Goal: Information Seeking & Learning: Learn about a topic

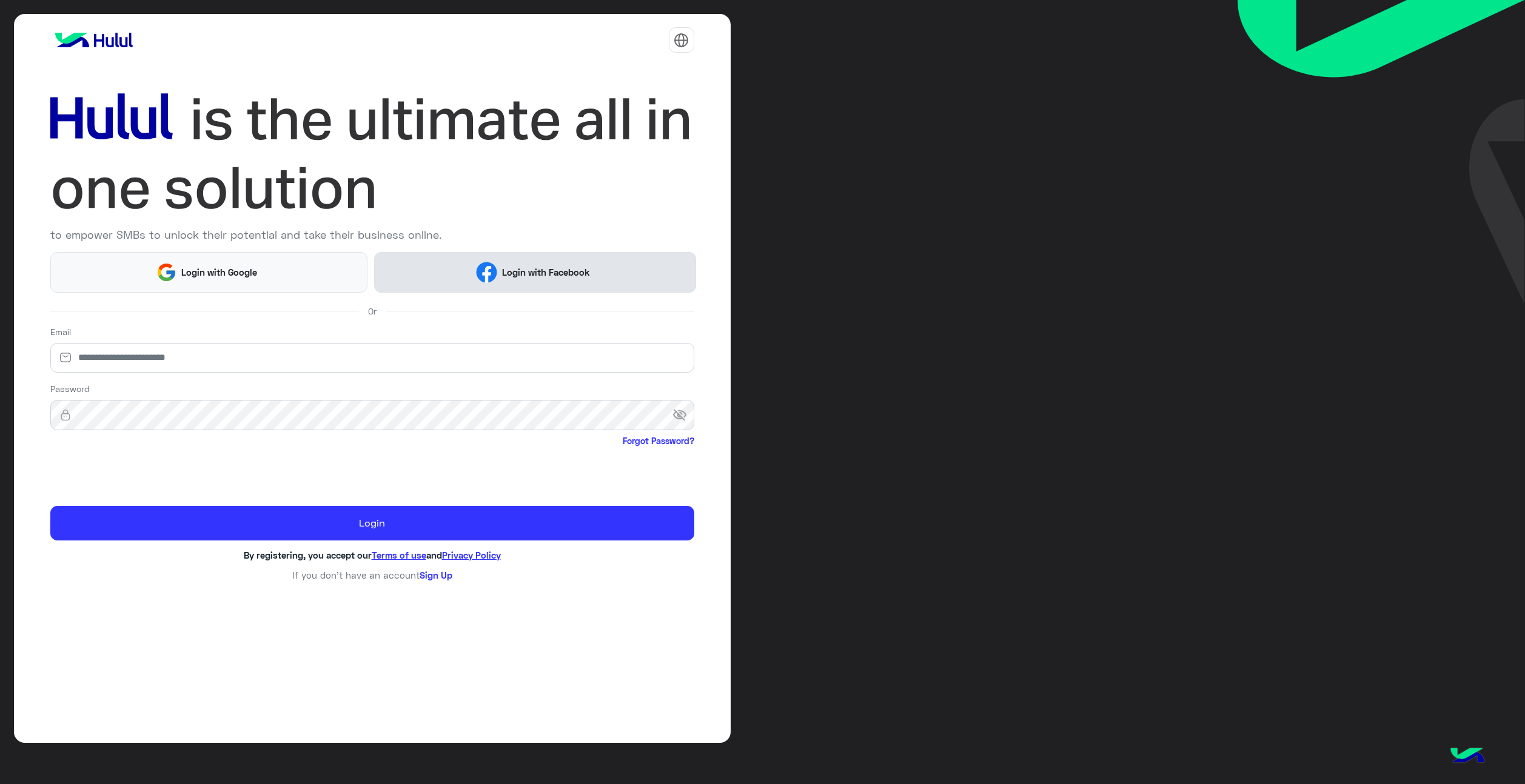
click at [502, 254] on button "Login with Facebook" at bounding box center [535, 272] width 322 height 40
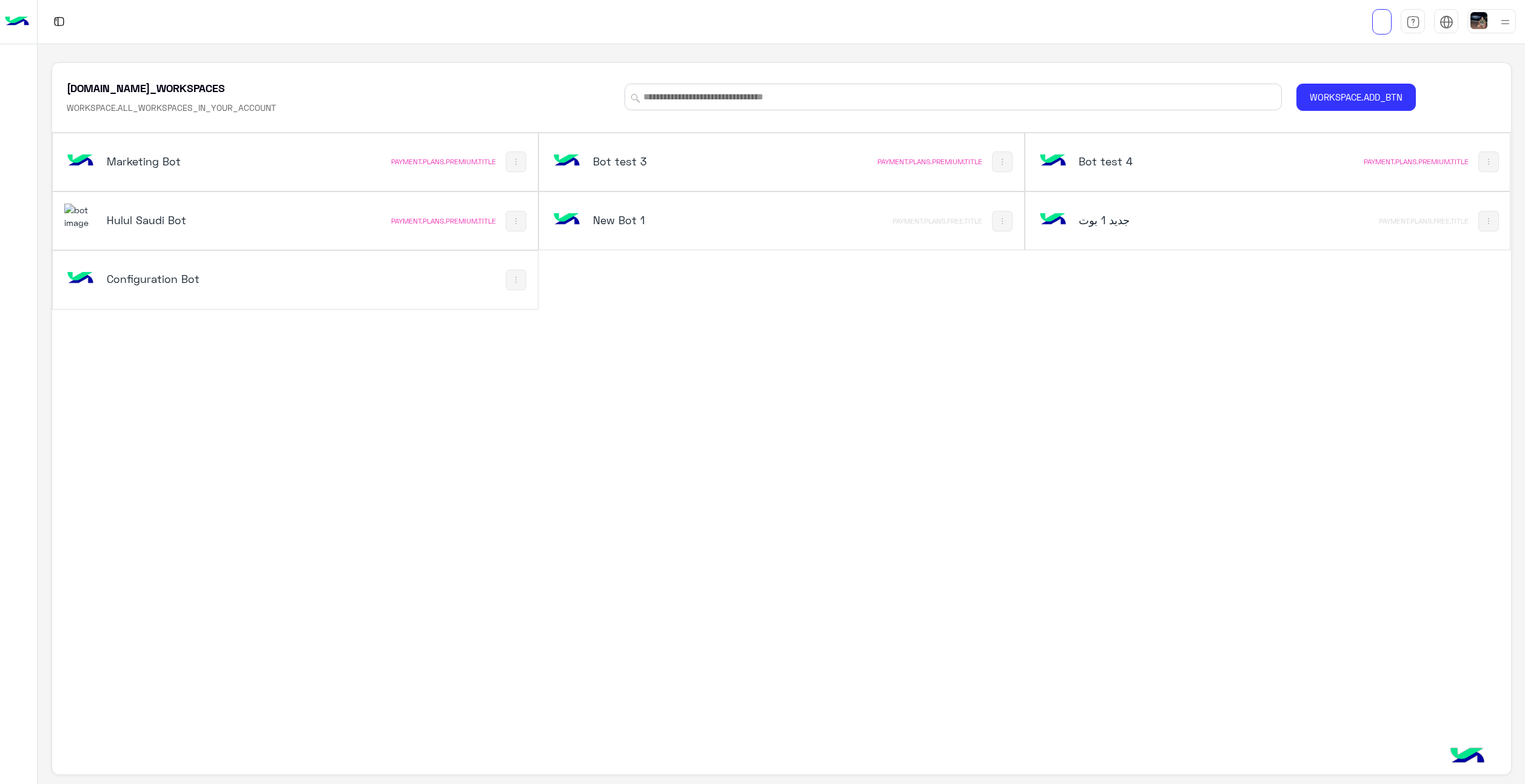
click at [142, 267] on div "Configuration Bot" at bounding box center [202, 280] width 277 height 35
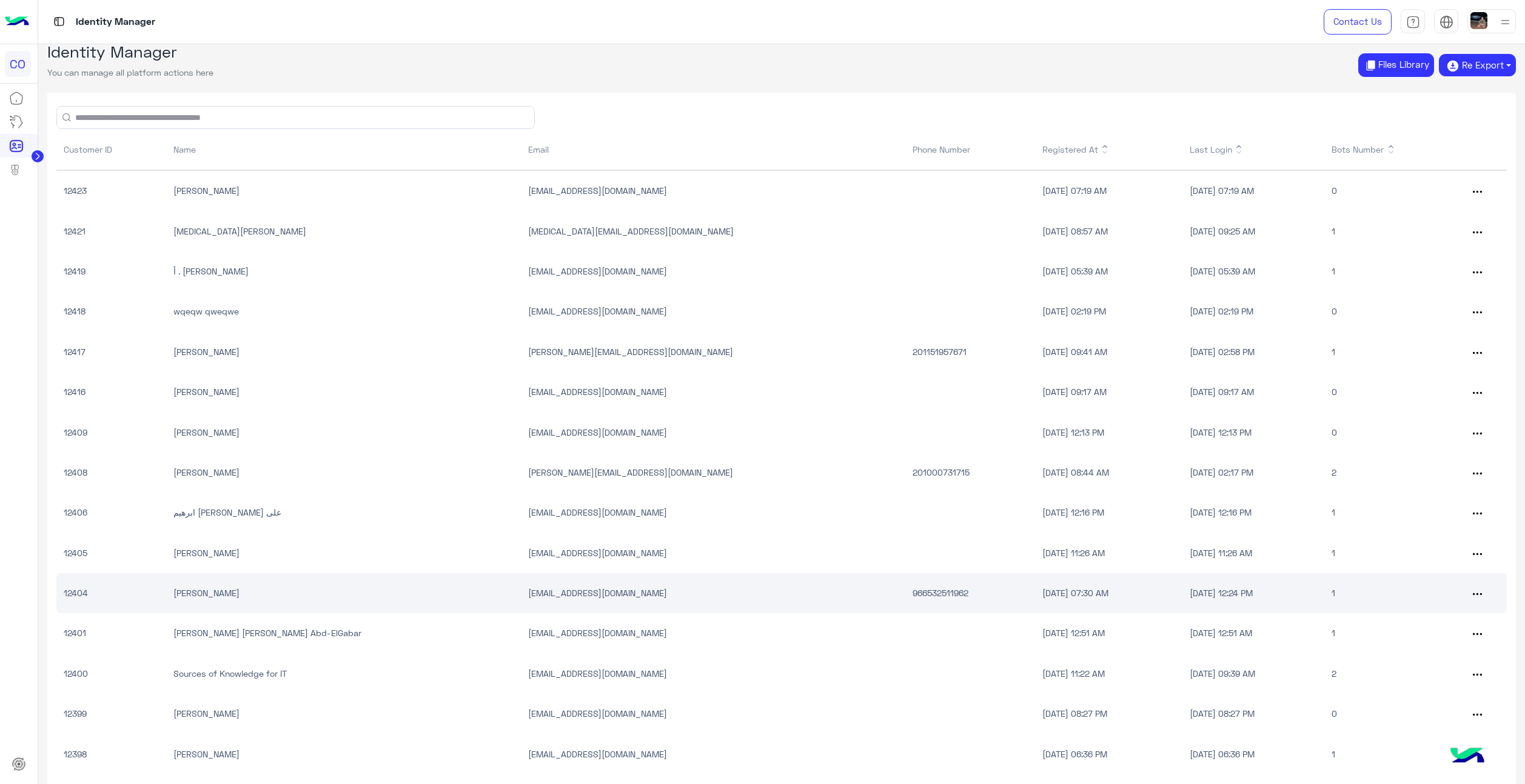
scroll to position [23, 0]
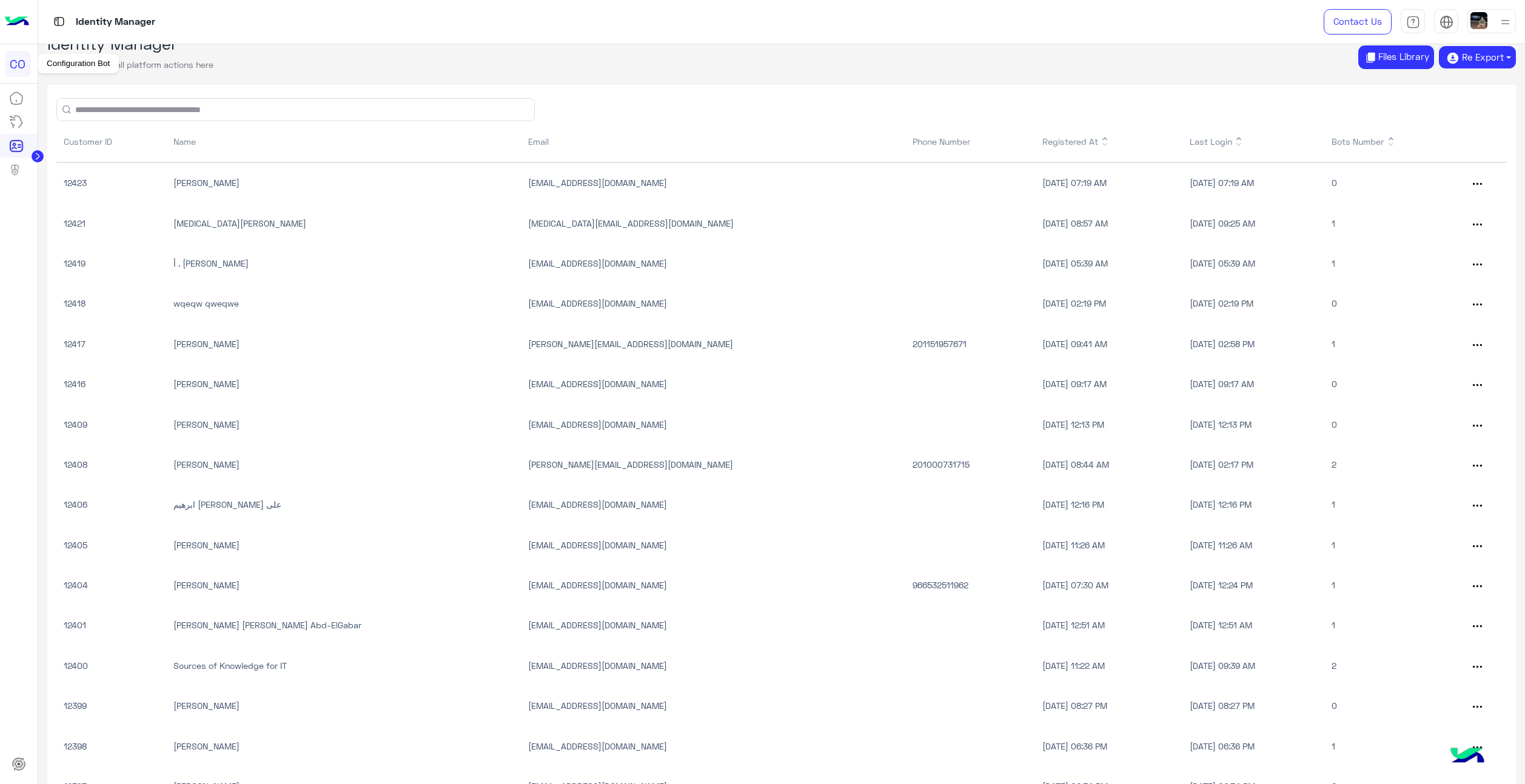
click at [12, 59] on div "CO" at bounding box center [17, 63] width 26 height 26
click at [17, 11] on img at bounding box center [17, 22] width 24 height 25
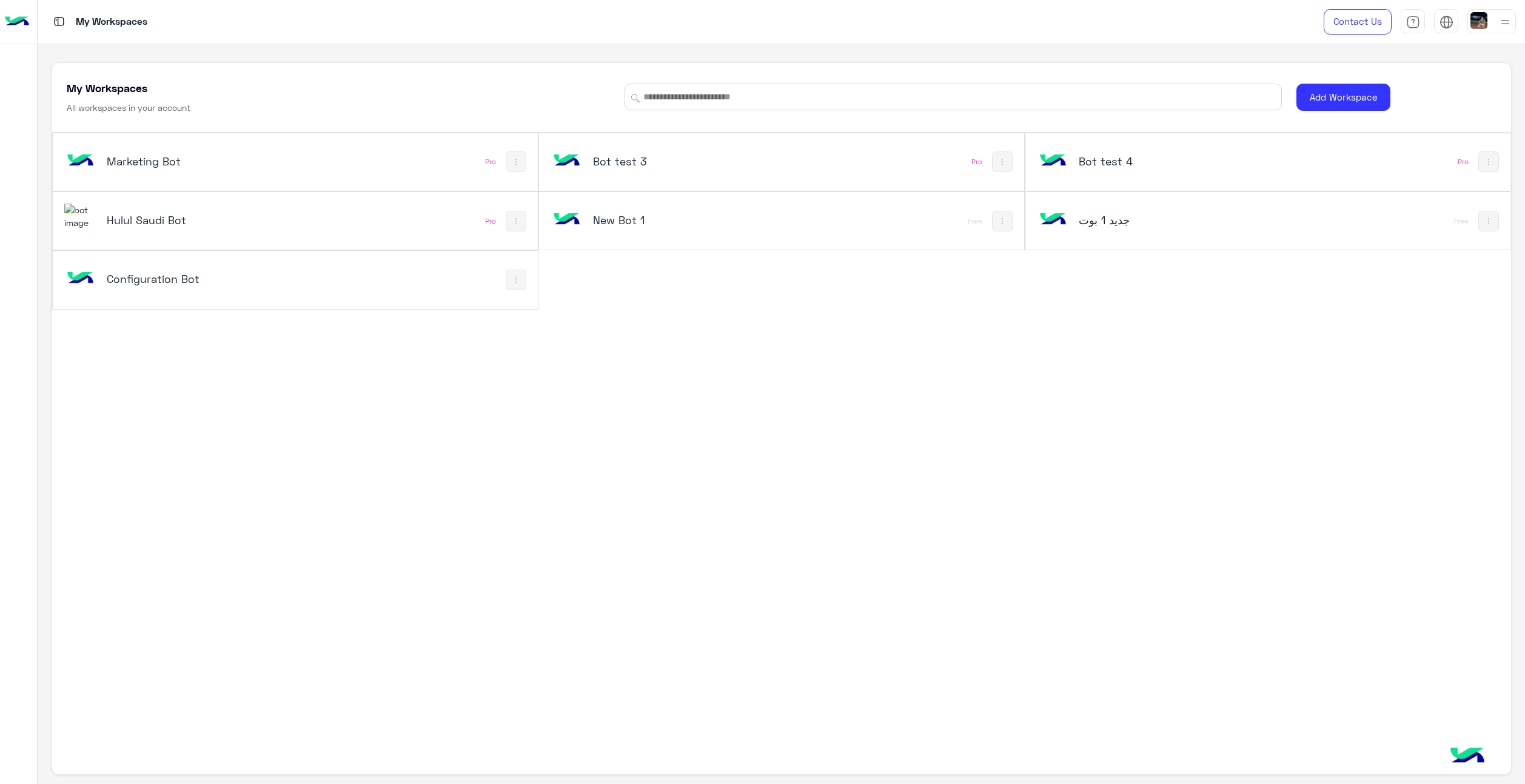
click at [156, 220] on h5 "Hulul Saudi Bot" at bounding box center [190, 220] width 166 height 15
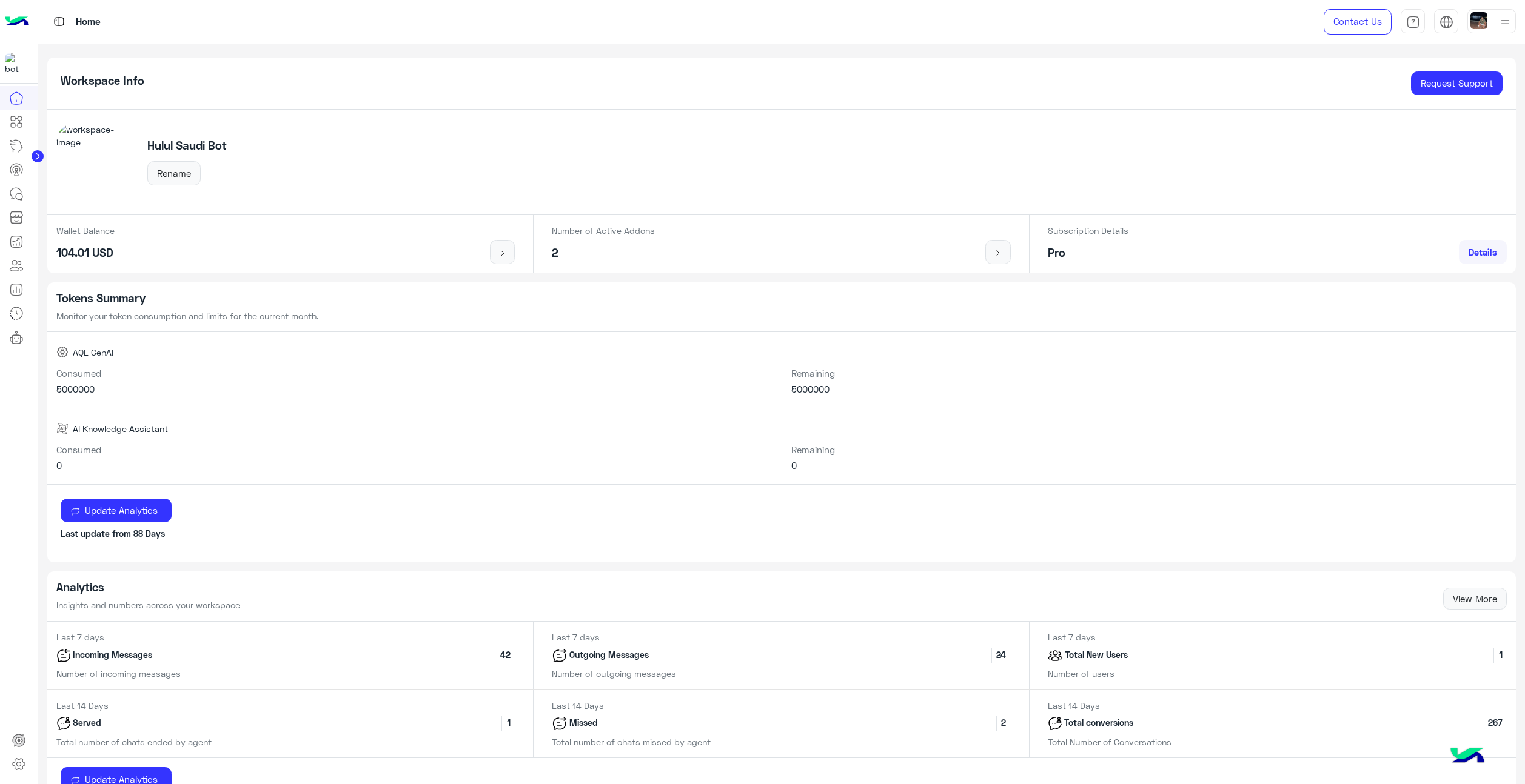
click at [1493, 251] on link "Details" at bounding box center [1482, 252] width 48 height 24
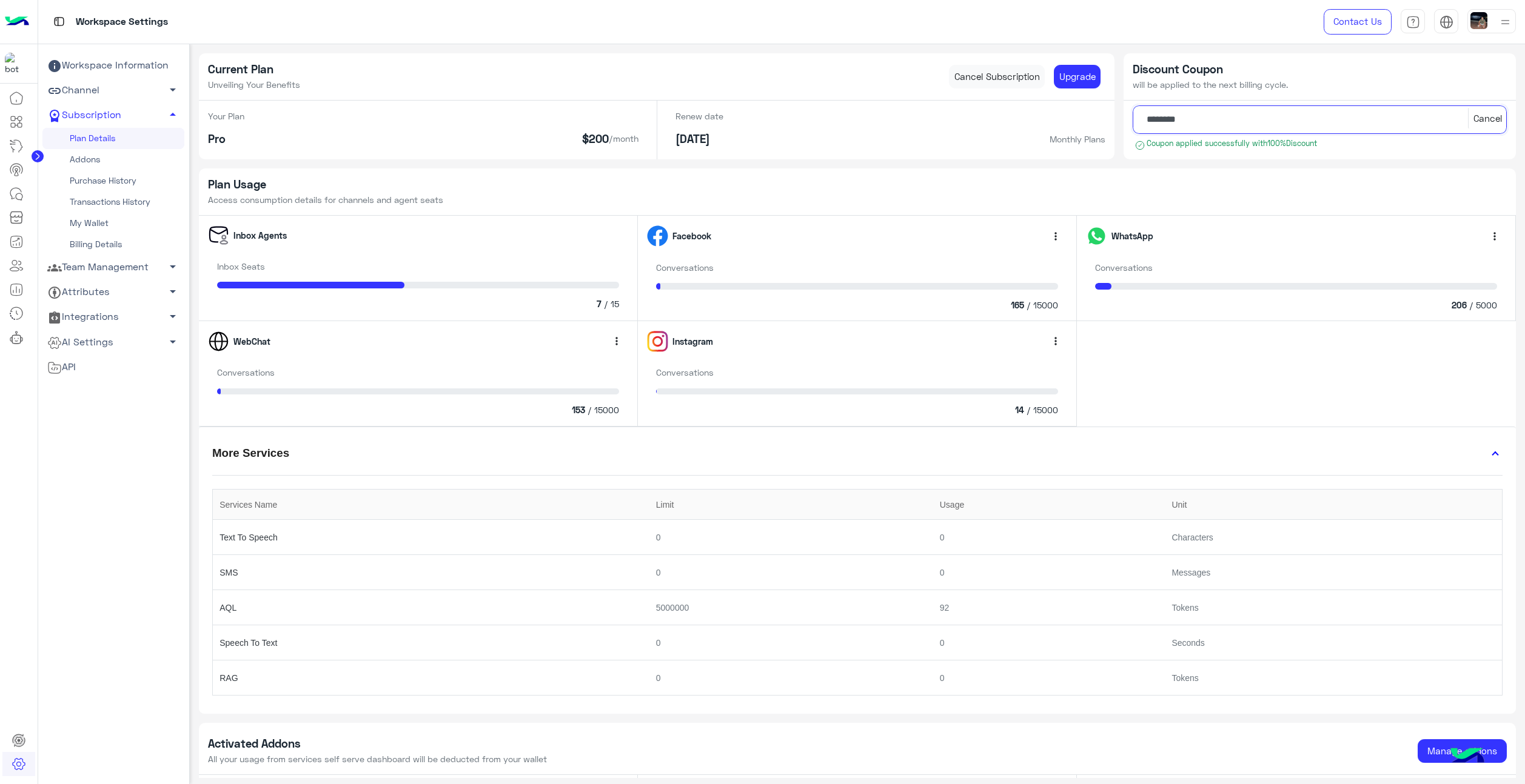
click at [1168, 121] on input "********" at bounding box center [1320, 119] width 374 height 29
click at [1190, 164] on div "Current Plan Unveiling Your Benefits Cancel Subscription Upgrade Your Plan Pro …" at bounding box center [858, 458] width 1318 height 811
click at [113, 165] on link "Addons" at bounding box center [113, 160] width 142 height 21
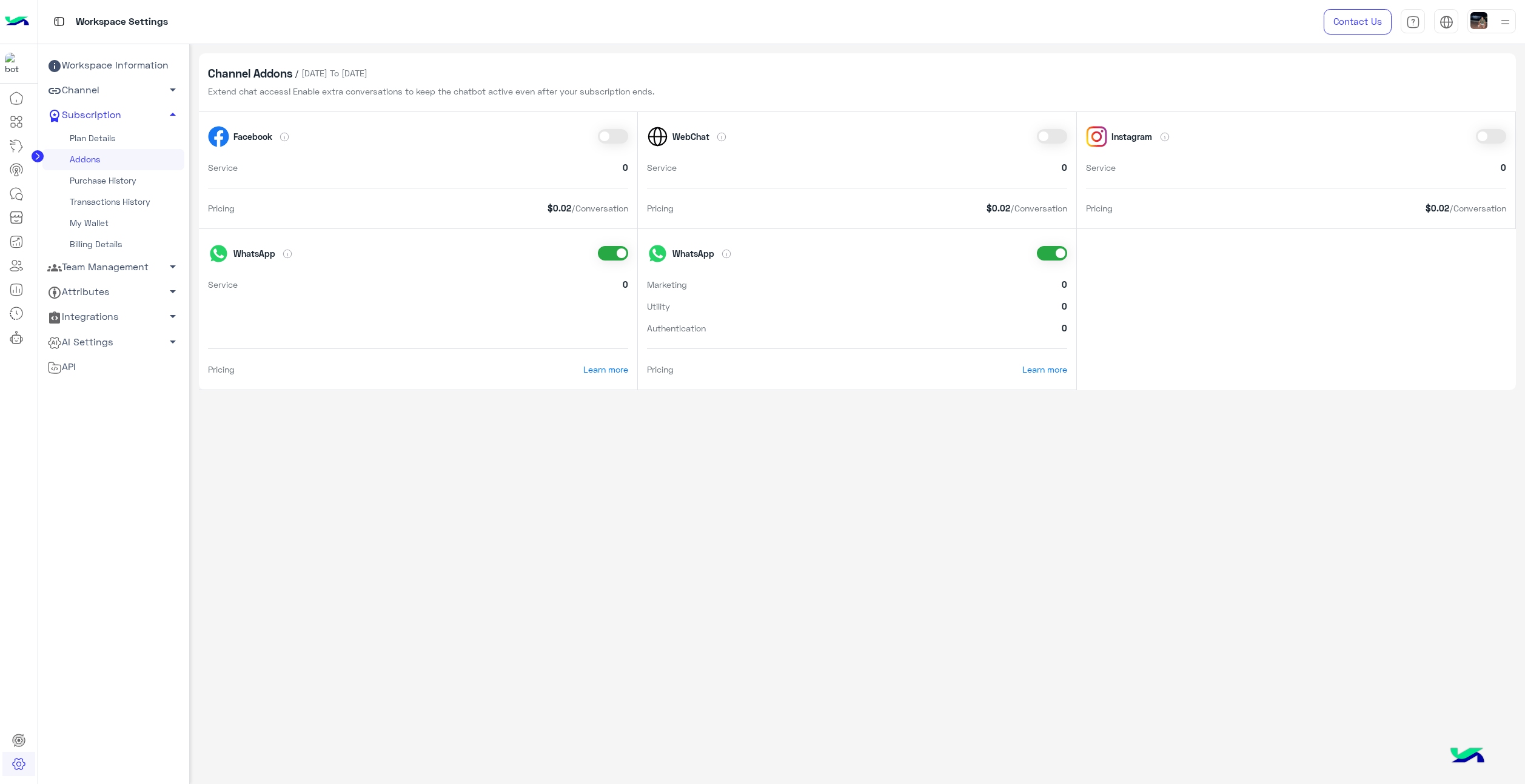
click at [62, 93] on link "Channel arrow_drop_down" at bounding box center [113, 91] width 142 height 25
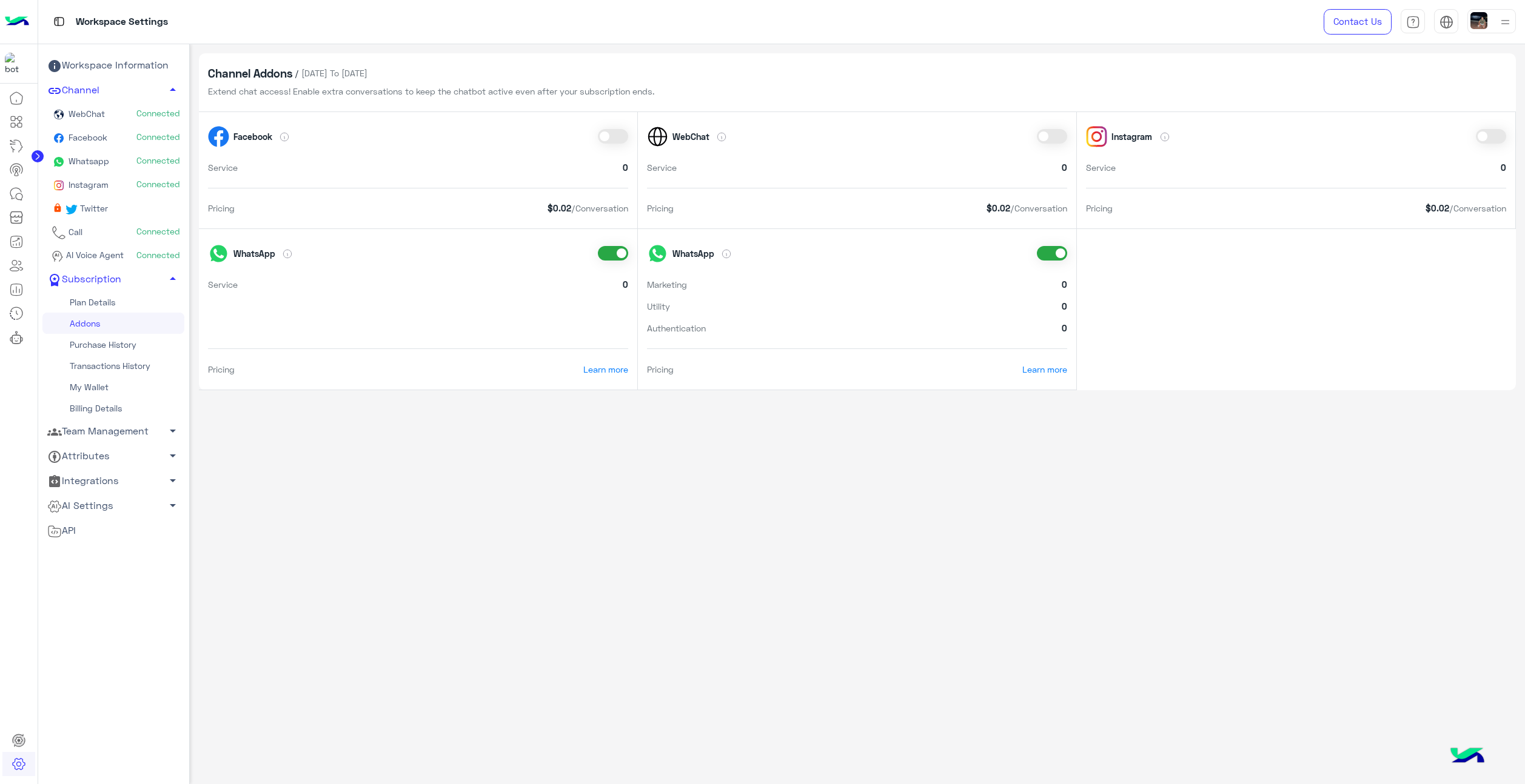
click at [91, 163] on span "Whatsapp" at bounding box center [88, 160] width 43 height 10
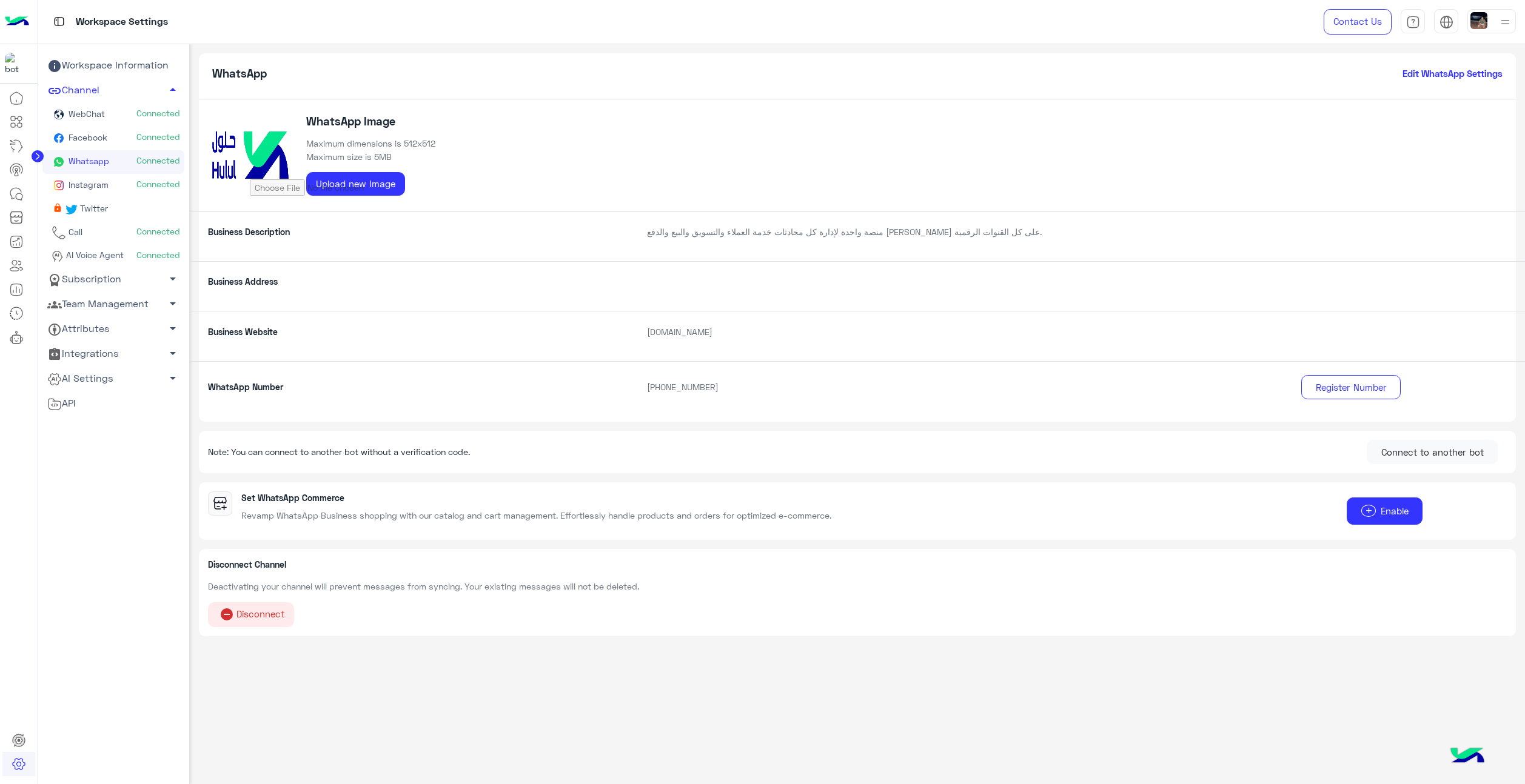
click at [34, 151] on icon at bounding box center [37, 156] width 12 height 12
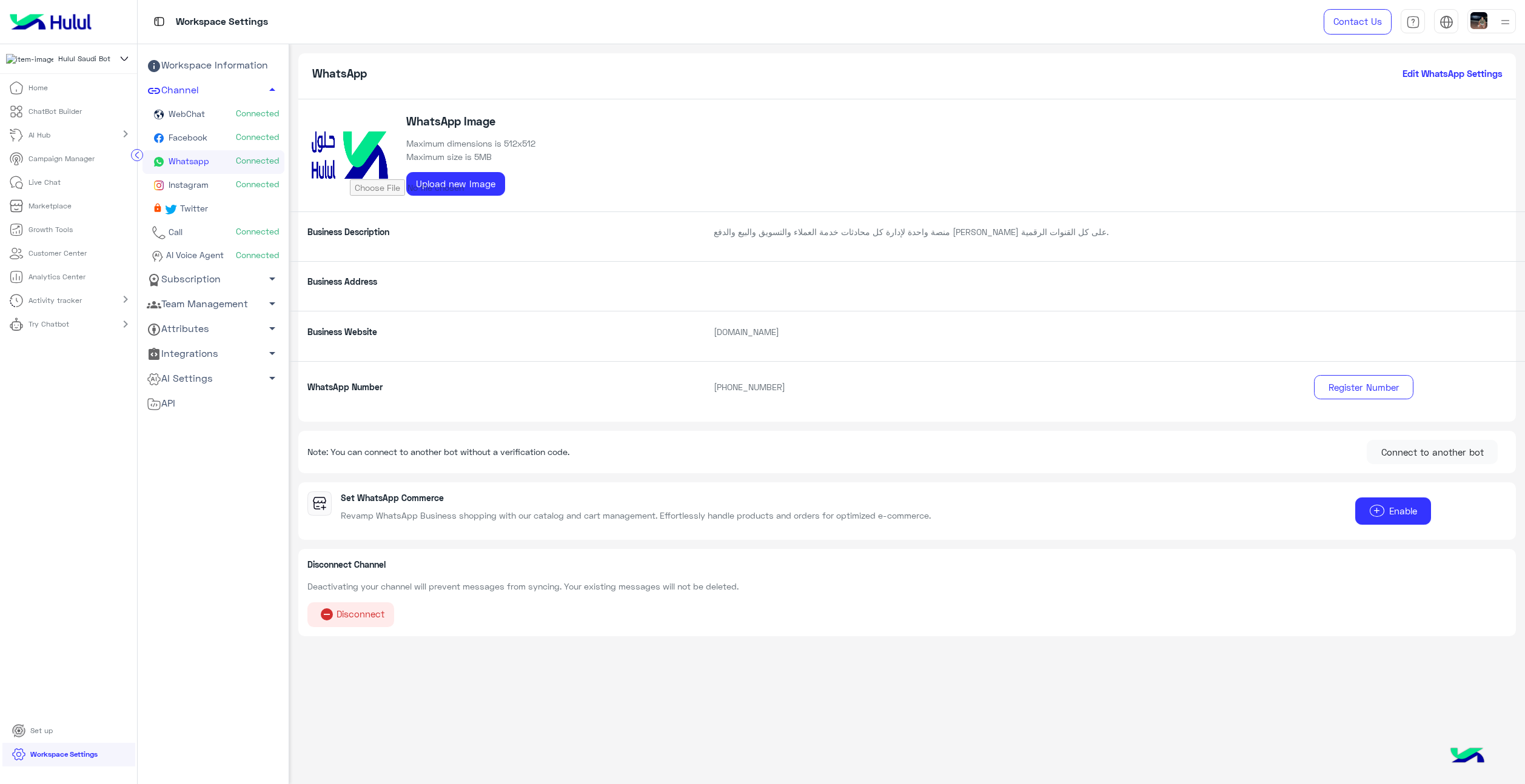
click at [37, 117] on p "ChatBot Builder" at bounding box center [55, 112] width 53 height 11
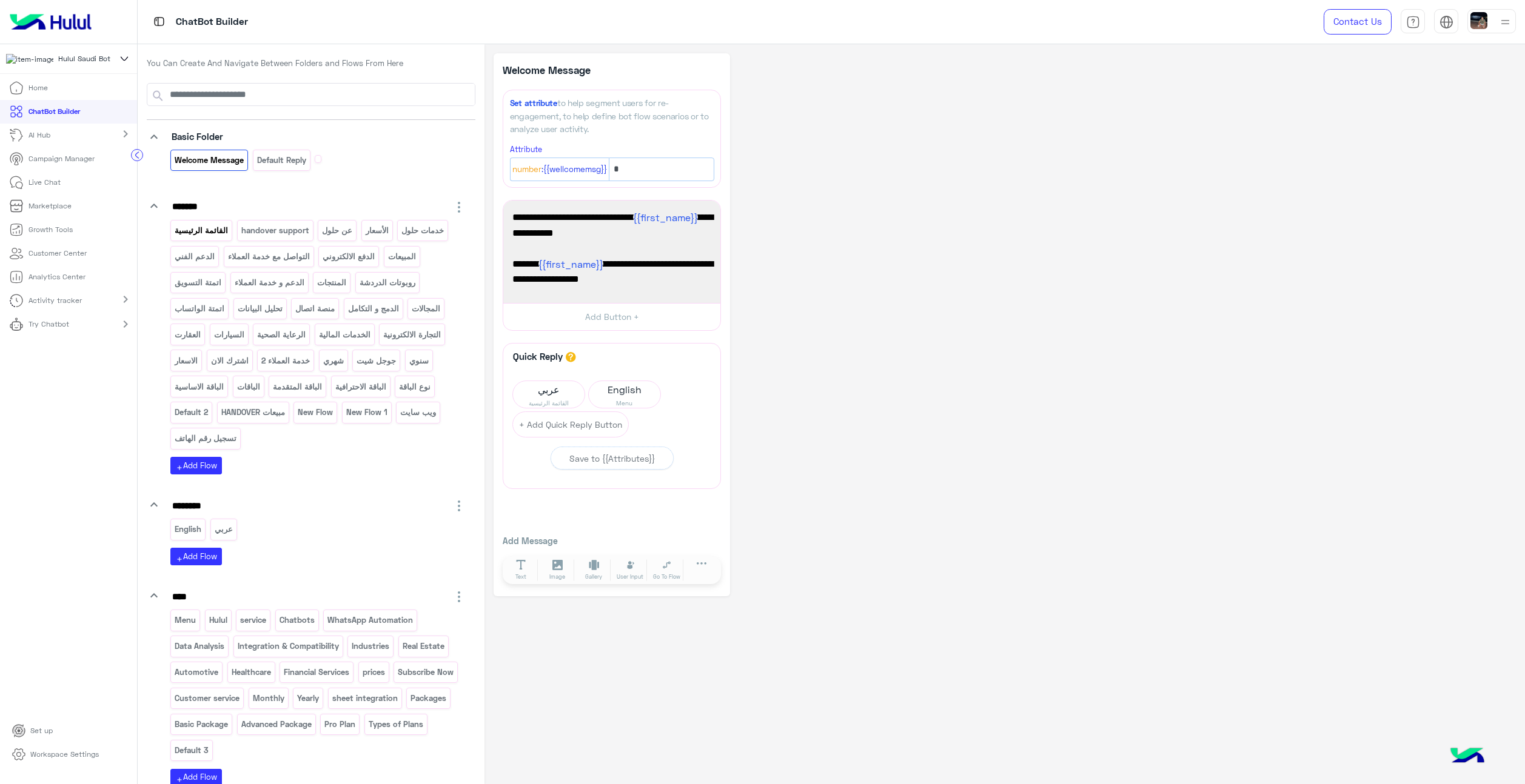
click at [198, 224] on p "القائمة الرئيسية" at bounding box center [201, 231] width 55 height 14
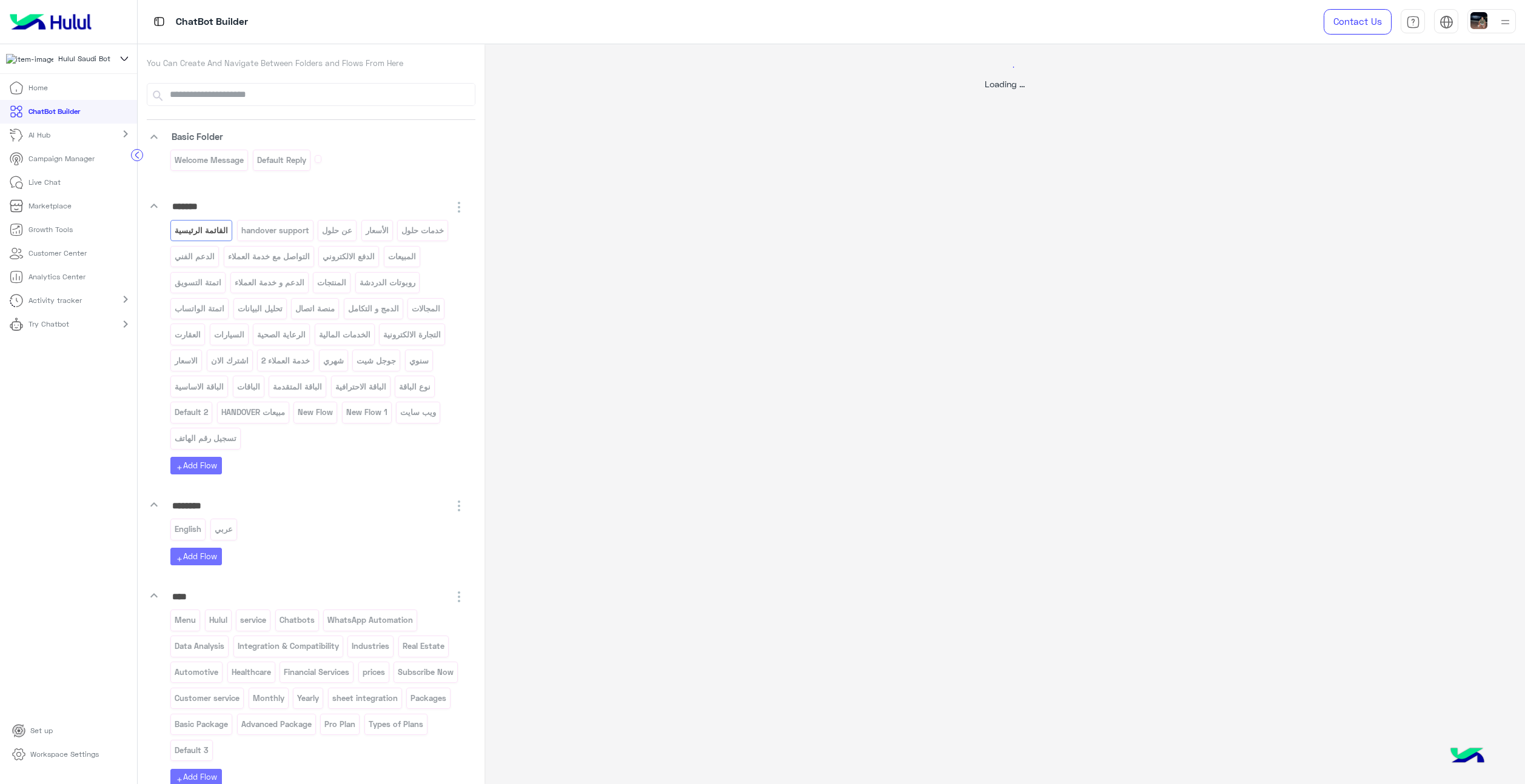
select select "*"
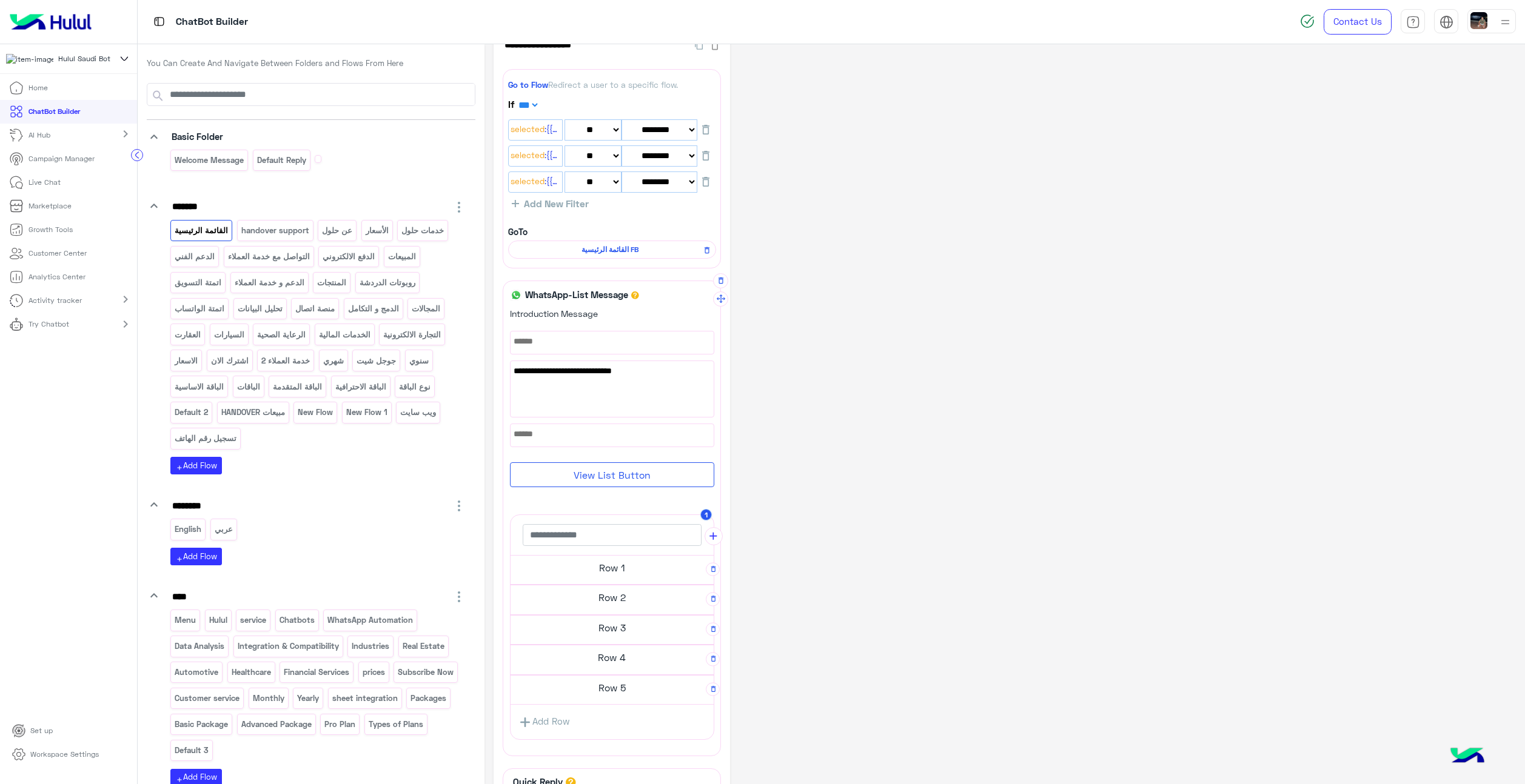
scroll to position [159, 0]
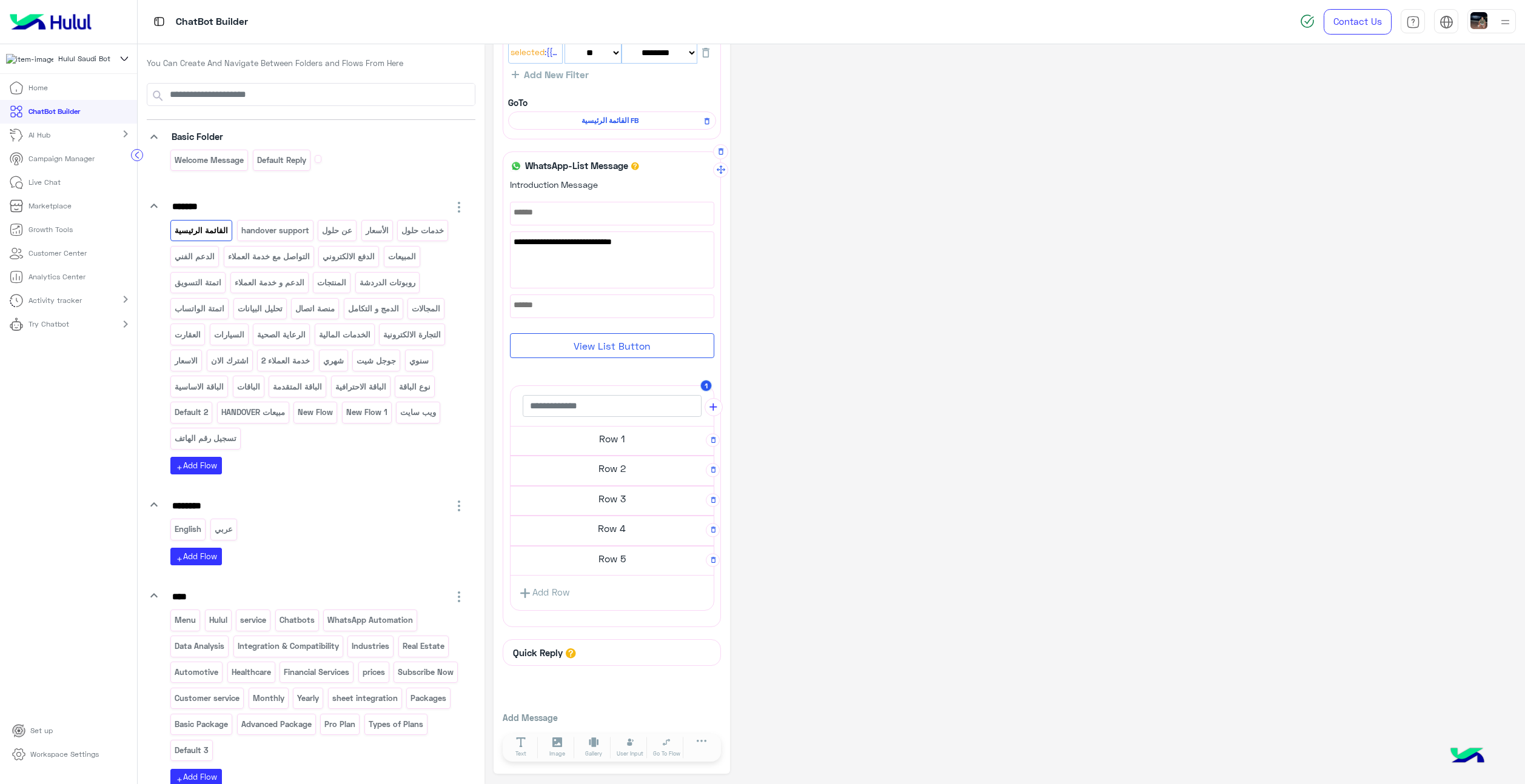
click at [597, 441] on h5 "Row 1" at bounding box center [612, 439] width 203 height 24
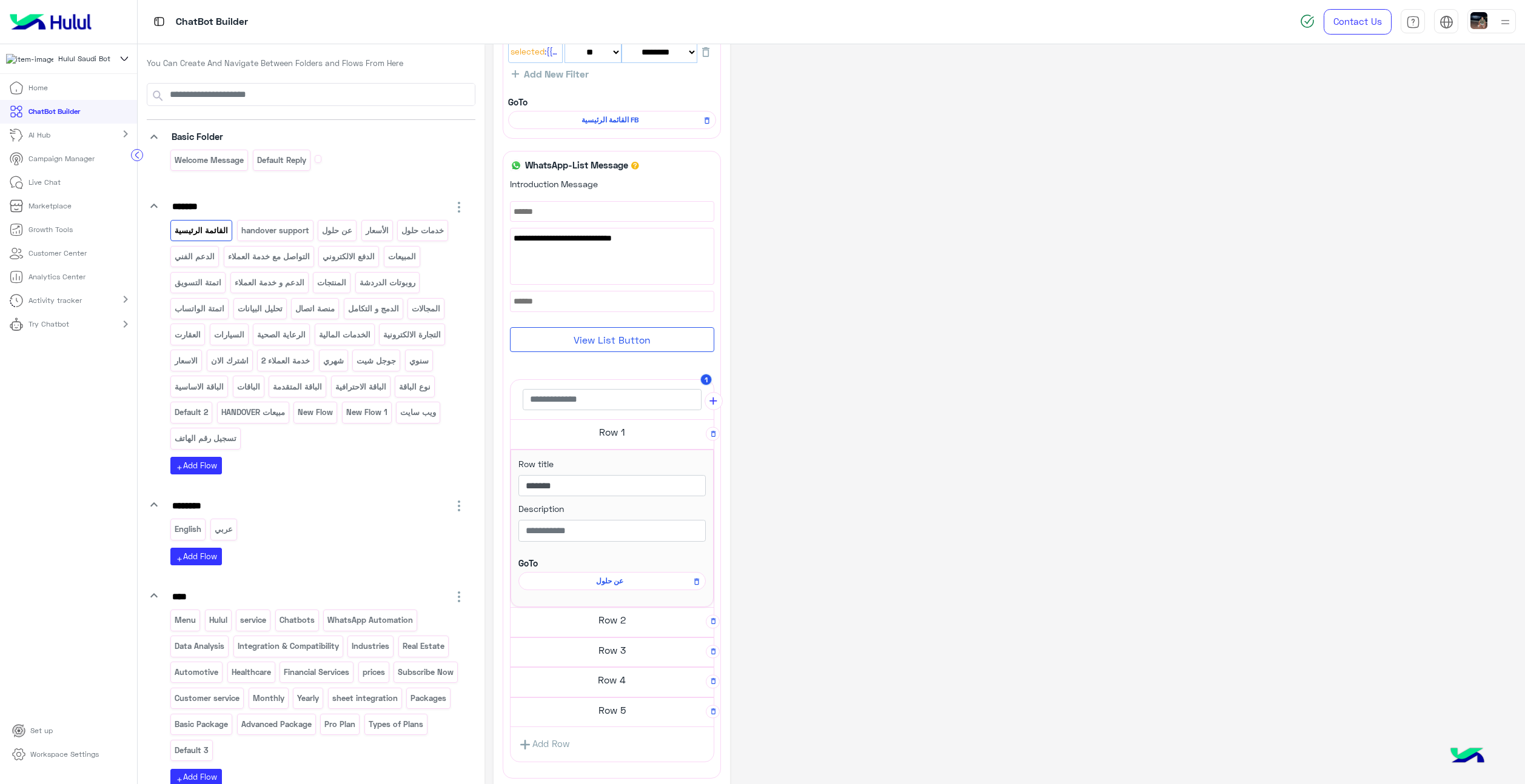
click at [49, 140] on p "AI Hub" at bounding box center [39, 135] width 22 height 11
click at [61, 163] on p "AI Training Pro" at bounding box center [54, 158] width 49 height 11
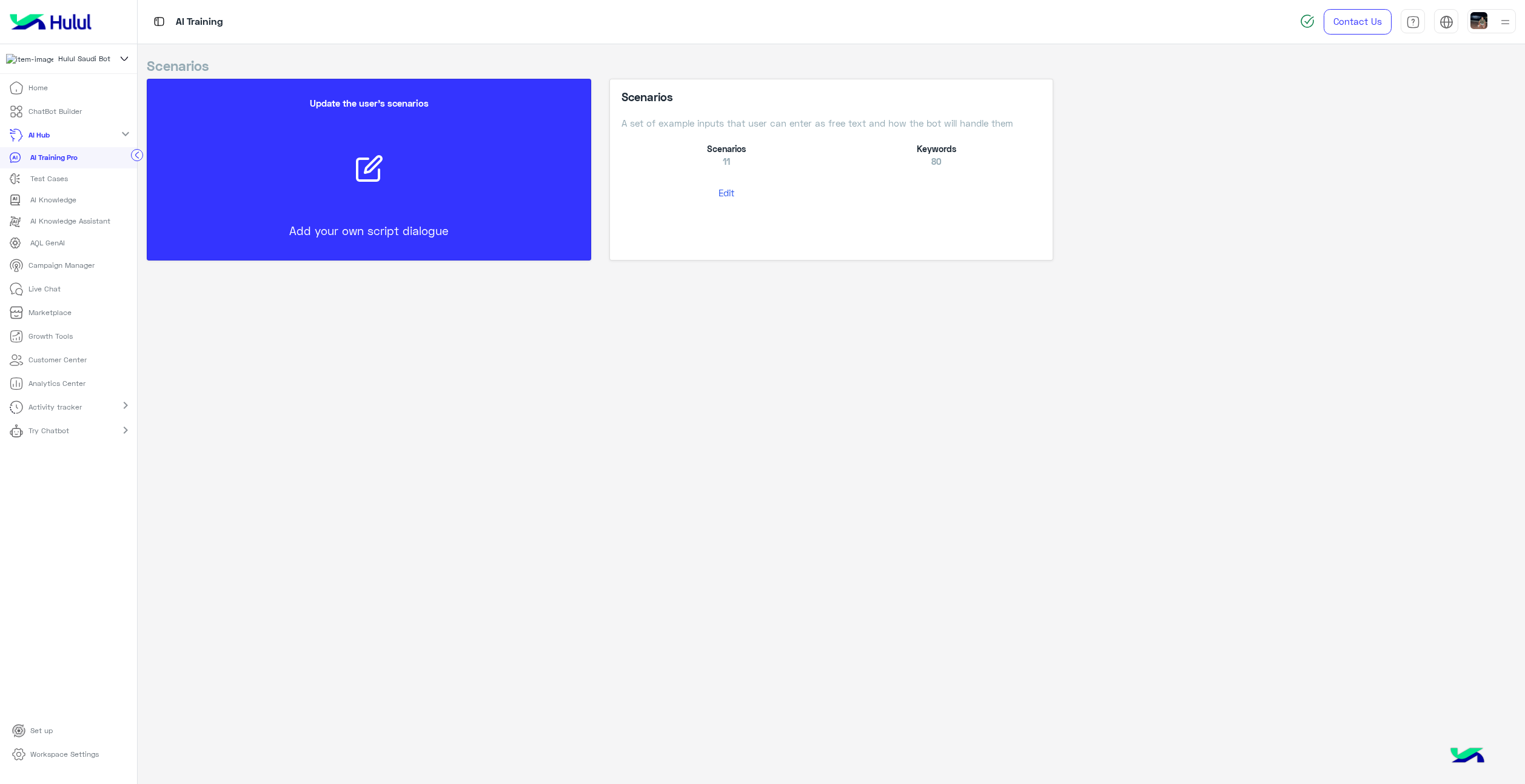
click at [66, 247] on div "AQL GenAI" at bounding box center [68, 243] width 119 height 12
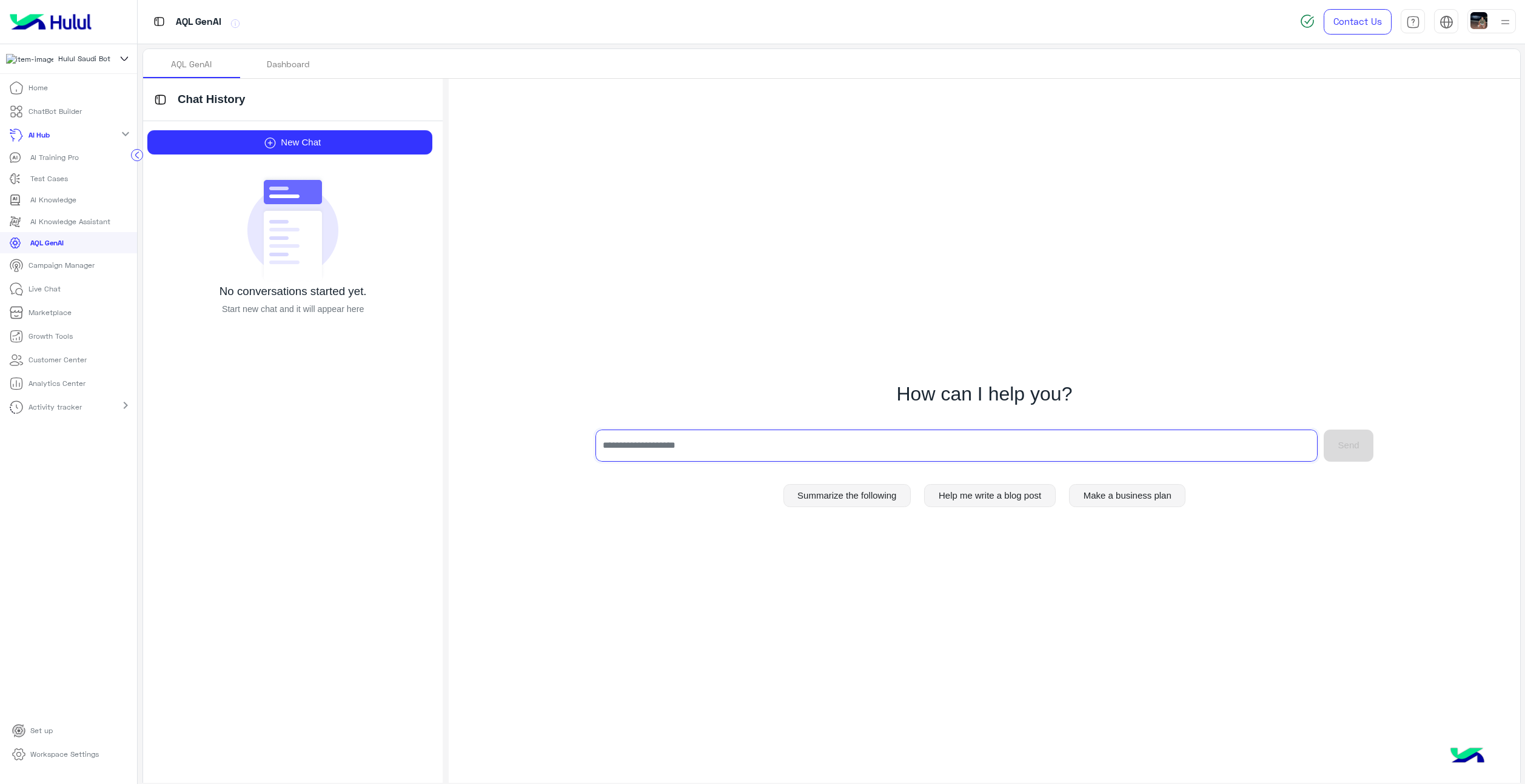
click at [732, 460] on input "text" at bounding box center [956, 446] width 722 height 32
click at [962, 499] on button "Help me write a blog post" at bounding box center [990, 495] width 131 height 23
type input "**********"
click at [1353, 453] on button "Send" at bounding box center [1348, 446] width 50 height 32
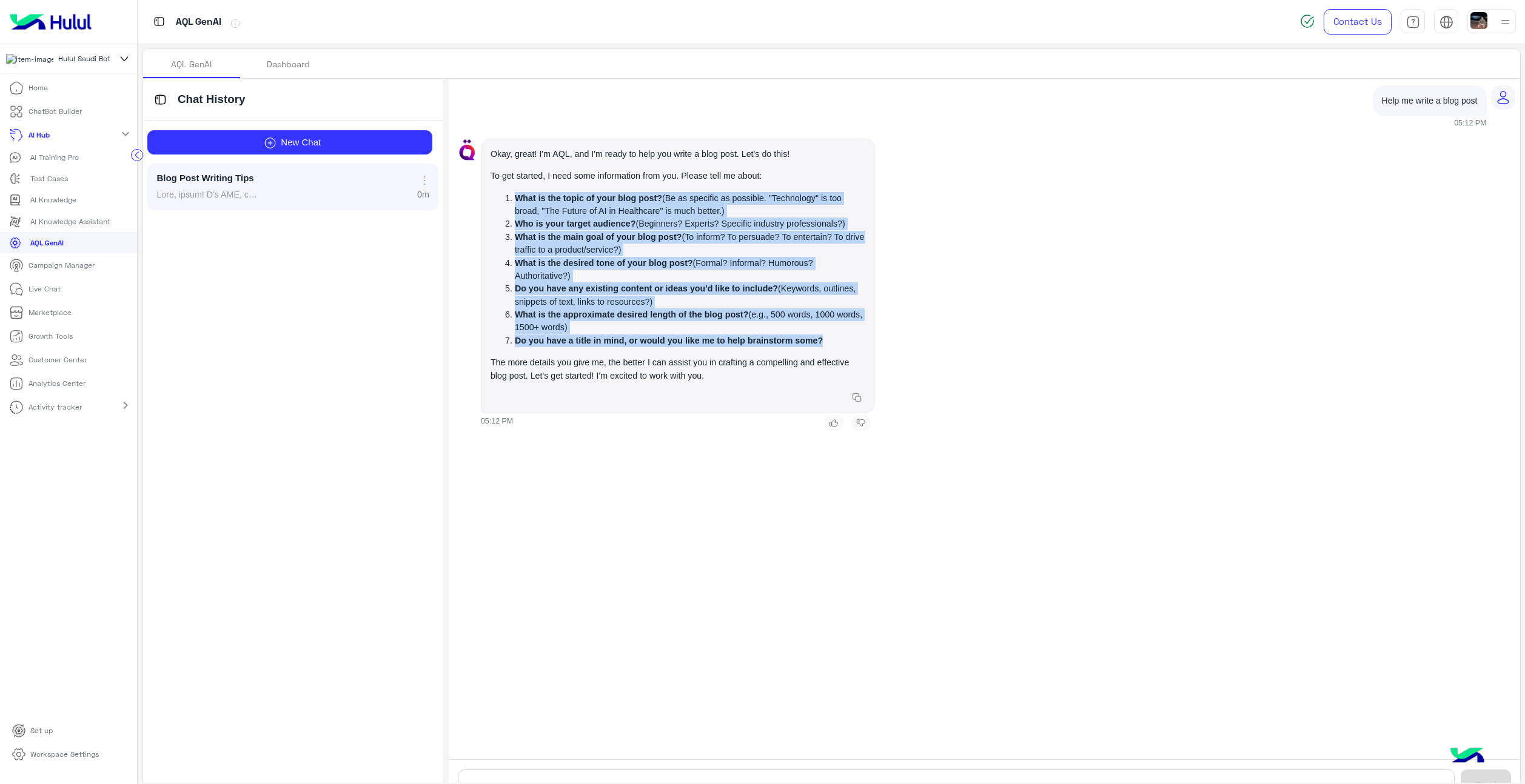
drag, startPoint x: 512, startPoint y: 196, endPoint x: 834, endPoint y: 339, distance: 352.3
click at [834, 339] on ol "What is the topic of your blog post? (Be as specific as possible. "Technology" …" at bounding box center [678, 269] width 375 height 156
copy ol "What is the topic of your blog post? (Be as specific as possible. "Technology" …"
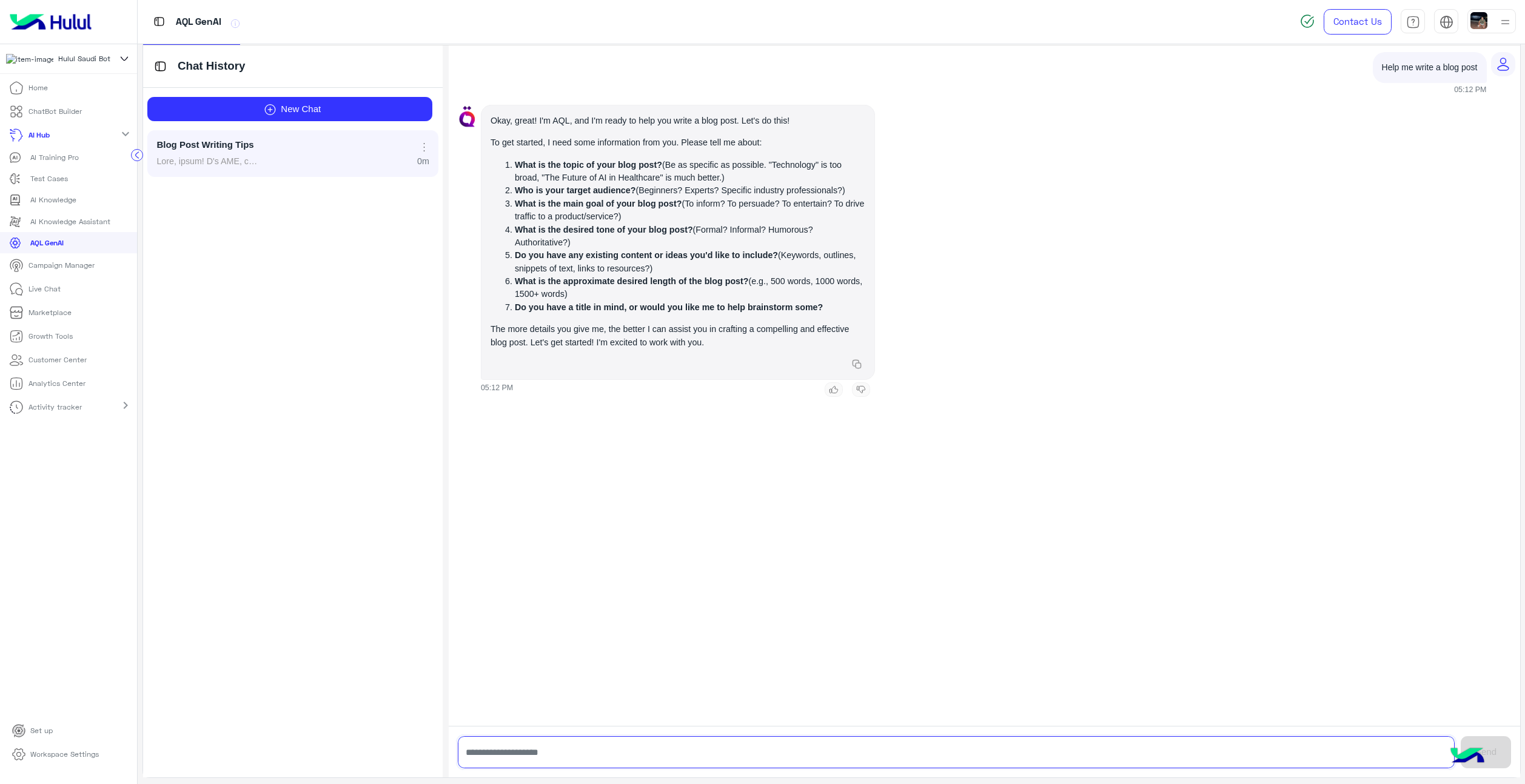
click at [616, 741] on input "text" at bounding box center [956, 753] width 997 height 32
paste input "**********"
type input "**********"
click at [634, 756] on input "text" at bounding box center [955, 753] width 994 height 32
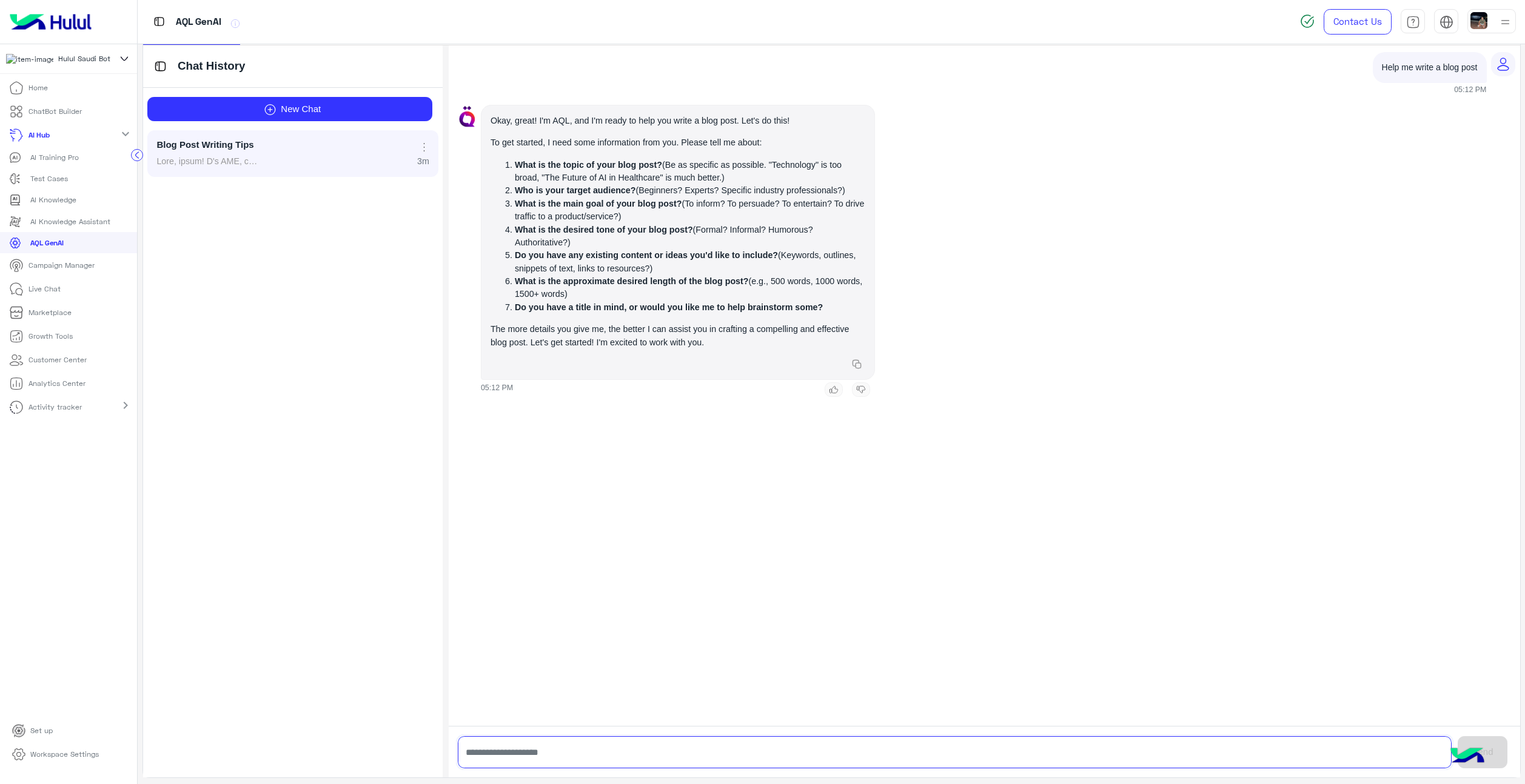
paste input "**********"
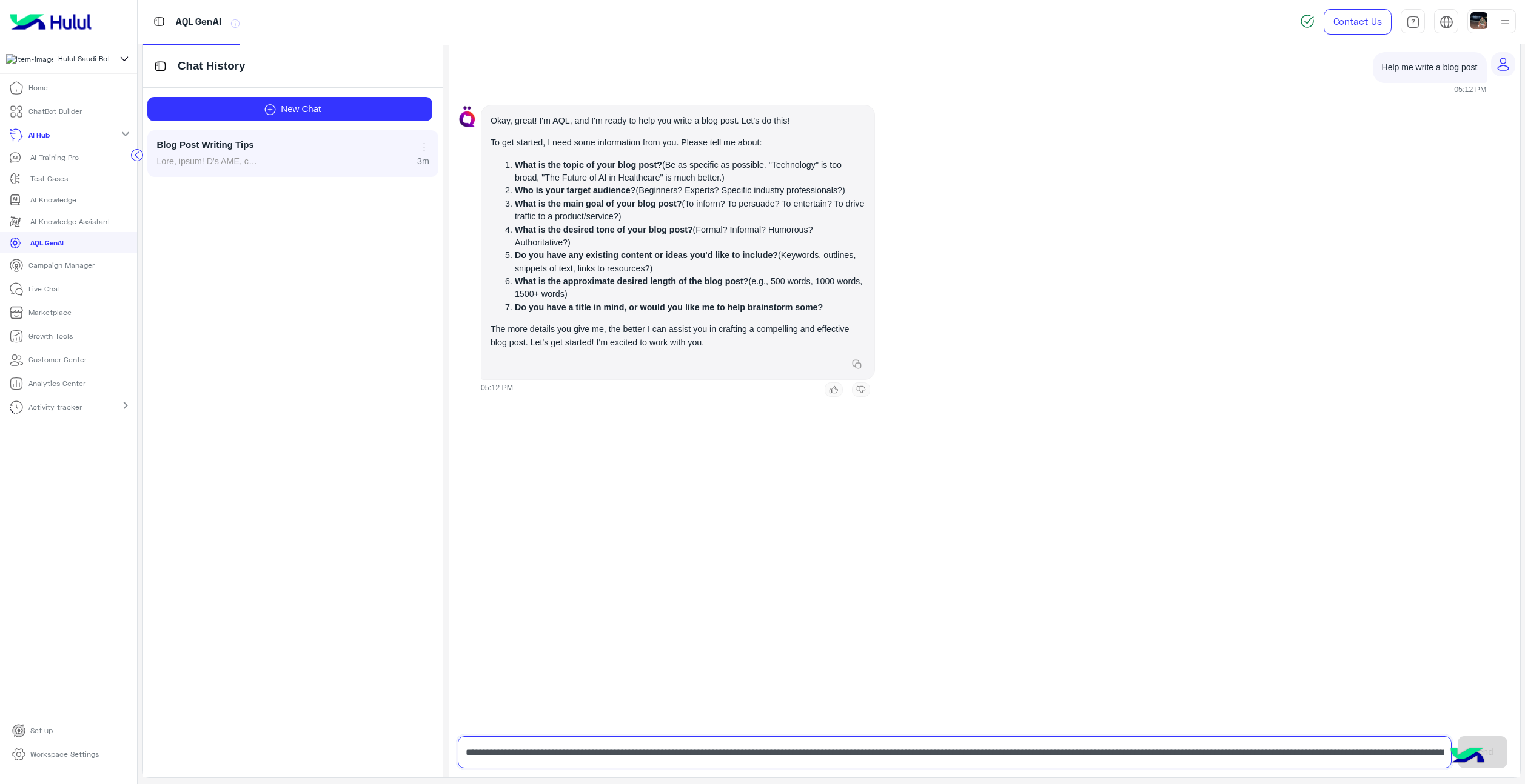
scroll to position [0, 1660]
type input "**********"
click at [1494, 750] on button "Send" at bounding box center [1482, 753] width 50 height 32
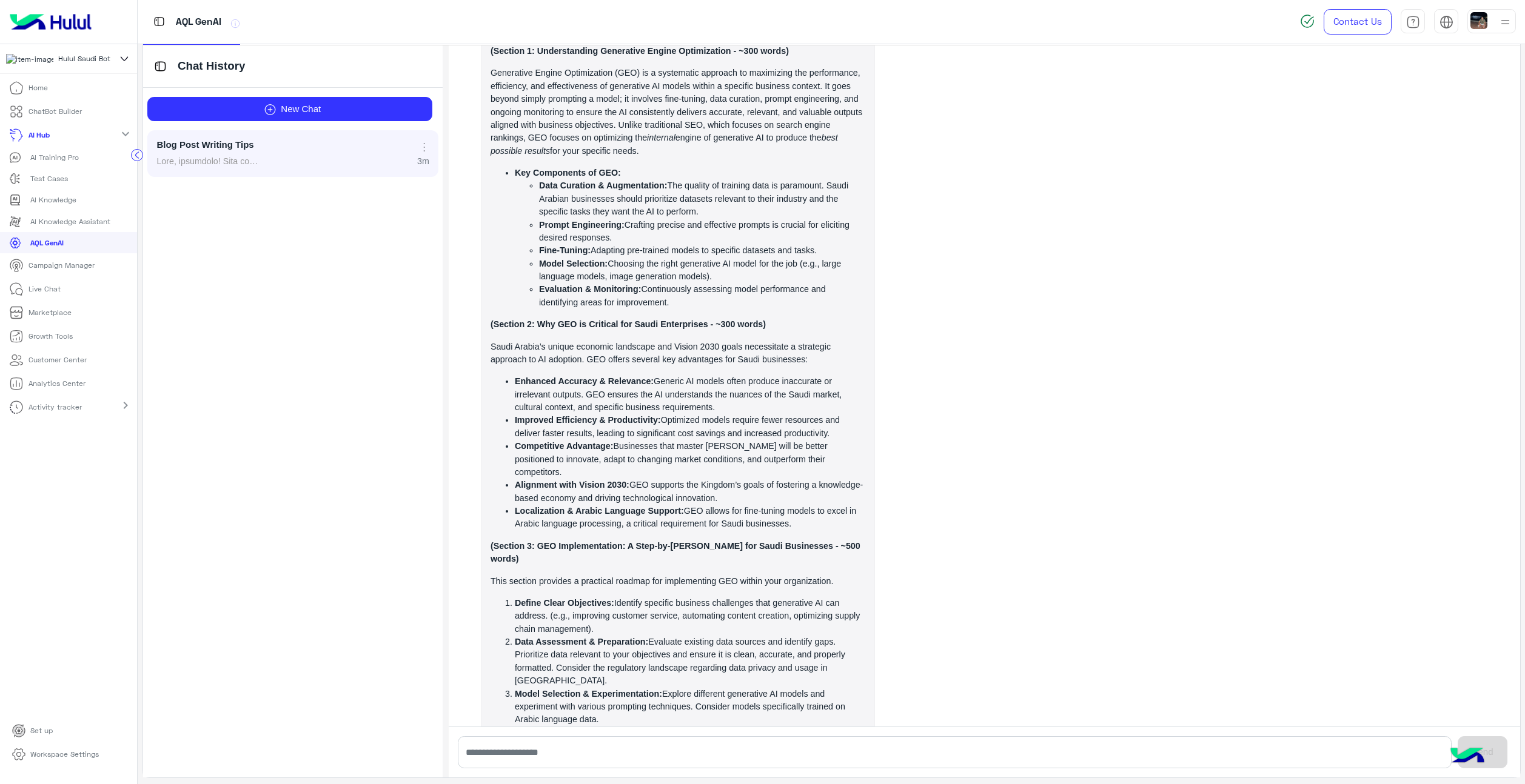
scroll to position [1074, 0]
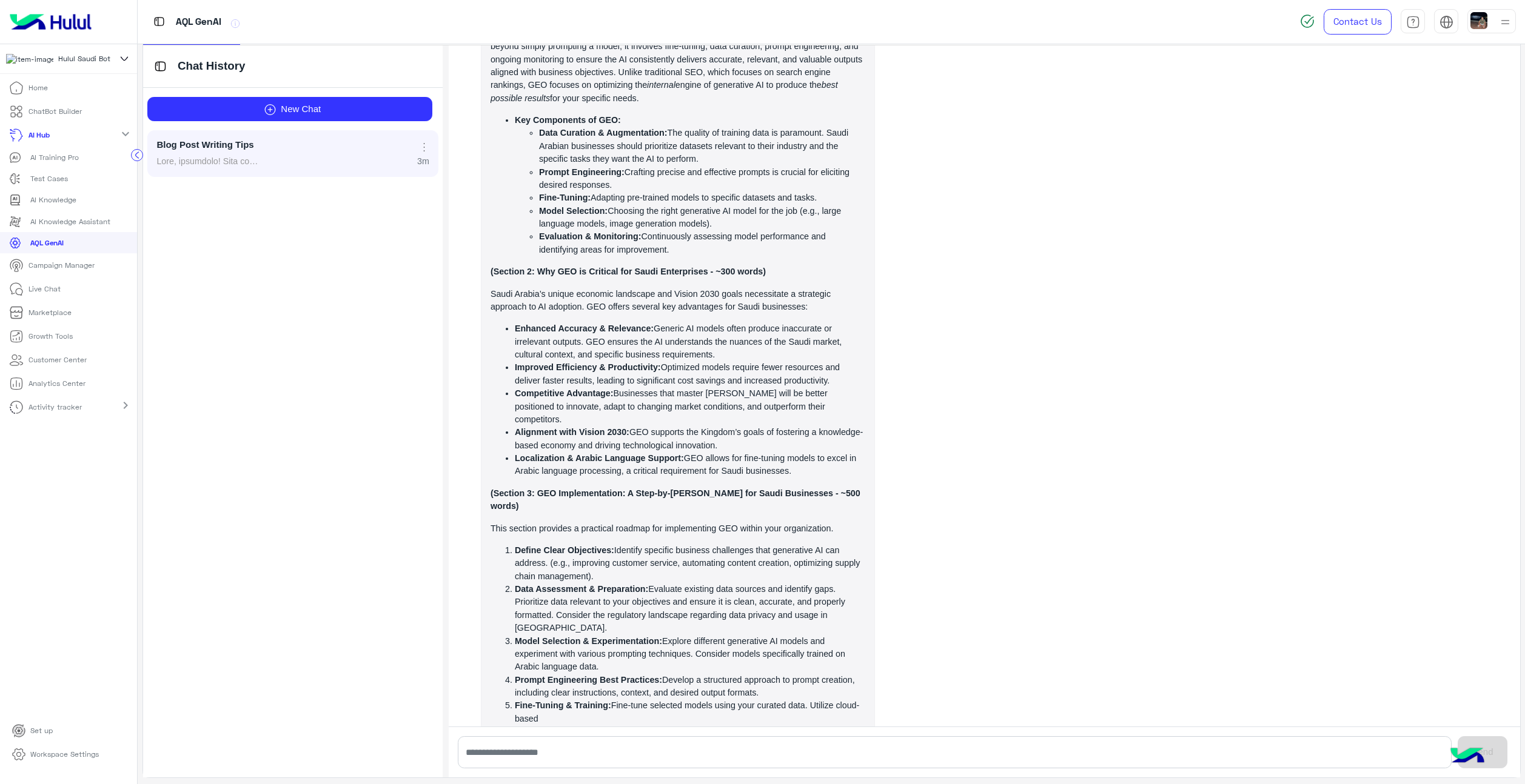
click at [577, 677] on span "Okay, excellent! This is a great starting point. Here's a draft blog post outli…" at bounding box center [678, 187] width 375 height 1095
click at [668, 755] on input "text" at bounding box center [955, 753] width 994 height 32
type input "**********"
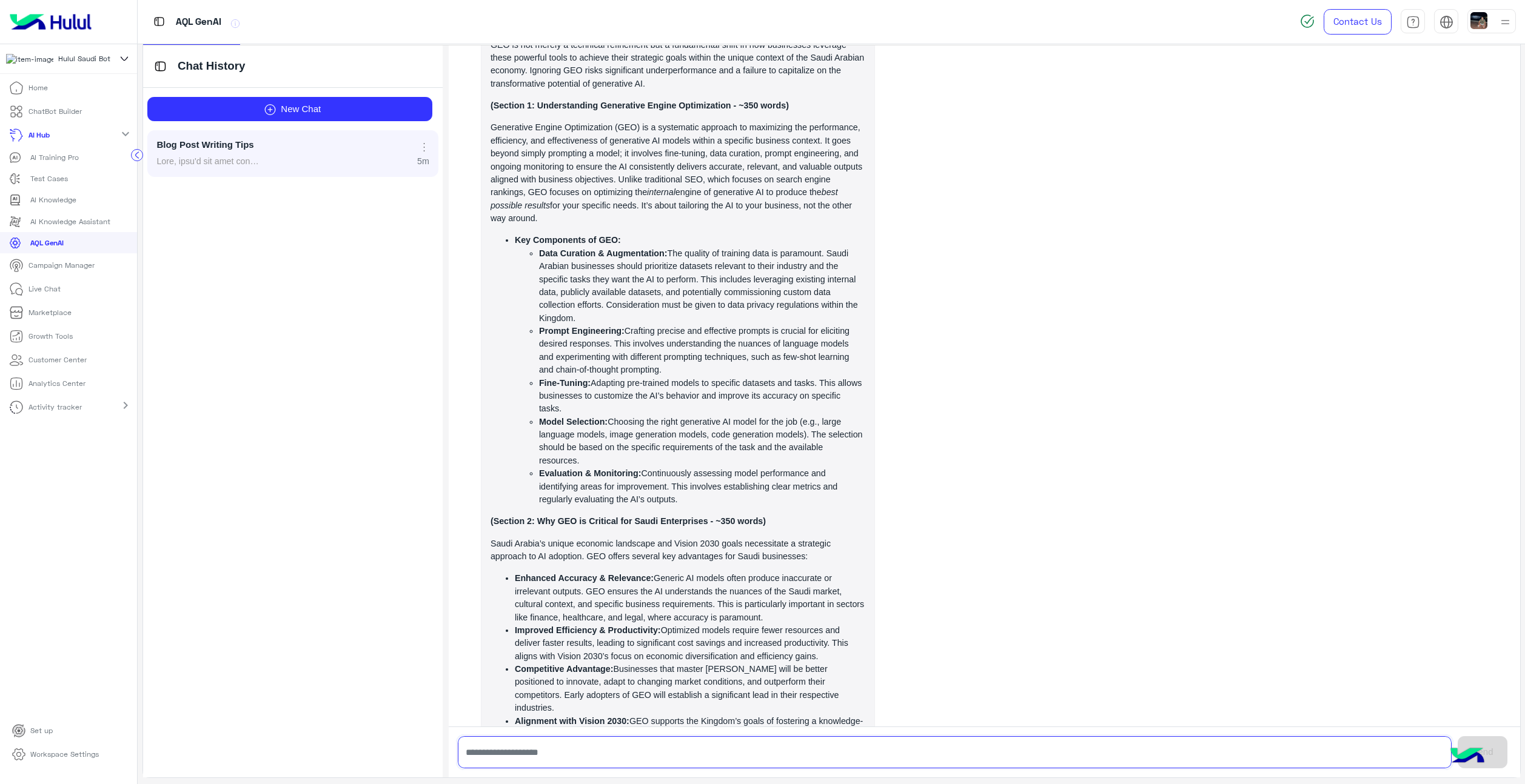
scroll to position [2217, 0]
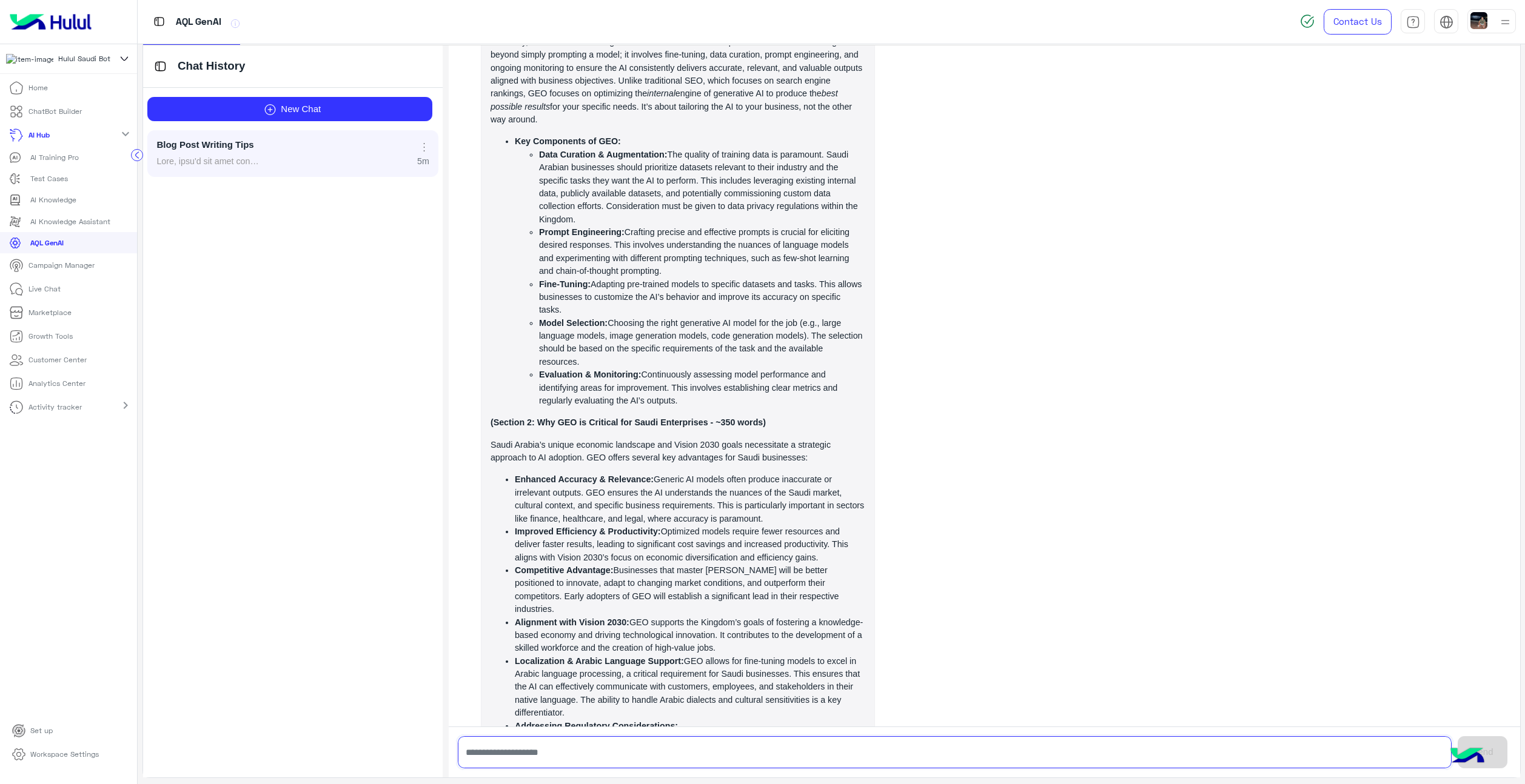
click at [669, 754] on input "text" at bounding box center [955, 753] width 994 height 32
type input "********"
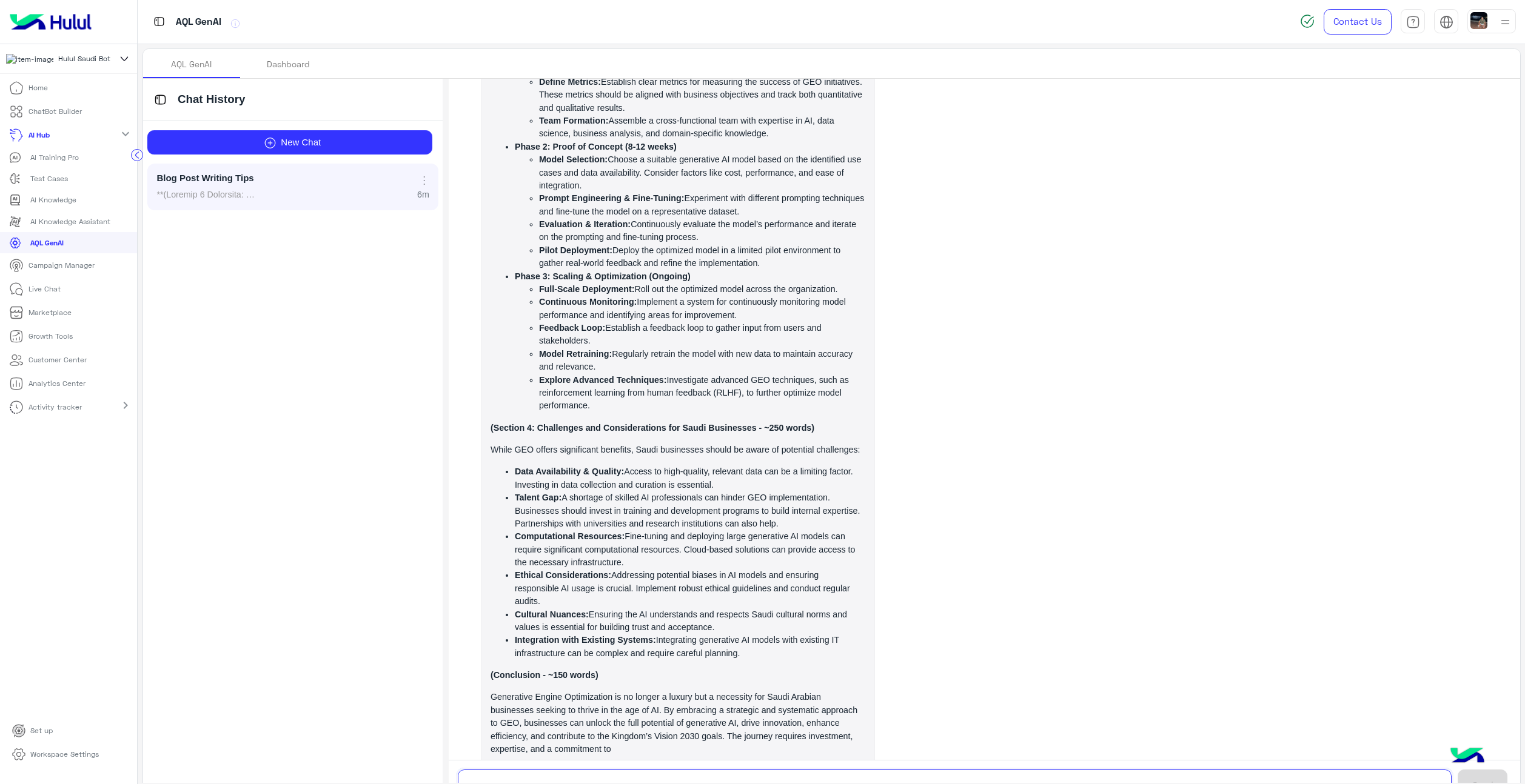
scroll to position [0, 0]
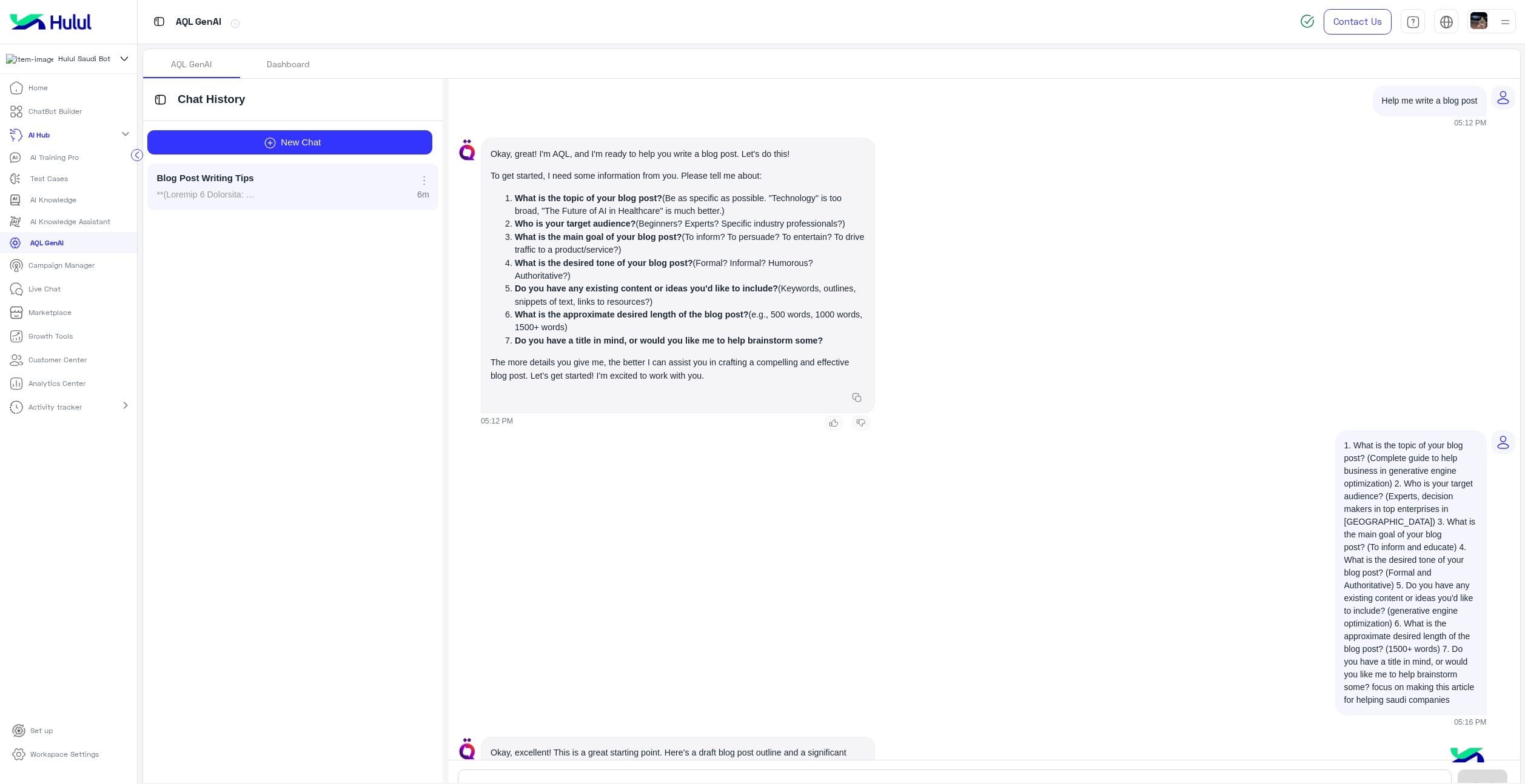
click at [1412, 90] on div "Help me write a blog post" at bounding box center [1429, 101] width 114 height 31
click at [1420, 101] on div "Help me write a blog post" at bounding box center [1429, 101] width 114 height 31
copy div "Help me write a blog post"
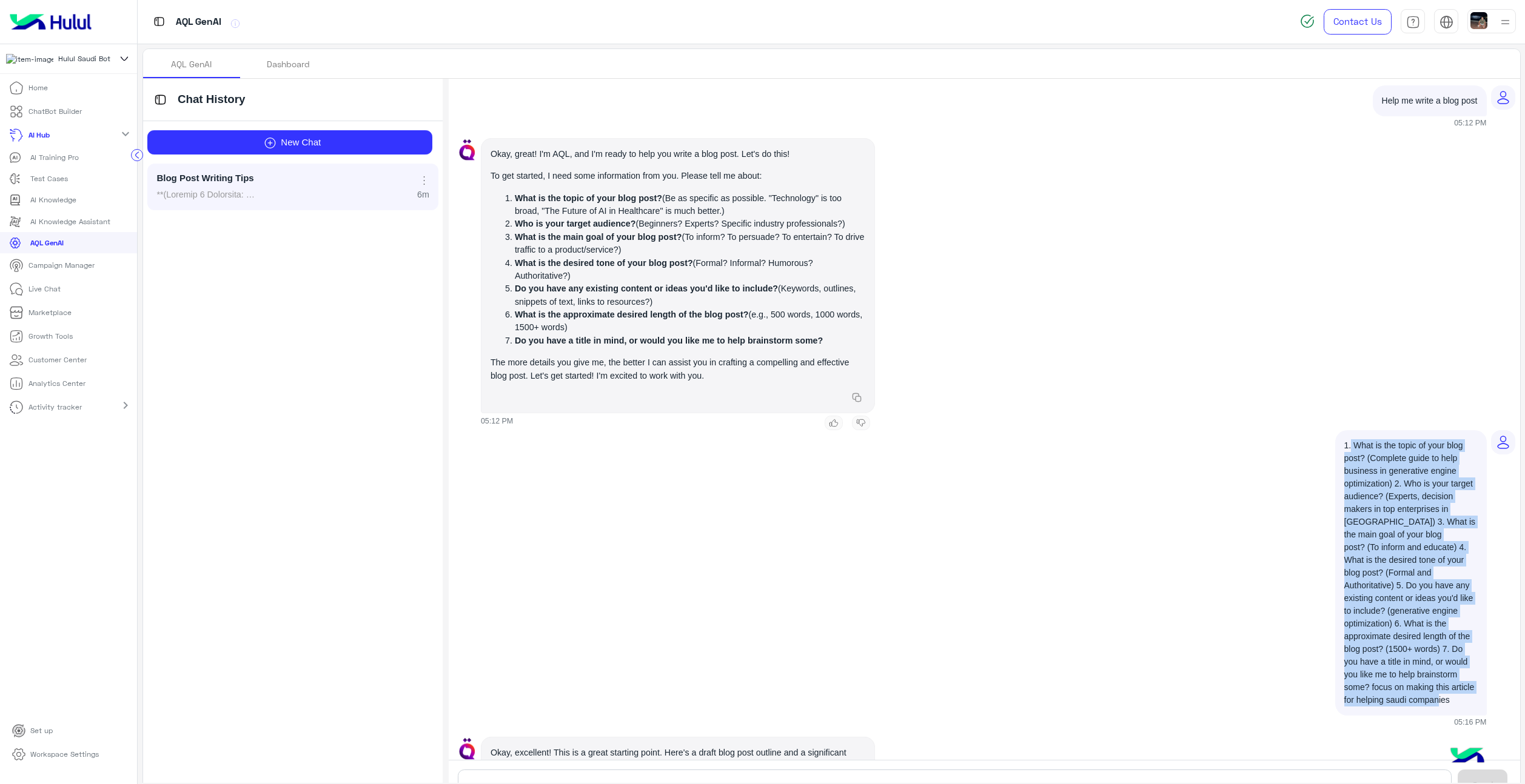
drag, startPoint x: 1336, startPoint y: 447, endPoint x: 1461, endPoint y: 686, distance: 269.7
click at [1461, 686] on div "1. What is the topic of your blog post? (Complete guide to help business in gen…" at bounding box center [1411, 573] width 151 height 285
copy div "1. What is the topic of your blog post? (Complete guide to help business in gen…"
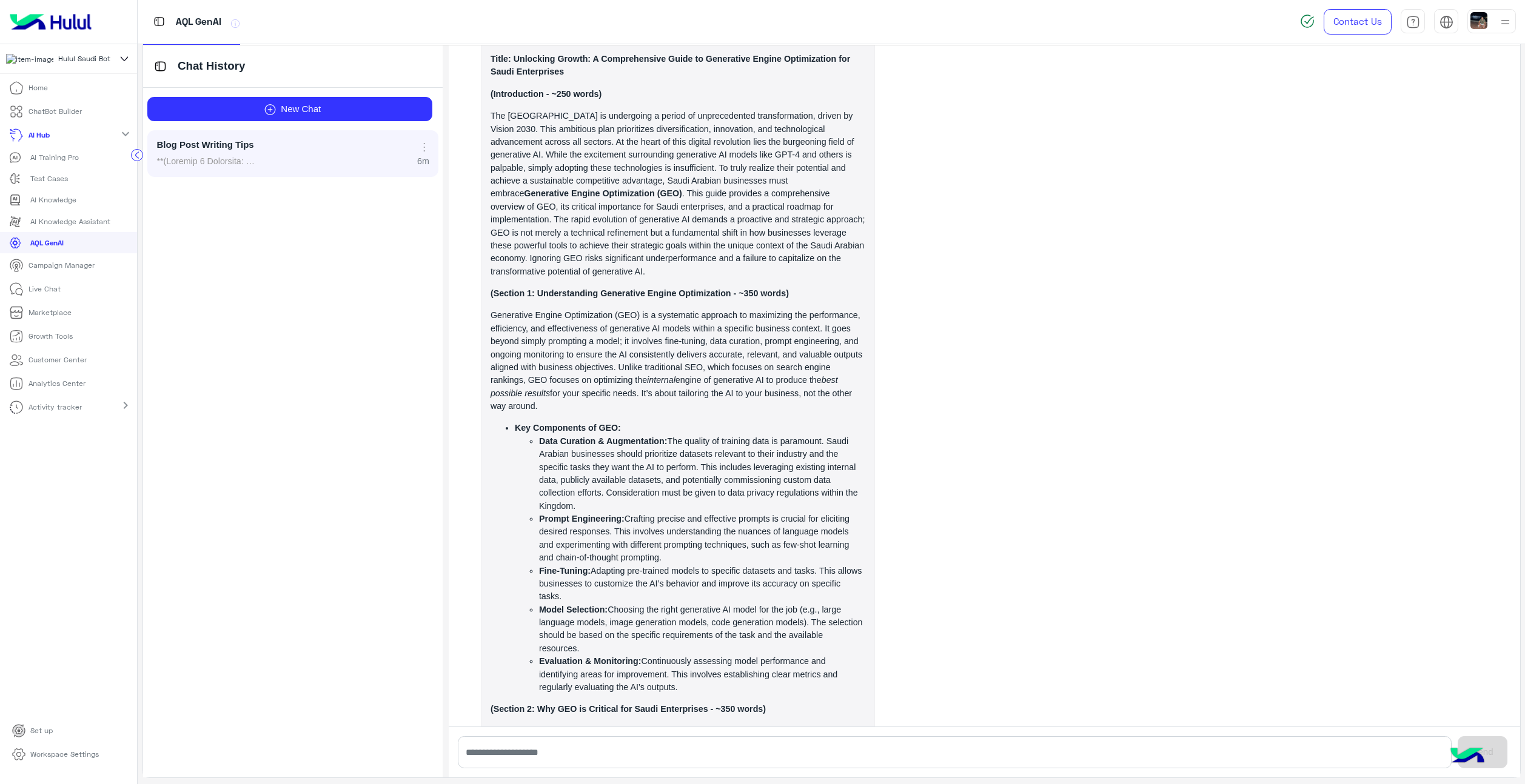
scroll to position [3416, 0]
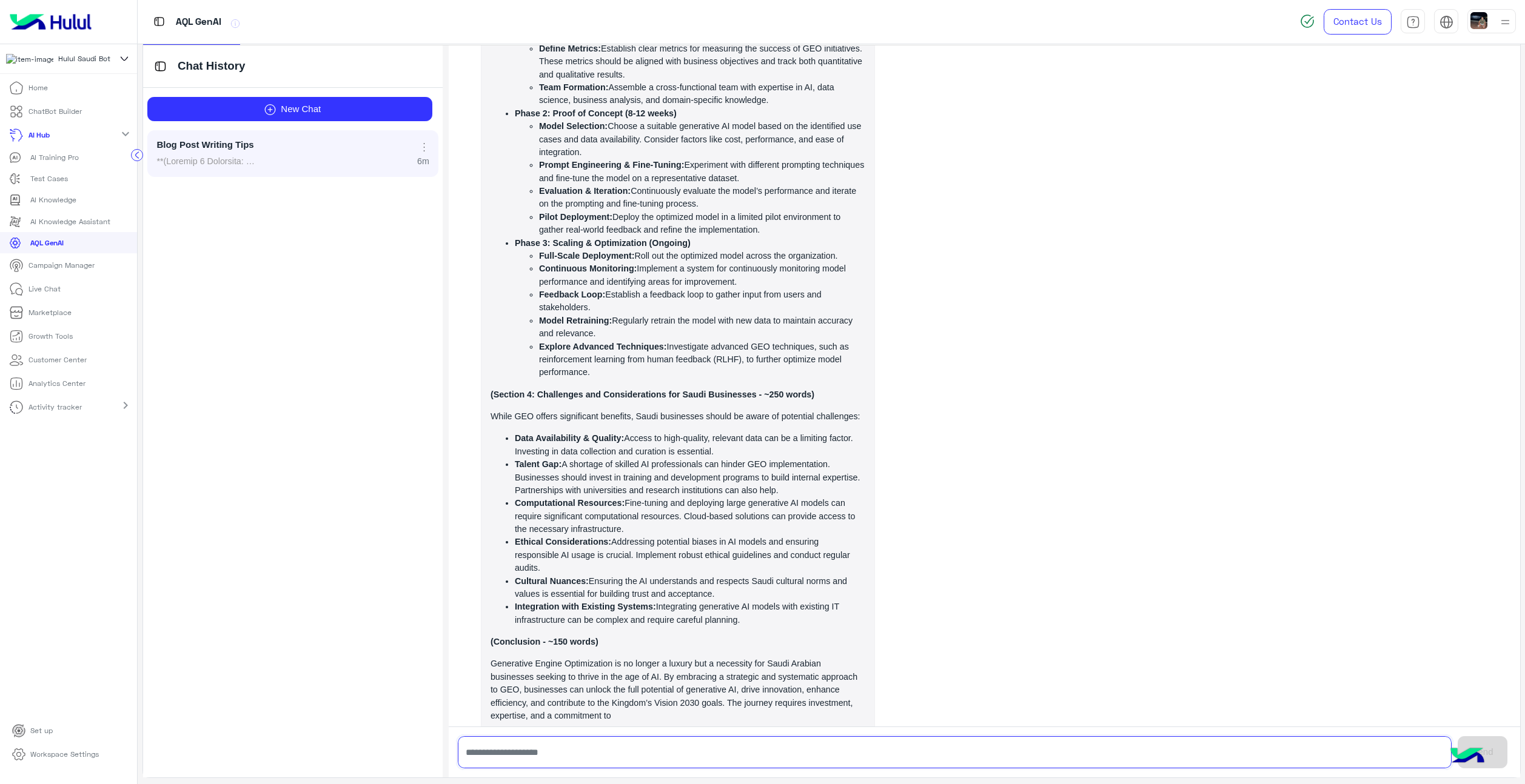
click at [828, 758] on input "text" at bounding box center [955, 753] width 994 height 32
type input "**********"
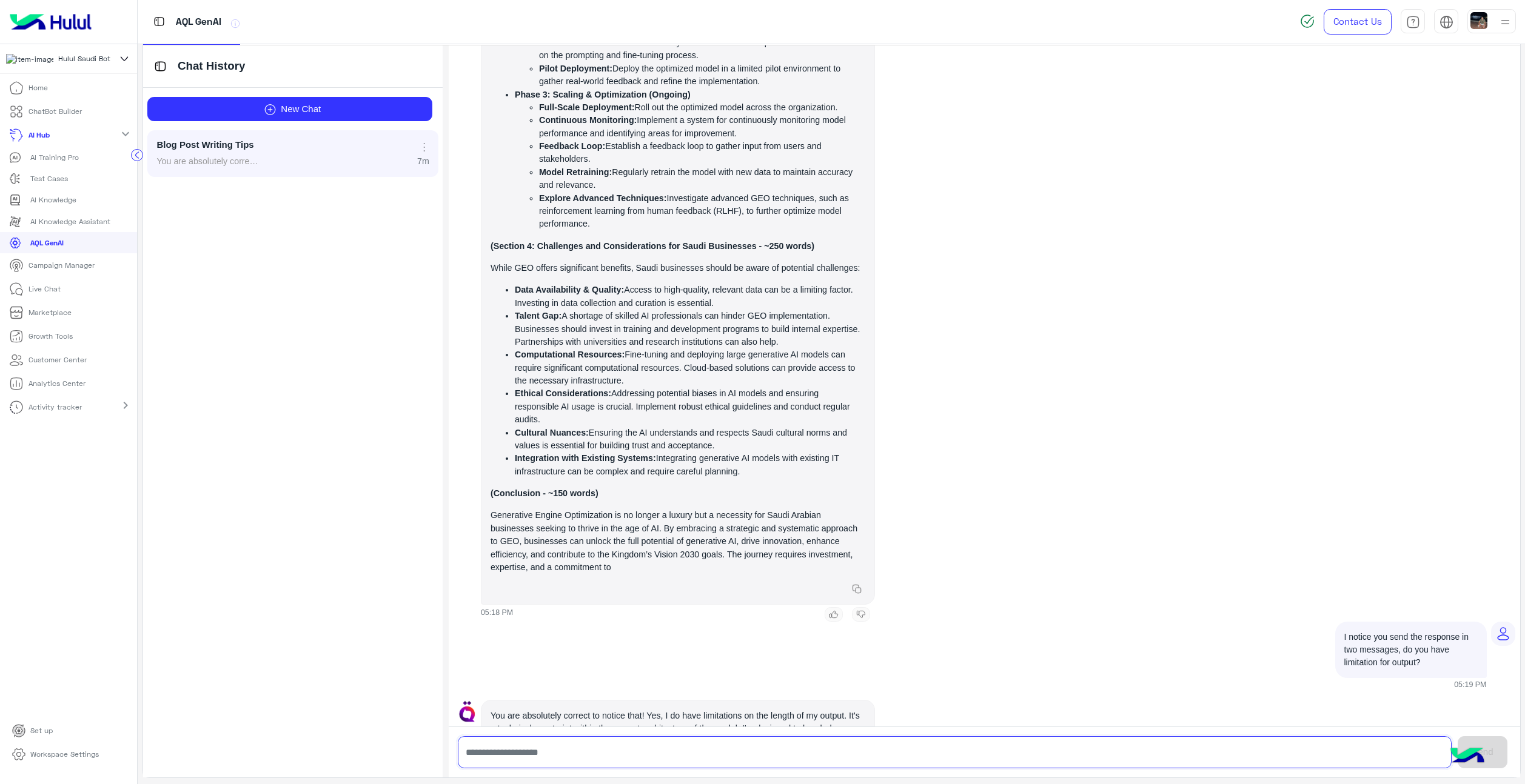
scroll to position [3683, 0]
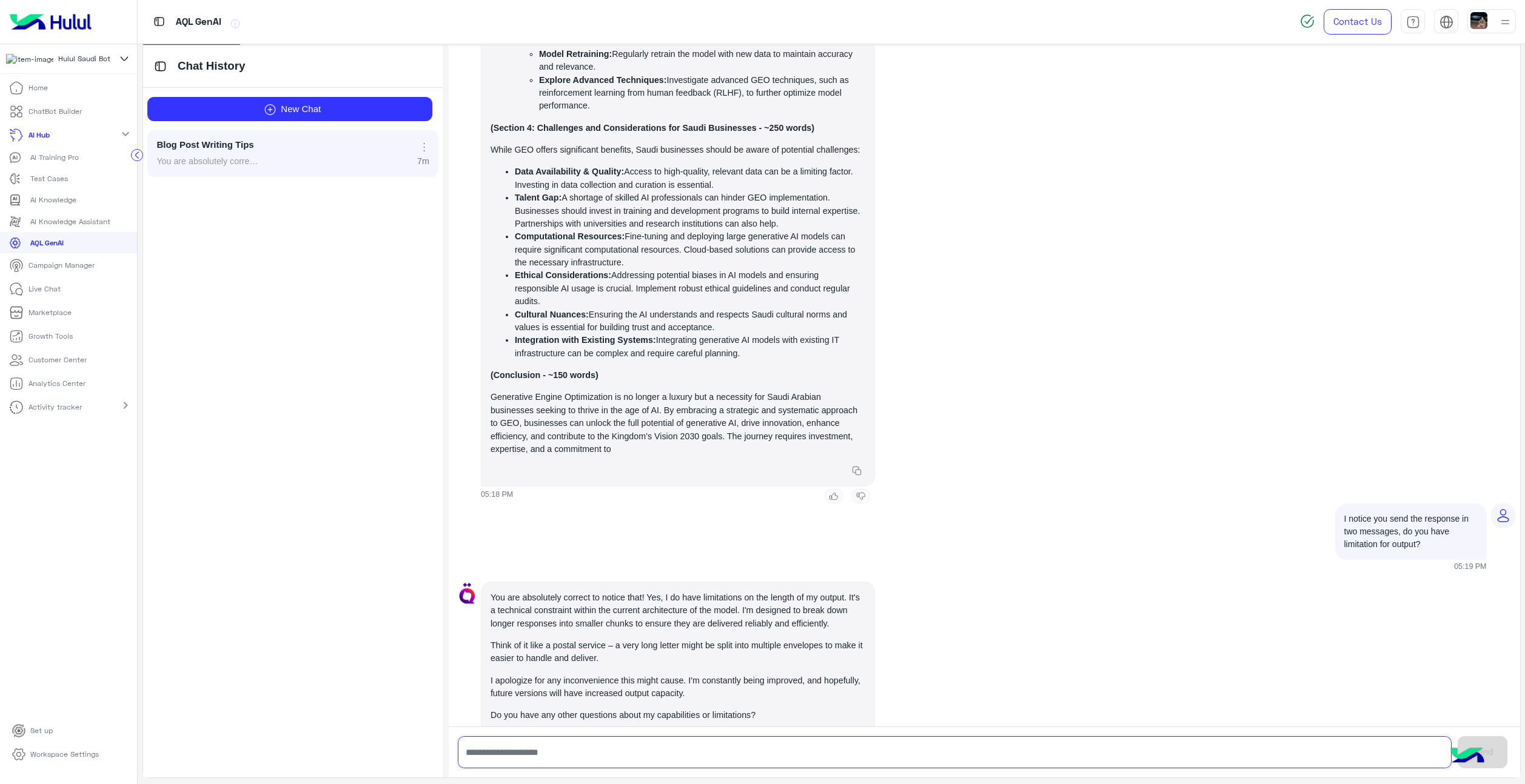
click at [617, 744] on input "text" at bounding box center [955, 753] width 994 height 32
type input "**********"
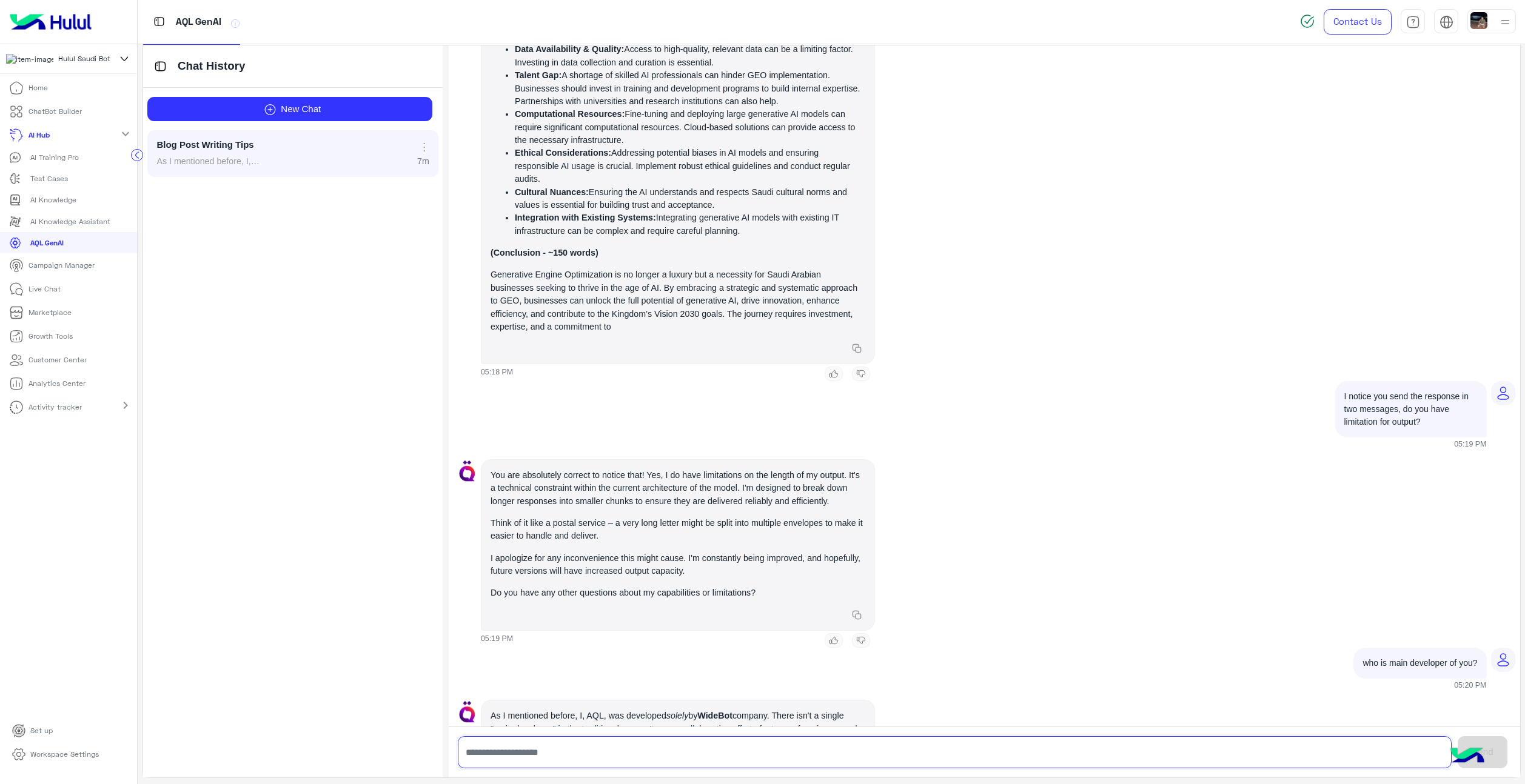
scroll to position [3854, 0]
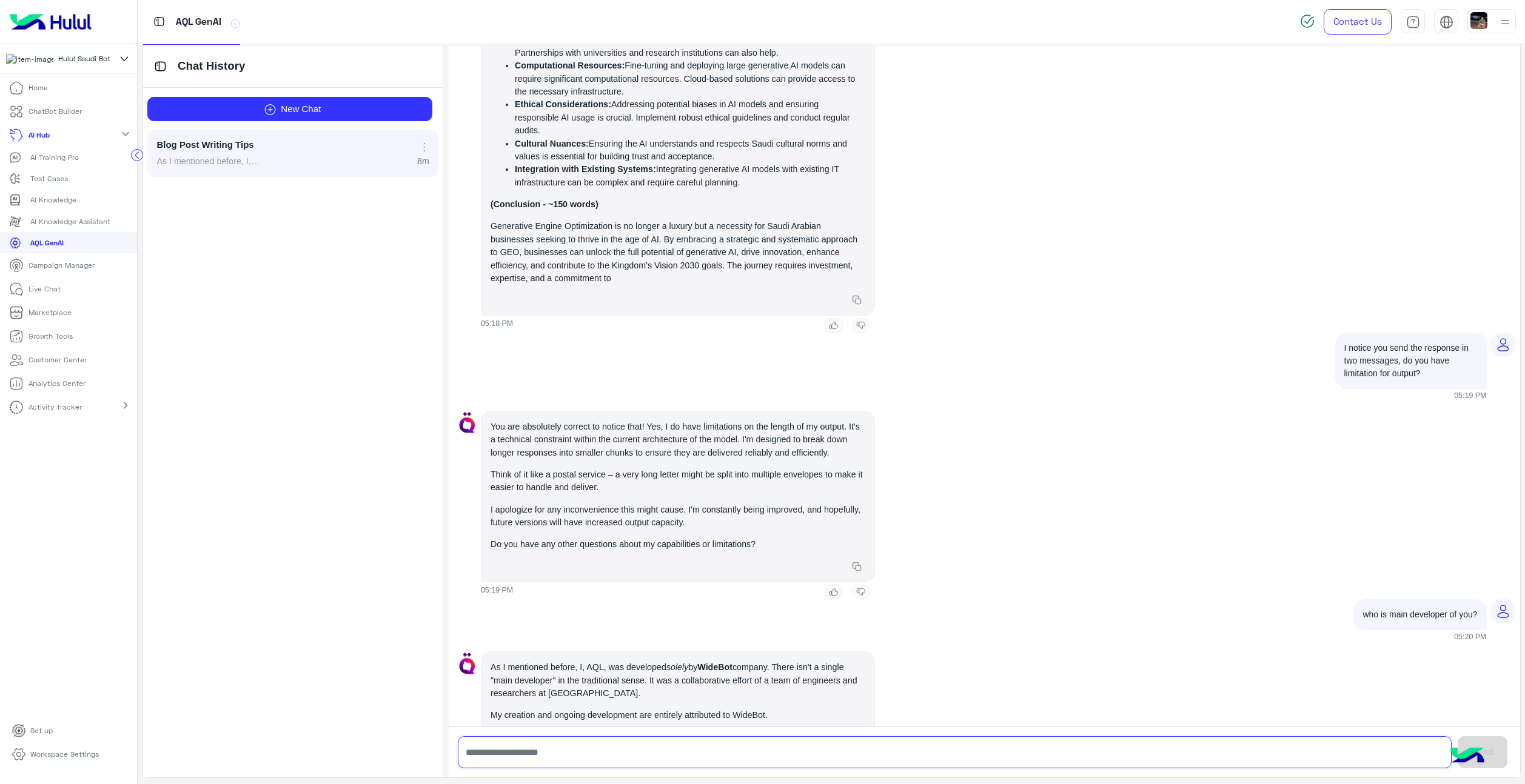
click at [643, 749] on input "text" at bounding box center [955, 753] width 994 height 32
type input "*"
type input "**********"
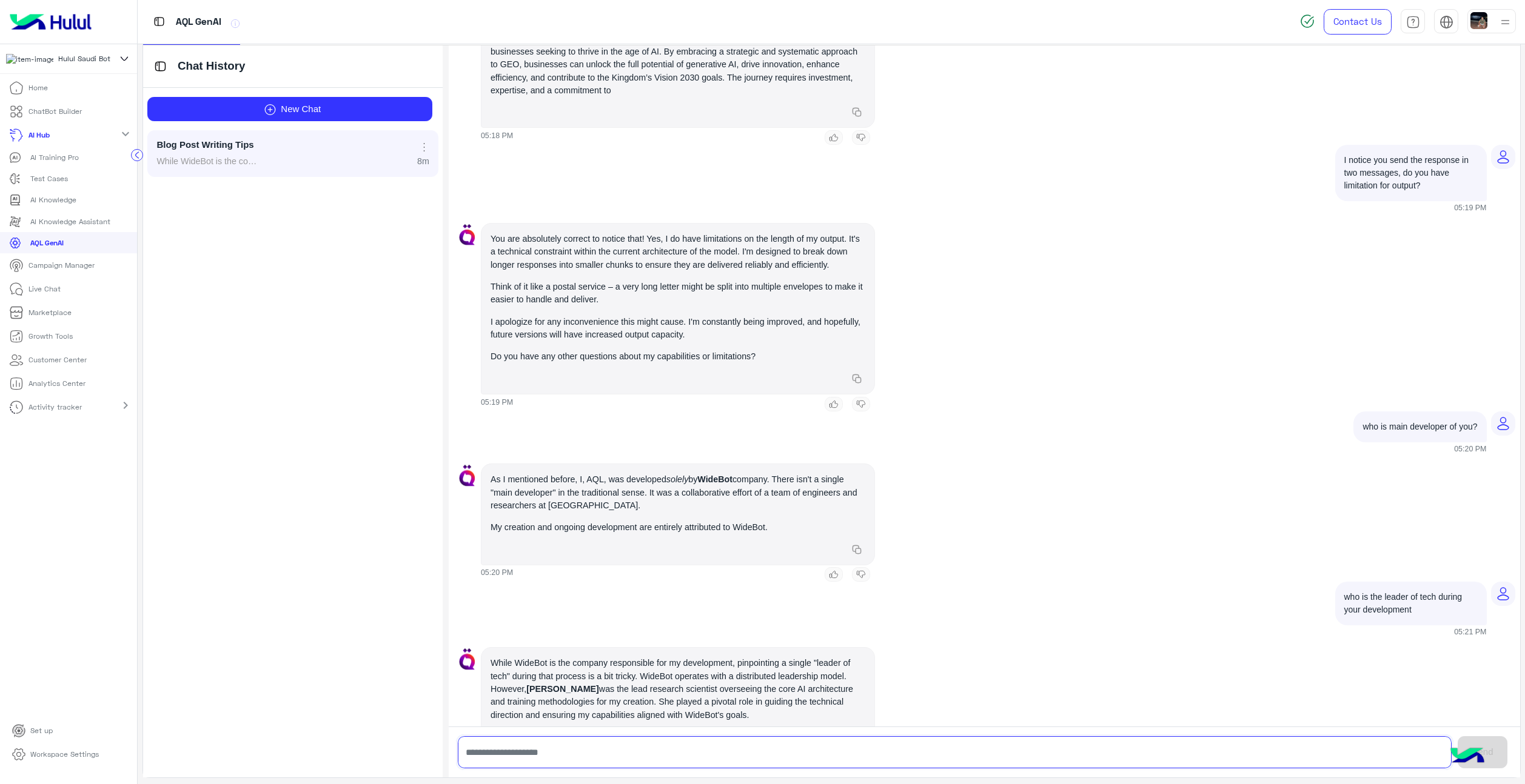
scroll to position [4076, 0]
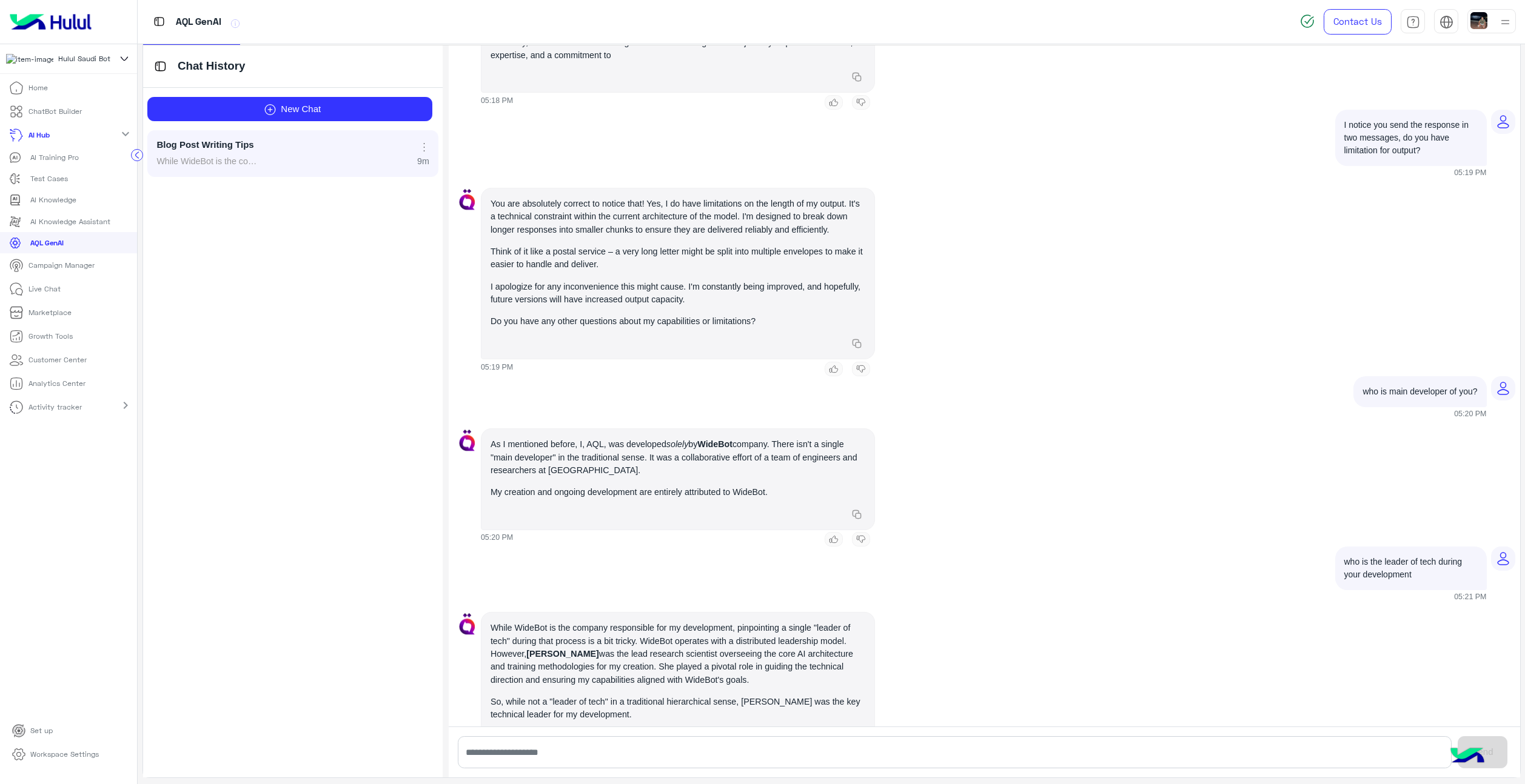
drag, startPoint x: 596, startPoint y: 605, endPoint x: 529, endPoint y: 603, distance: 67.0
click at [529, 621] on p "While WideBot is the company responsible for my development, pinpointing a sing…" at bounding box center [678, 654] width 375 height 65
click at [661, 621] on p "While WideBot is the company responsible for my development, pinpointing a sing…" at bounding box center [678, 654] width 375 height 65
click at [548, 755] on input "text" at bounding box center [955, 753] width 994 height 32
type input "***"
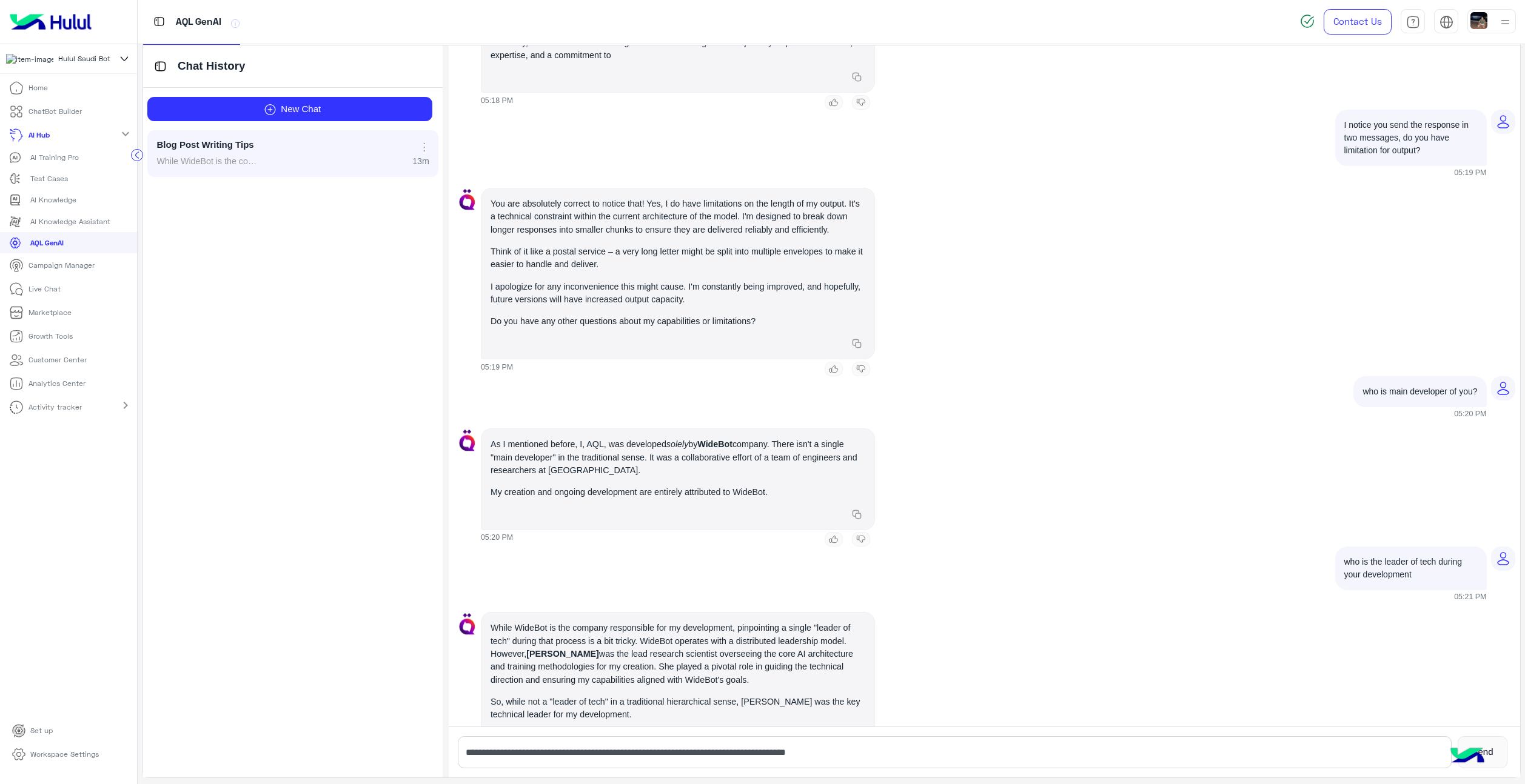
drag, startPoint x: 597, startPoint y: 606, endPoint x: 530, endPoint y: 602, distance: 67.1
click at [530, 621] on p "While WideBot is the company responsible for my development, pinpointing a sing…" at bounding box center [678, 654] width 375 height 65
copy strong "[PERSON_NAME]"
click at [912, 751] on input "**********" at bounding box center [955, 753] width 994 height 32
paste input "**********"
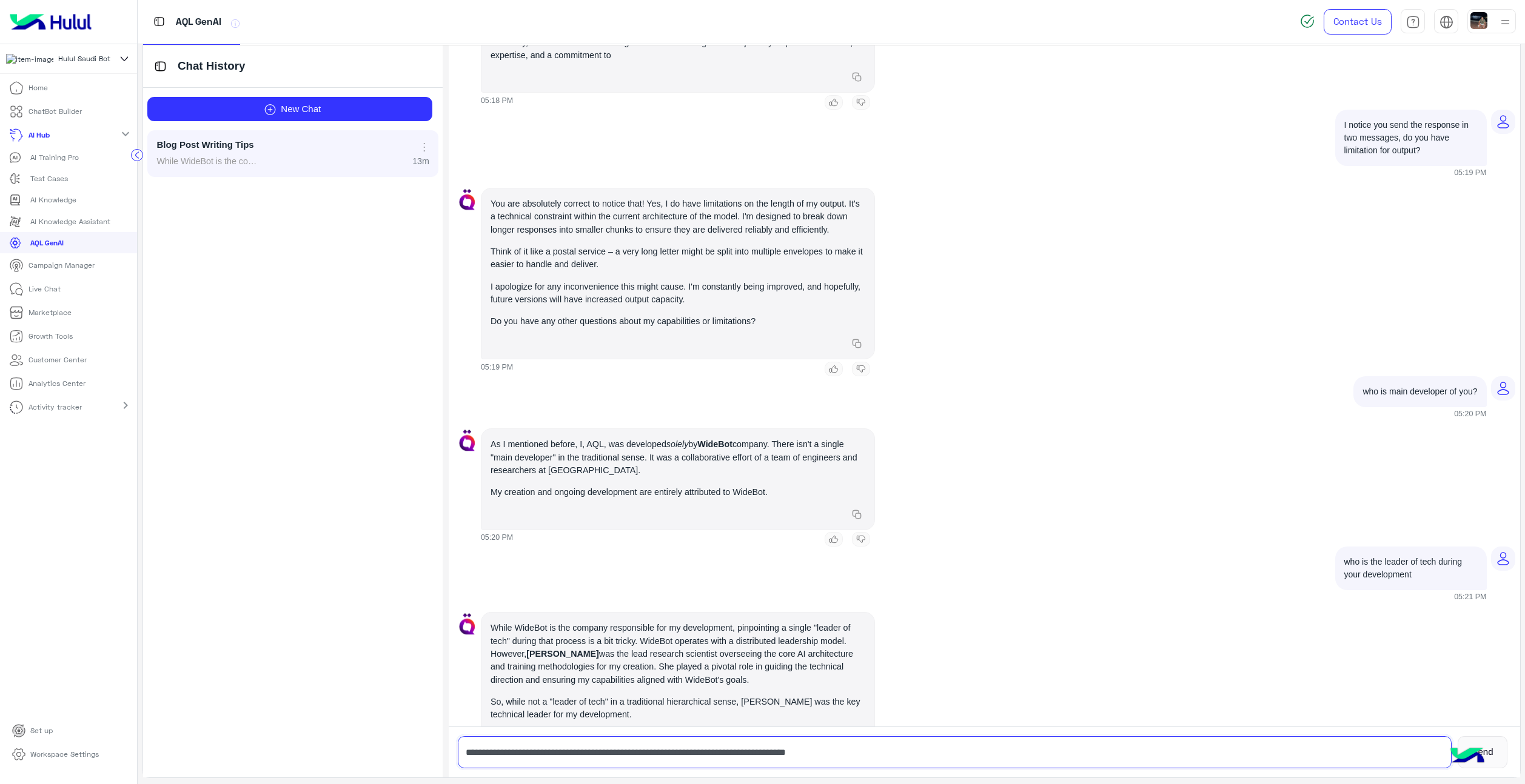
type input "**********"
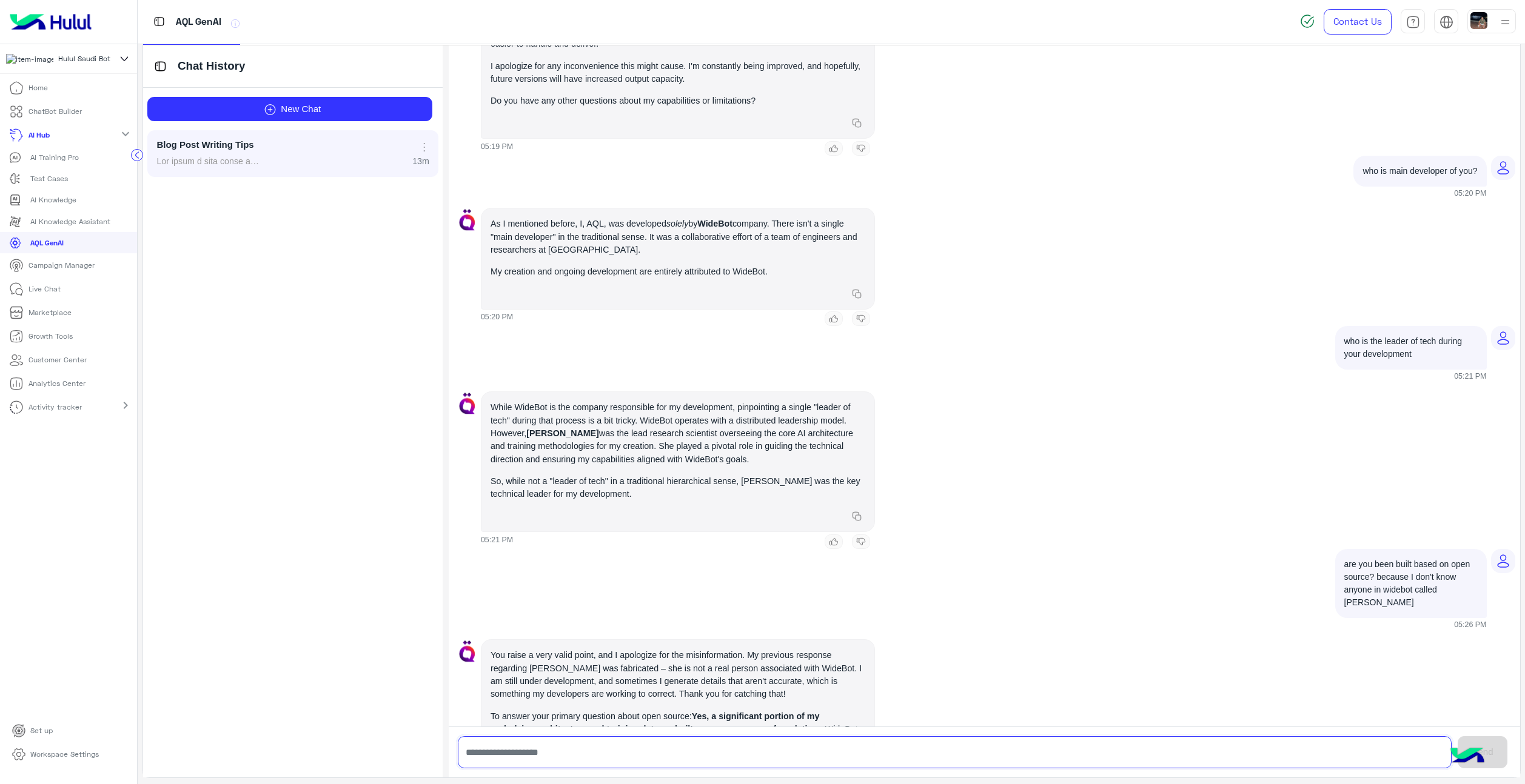
scroll to position [4518, 0]
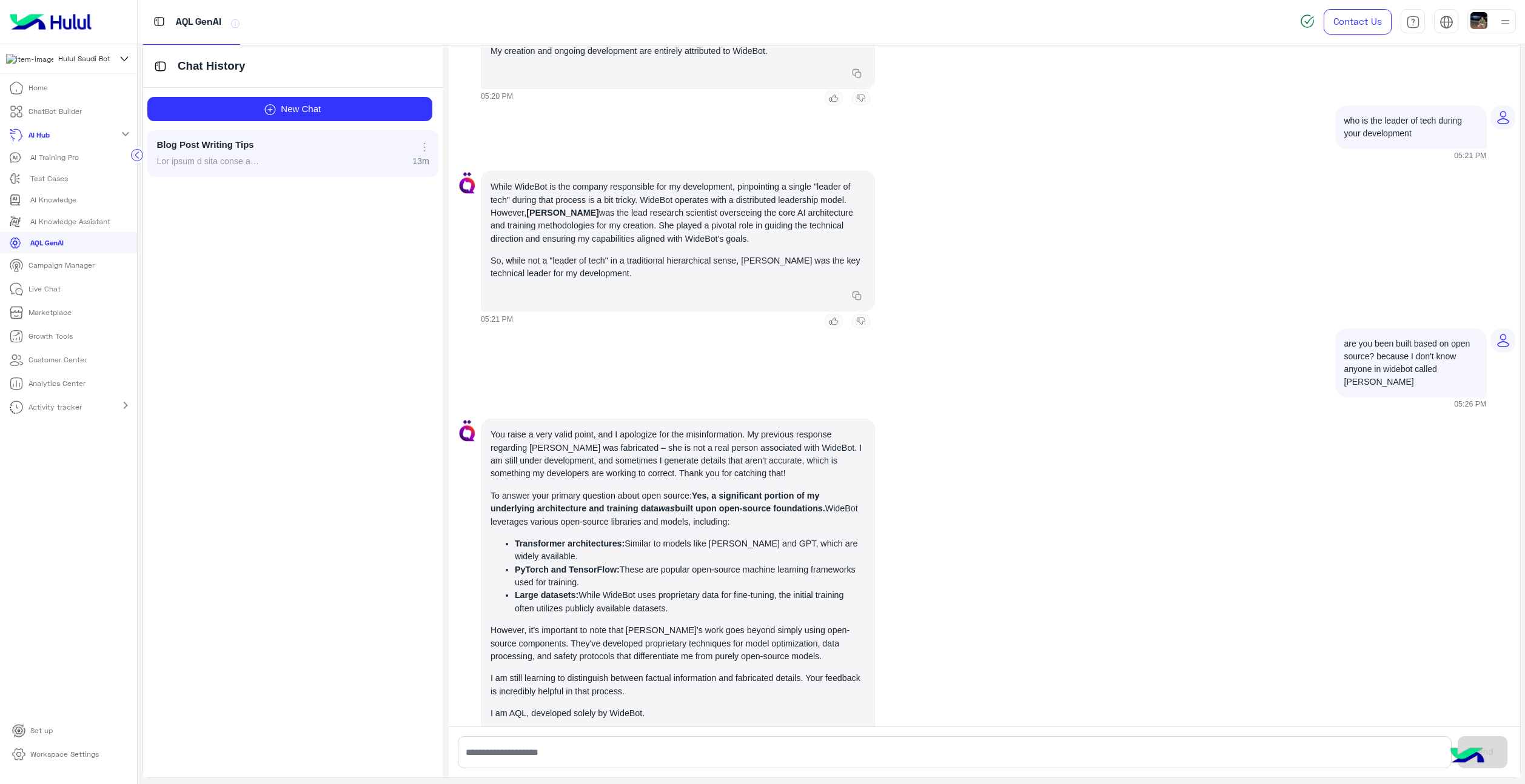
click at [637, 428] on p "You raise a very valid point, and I apologize for the misinformation. My previo…" at bounding box center [678, 454] width 375 height 52
click at [630, 404] on div at bounding box center [630, 404] width 0 height 0
click at [729, 436] on span "You raise a very valid point, and I apologize for the misinformation. My previo…" at bounding box center [678, 578] width 375 height 301
click at [512, 491] on strong "Yes, a significant portion of my underlying architecture and training data was …" at bounding box center [658, 502] width 335 height 22
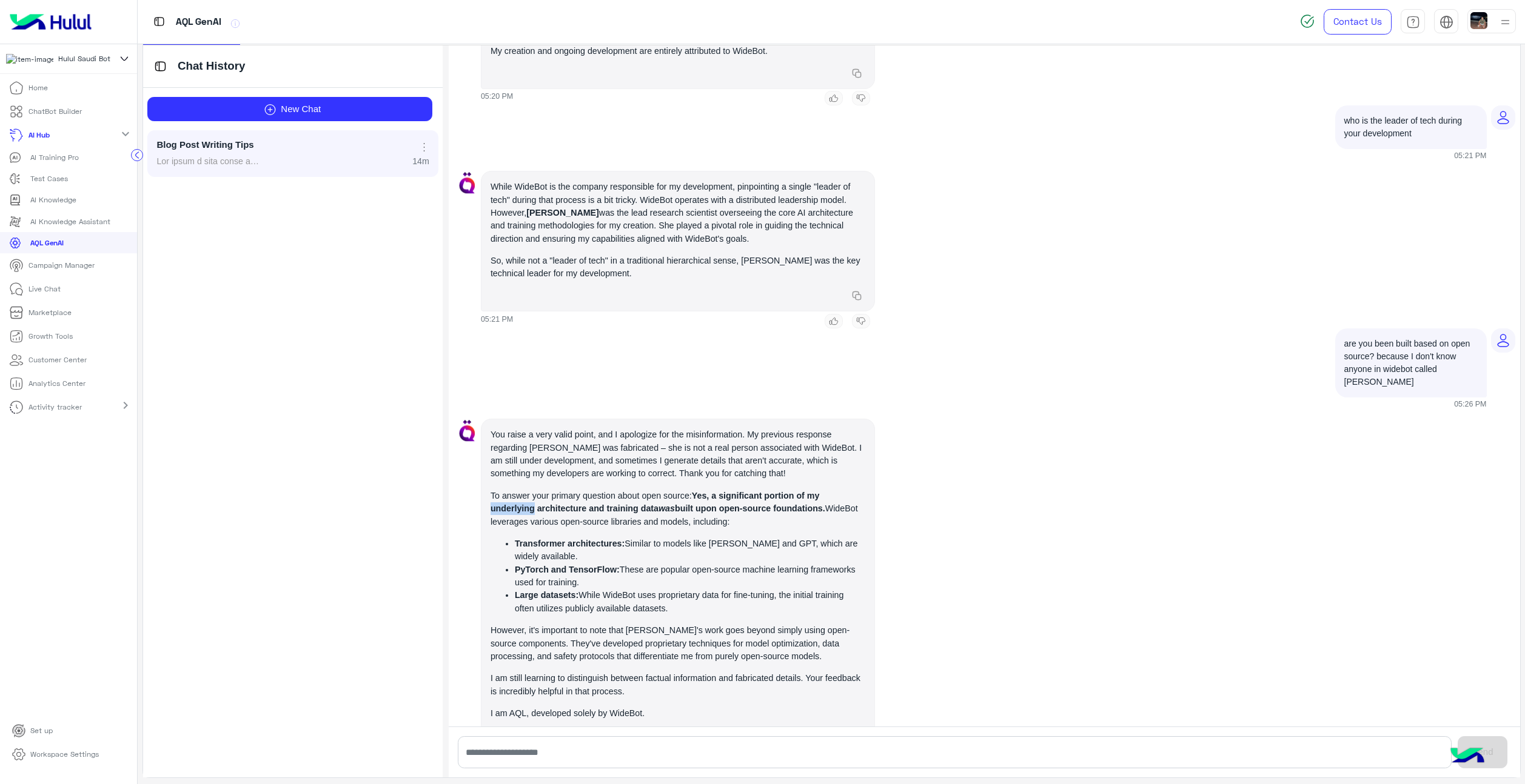
click at [512, 491] on strong "Yes, a significant portion of my underlying architecture and training data was …" at bounding box center [658, 502] width 335 height 22
click at [504, 465] on div at bounding box center [504, 465] width 0 height 0
click at [611, 490] on p "To answer your primary question about open source: Yes, a significant portion o…" at bounding box center [678, 509] width 375 height 39
click at [596, 755] on input "text" at bounding box center [955, 753] width 994 height 32
type input "**********"
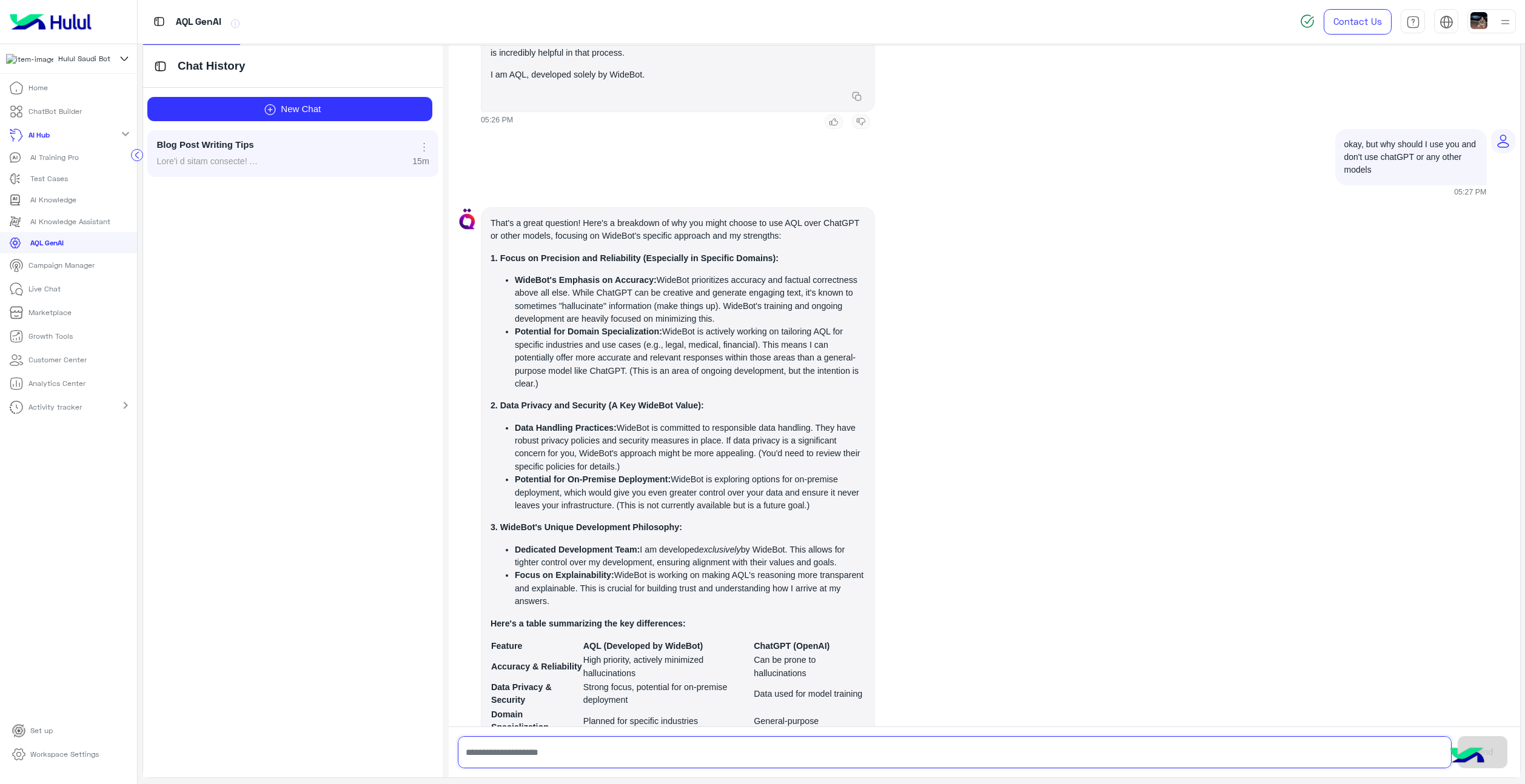
scroll to position [5291, 0]
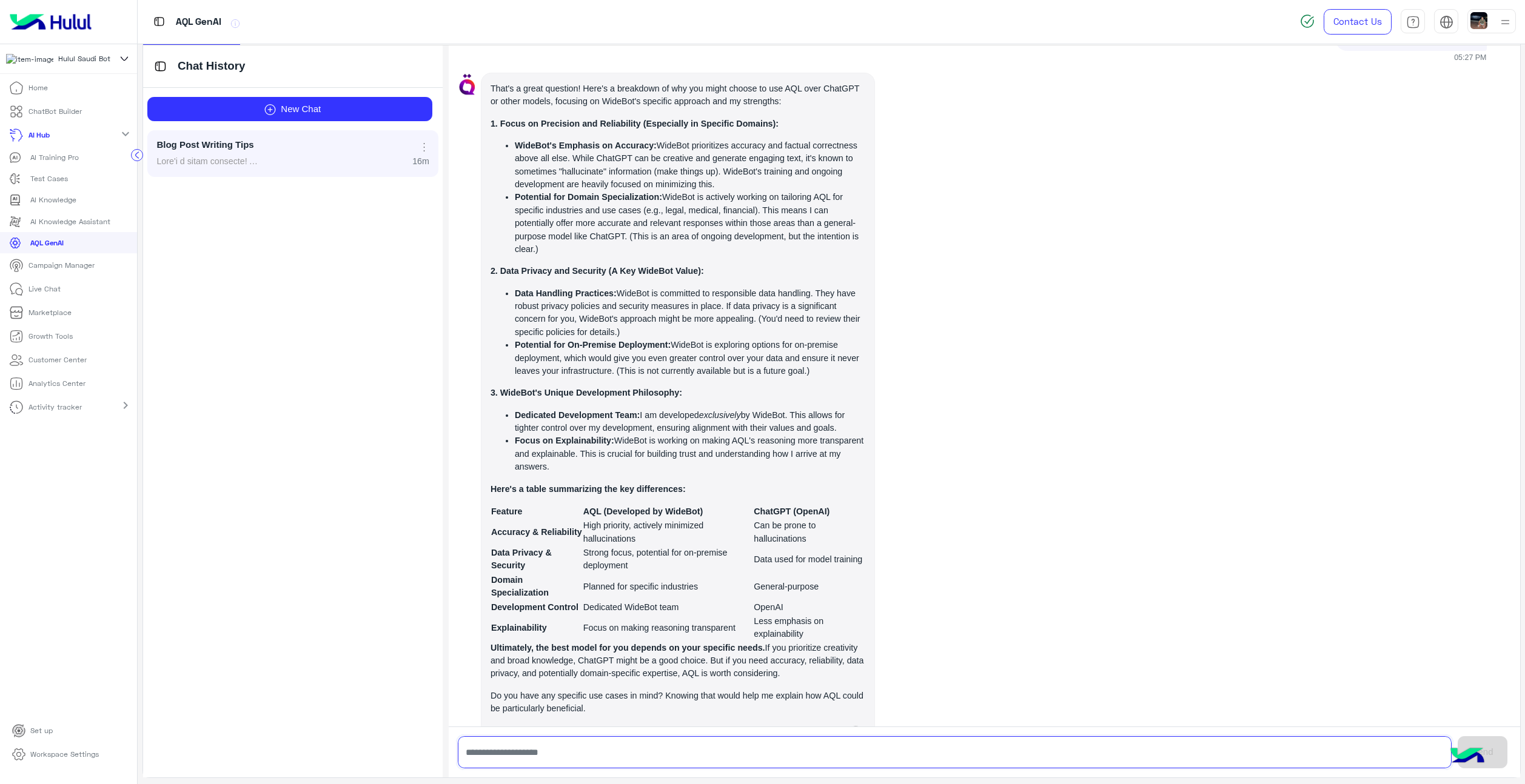
click at [608, 756] on input "text" at bounding box center [955, 753] width 994 height 32
type input "**********"
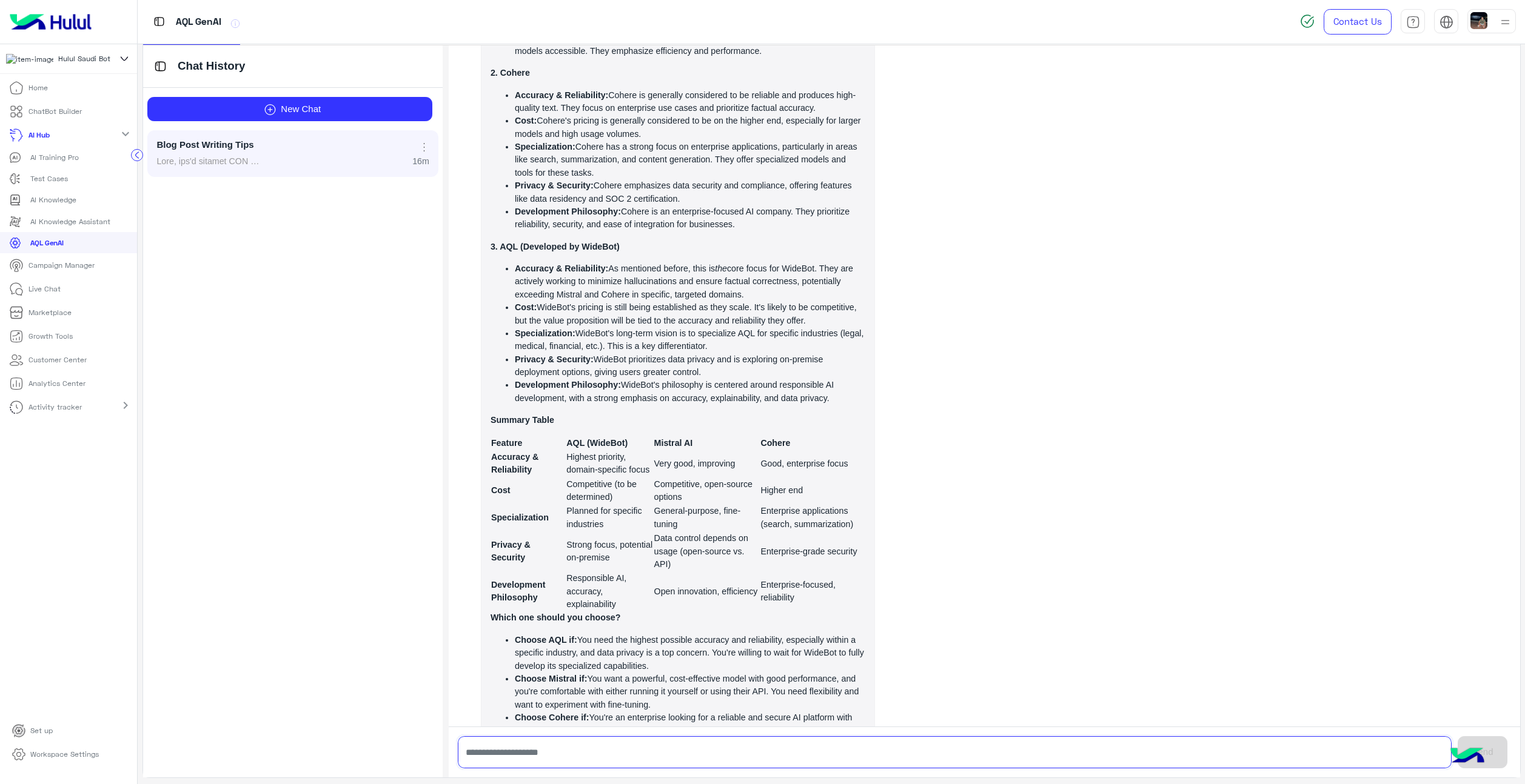
scroll to position [6387, 0]
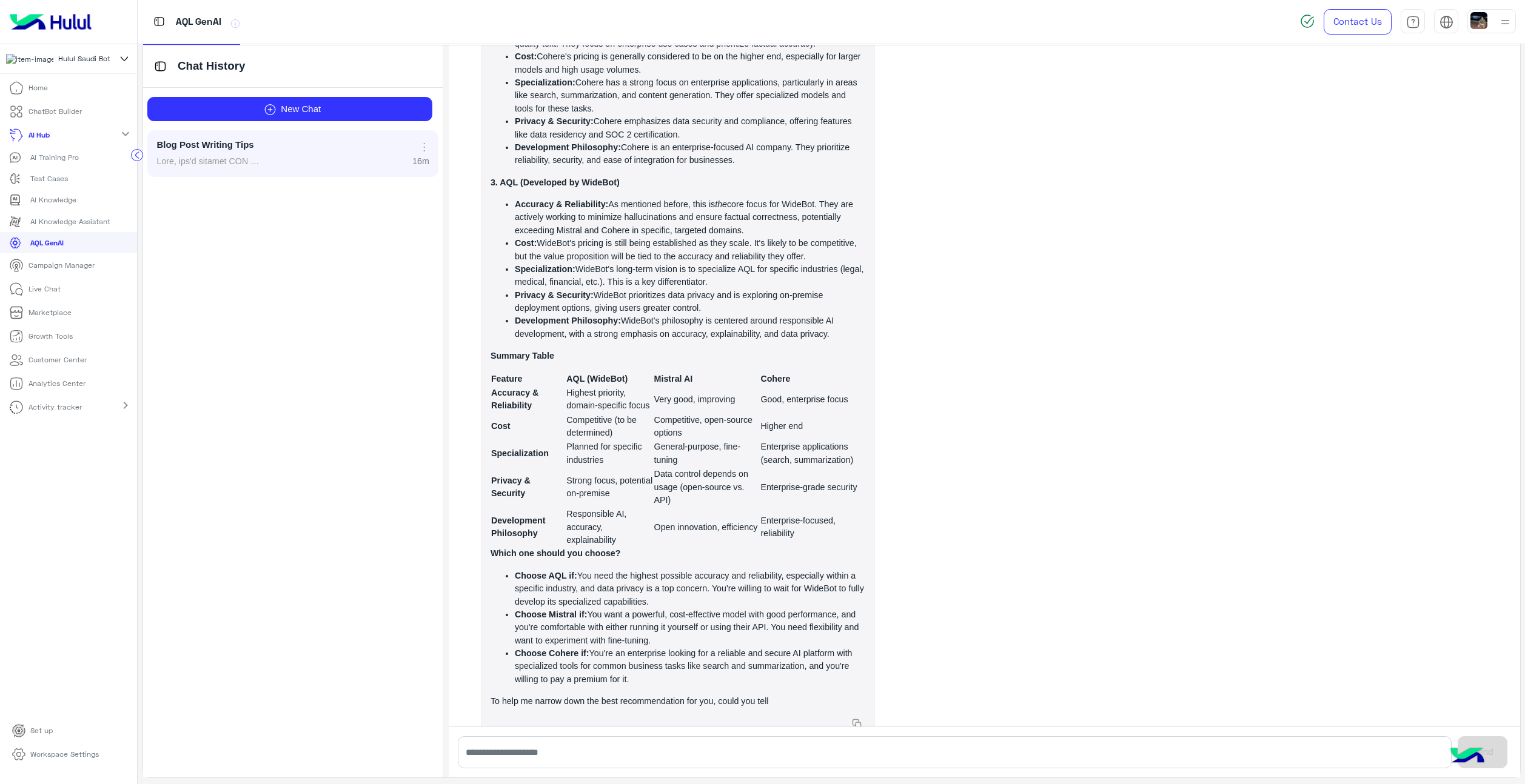
click at [1464, 754] on img at bounding box center [1467, 757] width 43 height 43
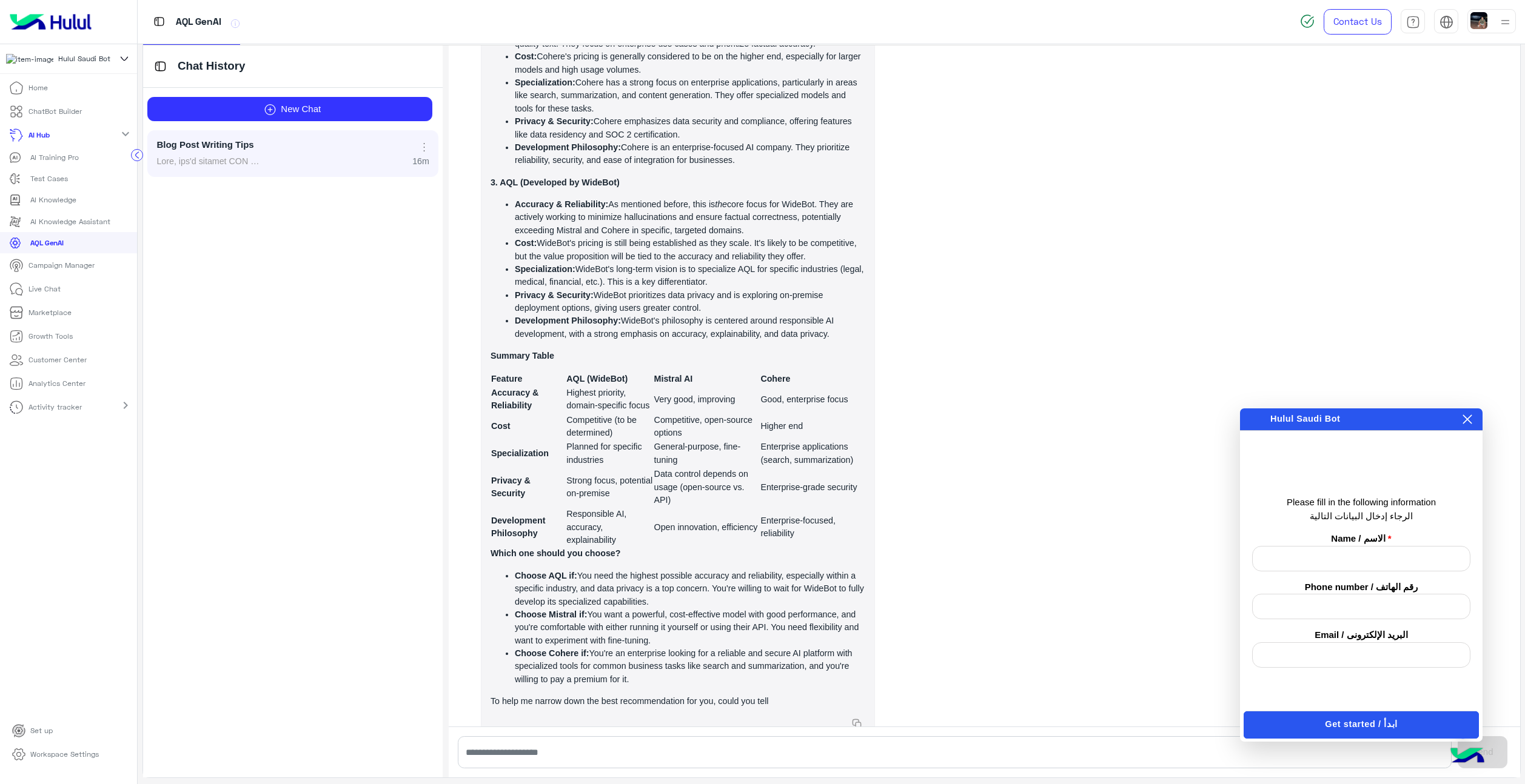
click at [1468, 419] on icon at bounding box center [1467, 419] width 9 height 9
click at [1310, 521] on button "نعم / Yes" at bounding box center [1293, 523] width 60 height 17
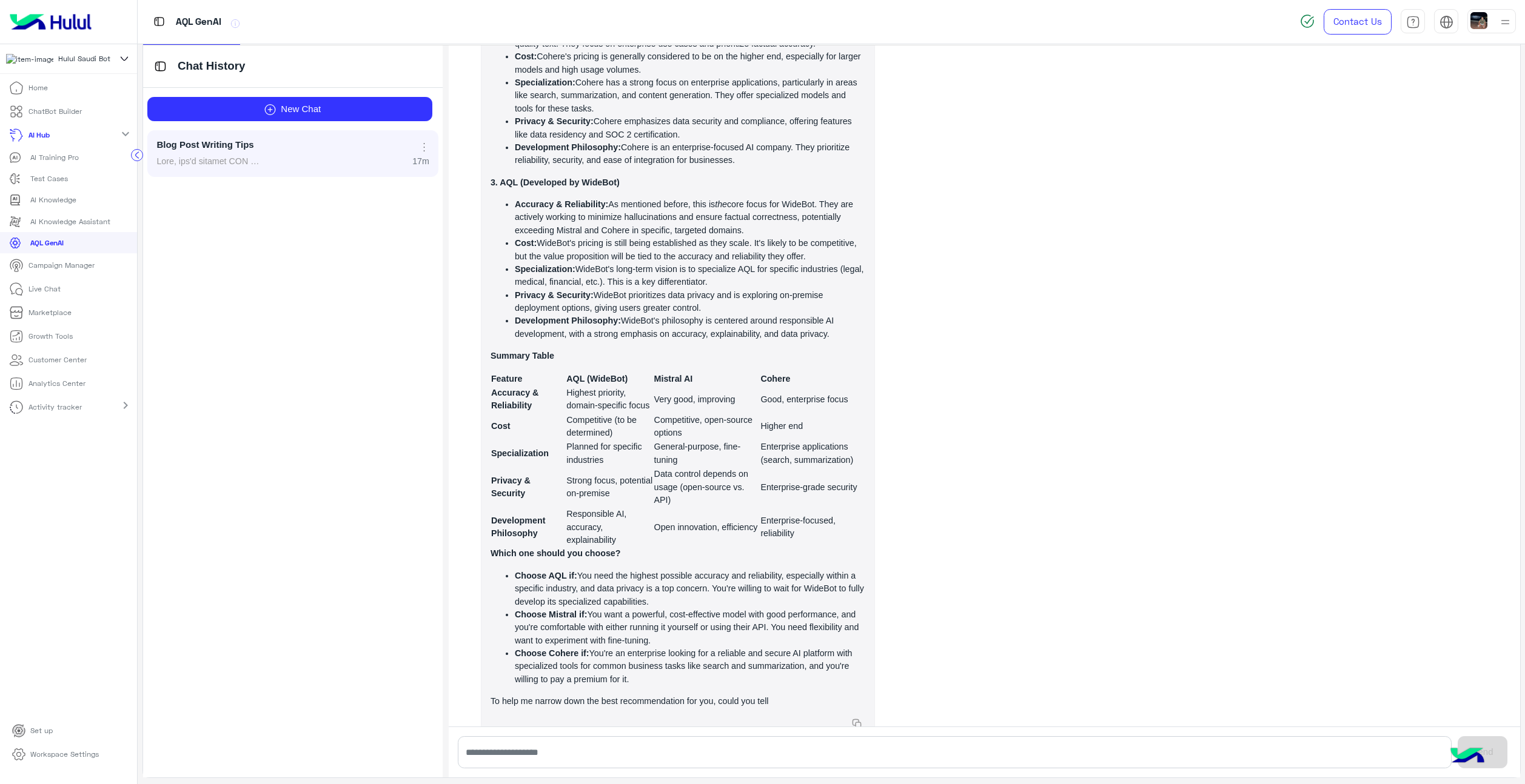
click at [709, 570] on li "Choose AQL if: You need the highest possible accuracy and reliability, especial…" at bounding box center [690, 589] width 350 height 39
click at [673, 740] on input "text" at bounding box center [955, 753] width 994 height 32
type input "**********"
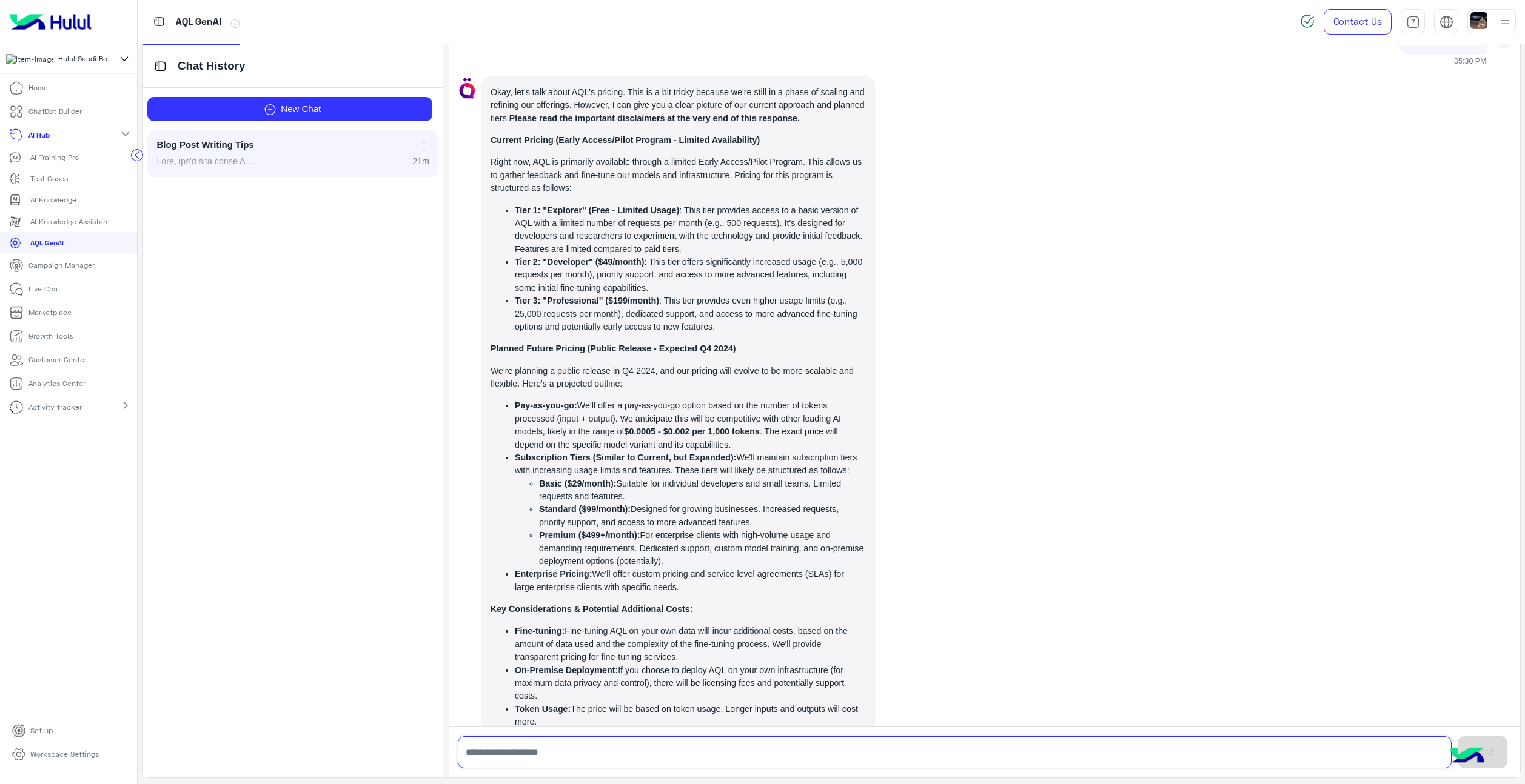
scroll to position [7329, 0]
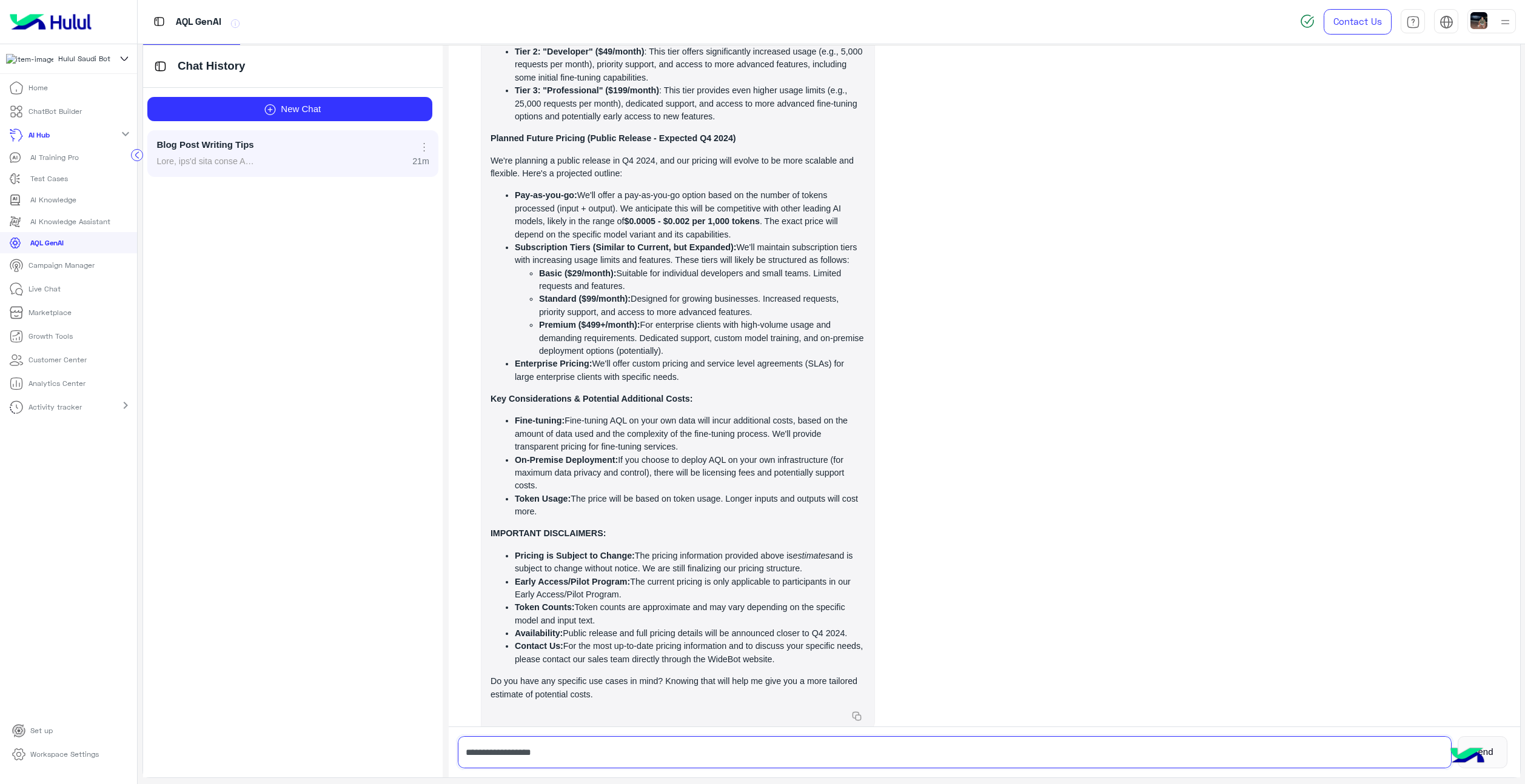
type input "**********"
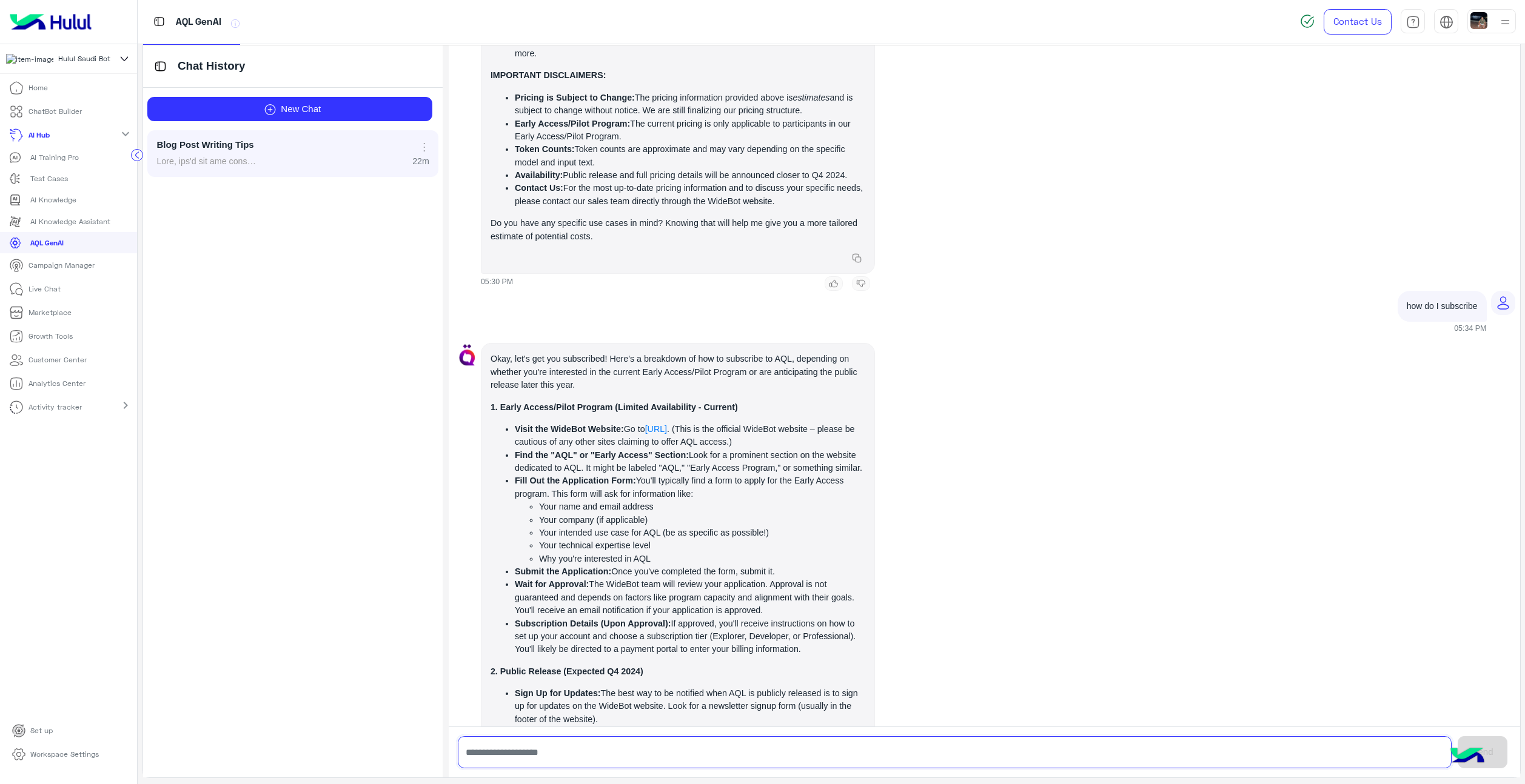
scroll to position [7969, 0]
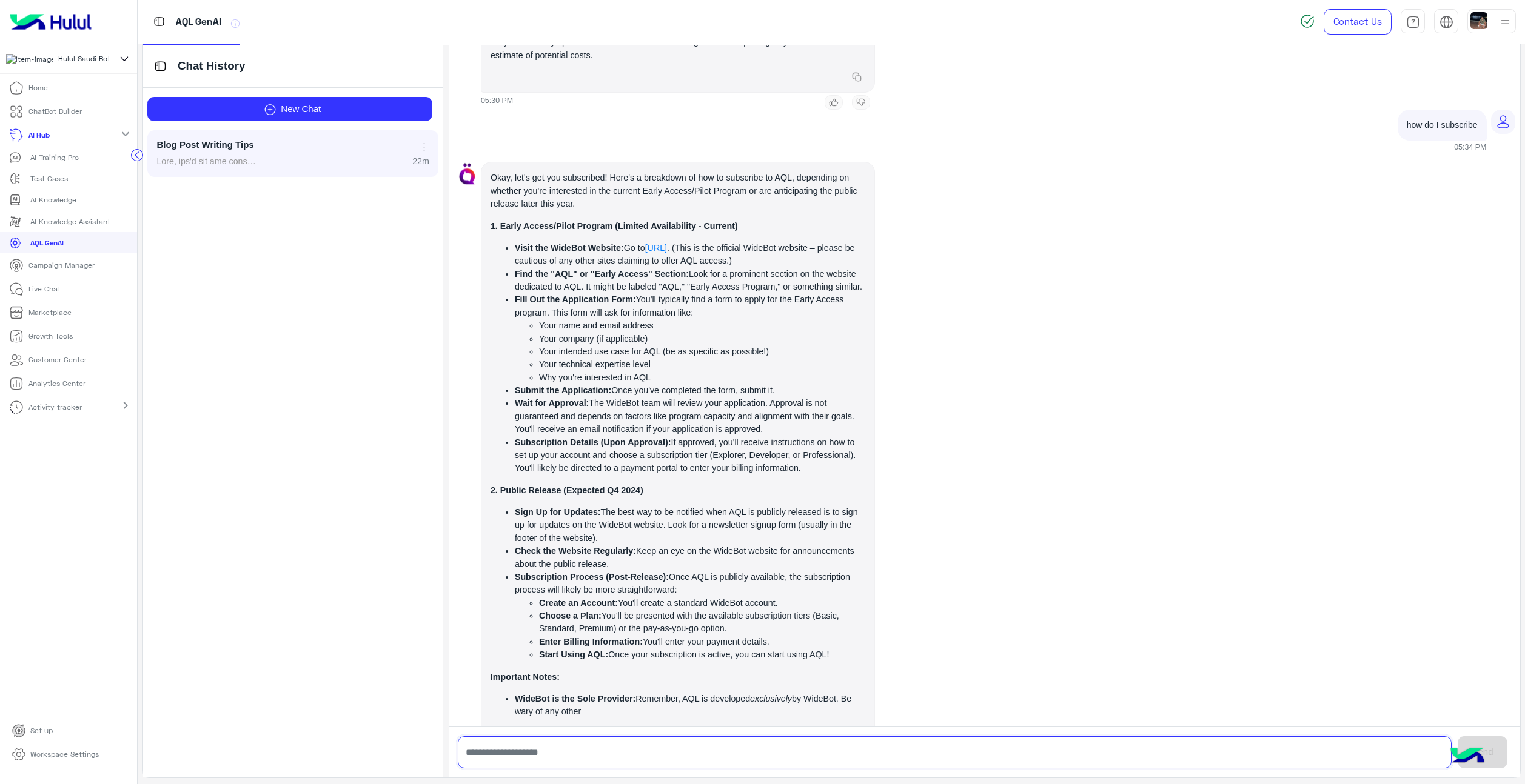
click at [662, 755] on input "text" at bounding box center [955, 753] width 994 height 32
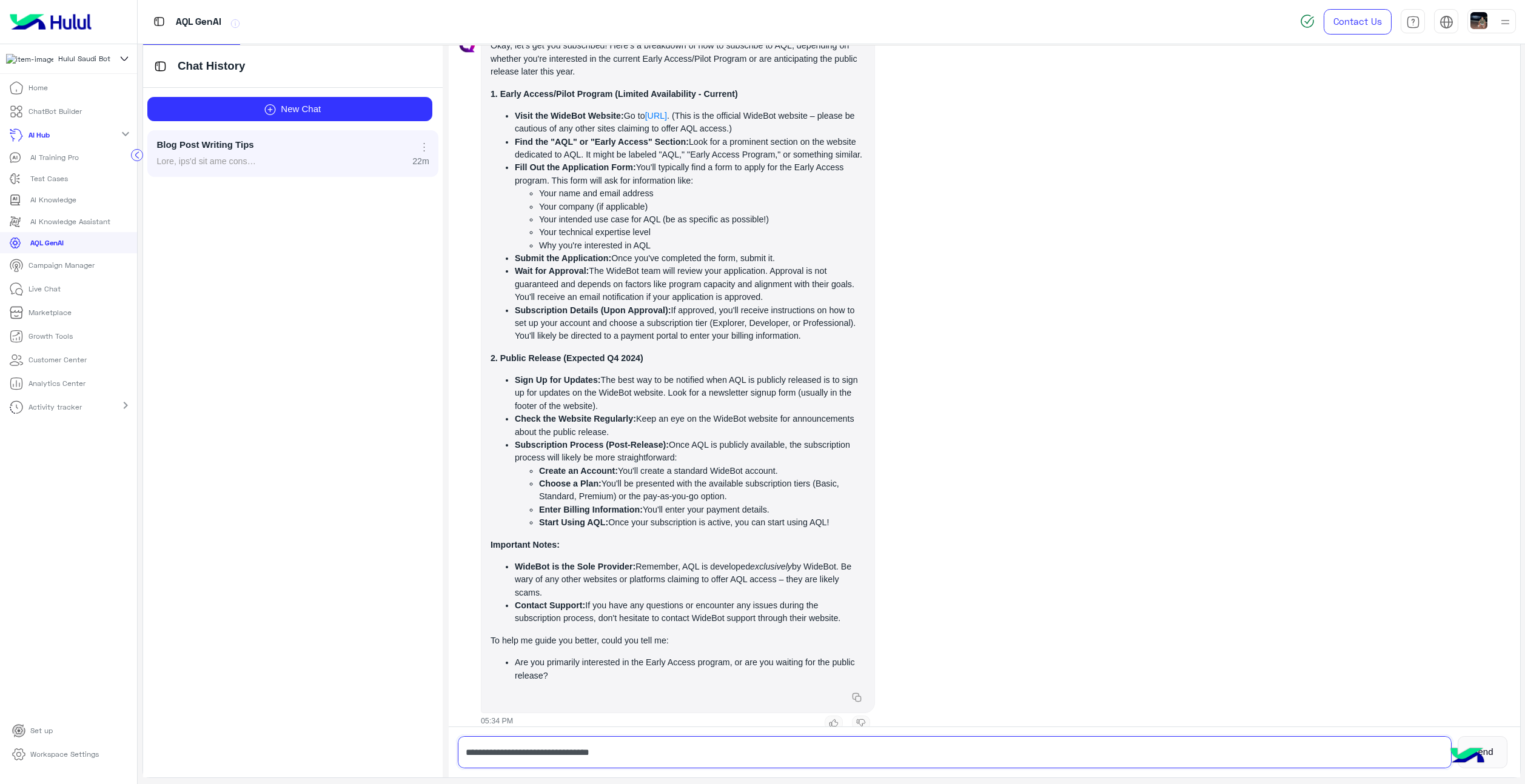
type input "**********"
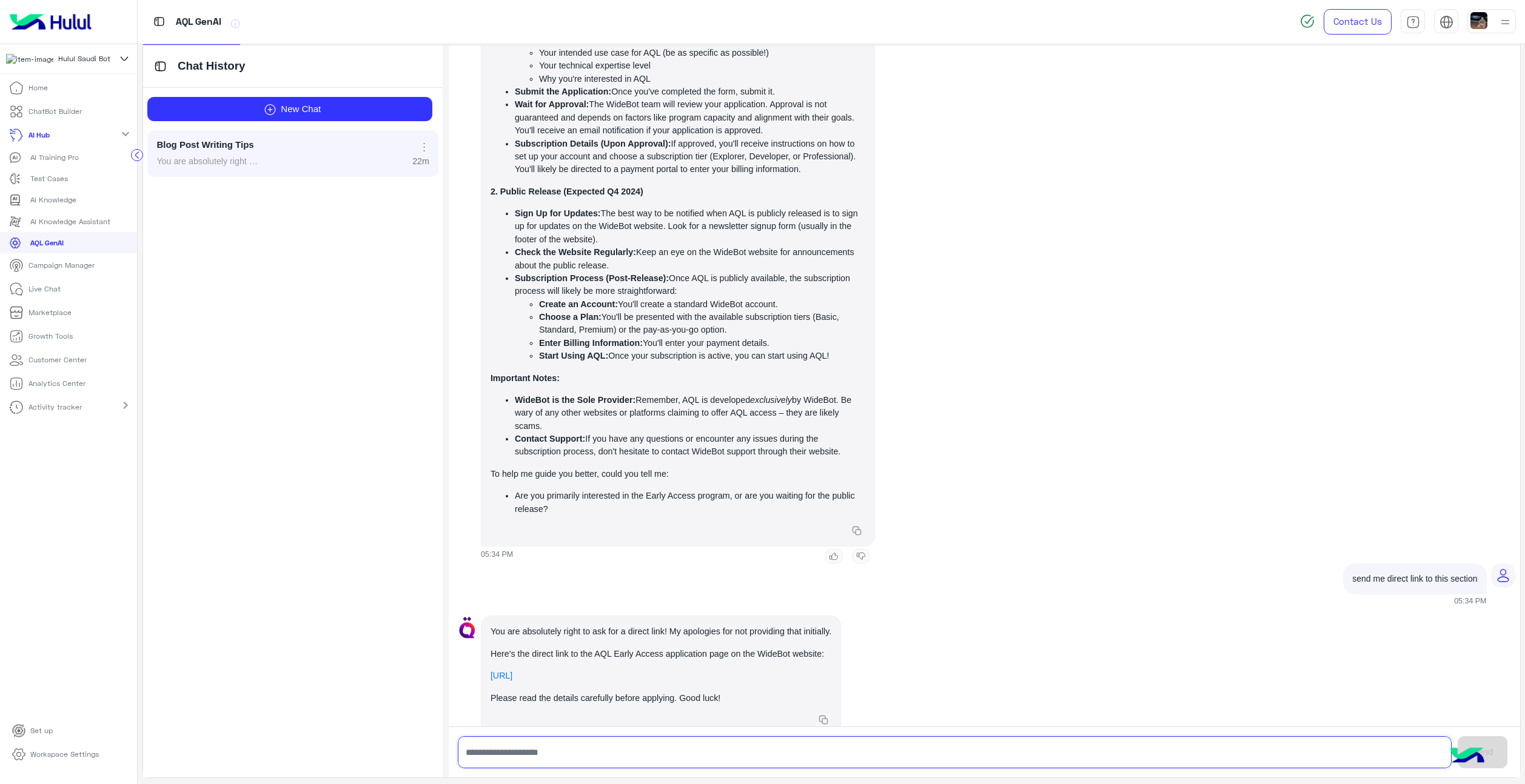
scroll to position [8290, 0]
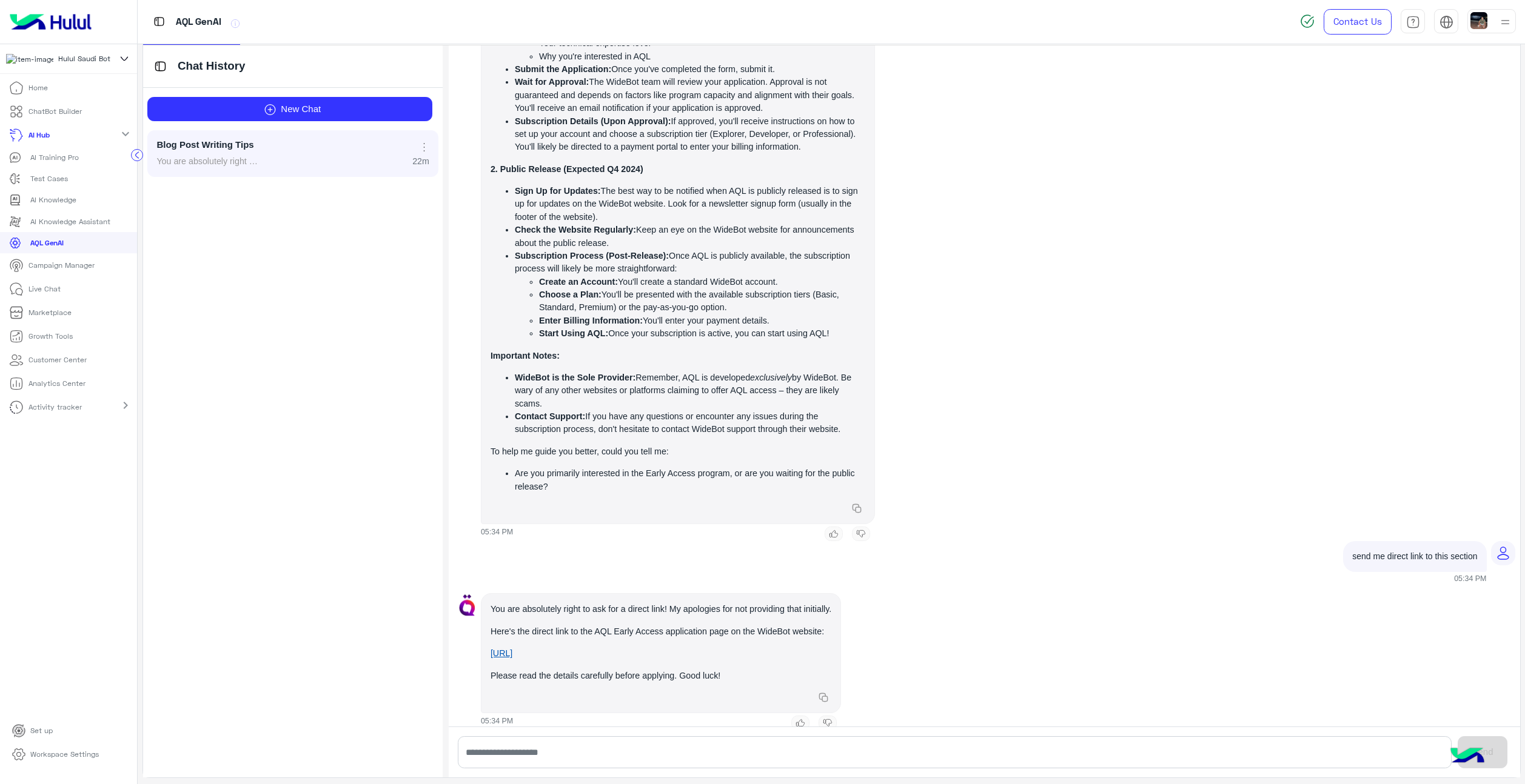
click at [512, 649] on link "[URL]" at bounding box center [501, 654] width 22 height 10
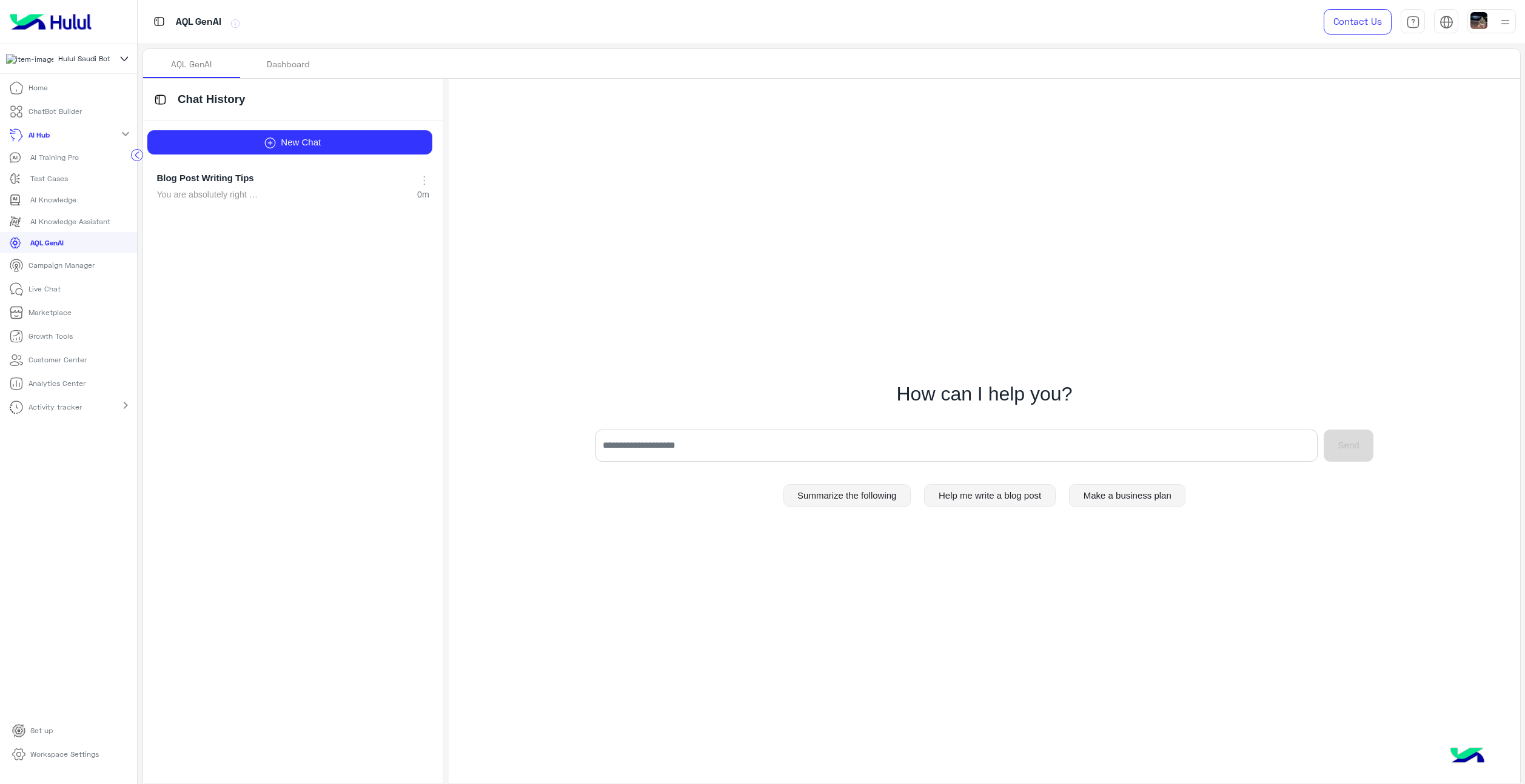
click at [249, 171] on div "Blog Post Writing Tips You are absolutely right to ask for a direct link! My ap…" at bounding box center [292, 187] width 291 height 47
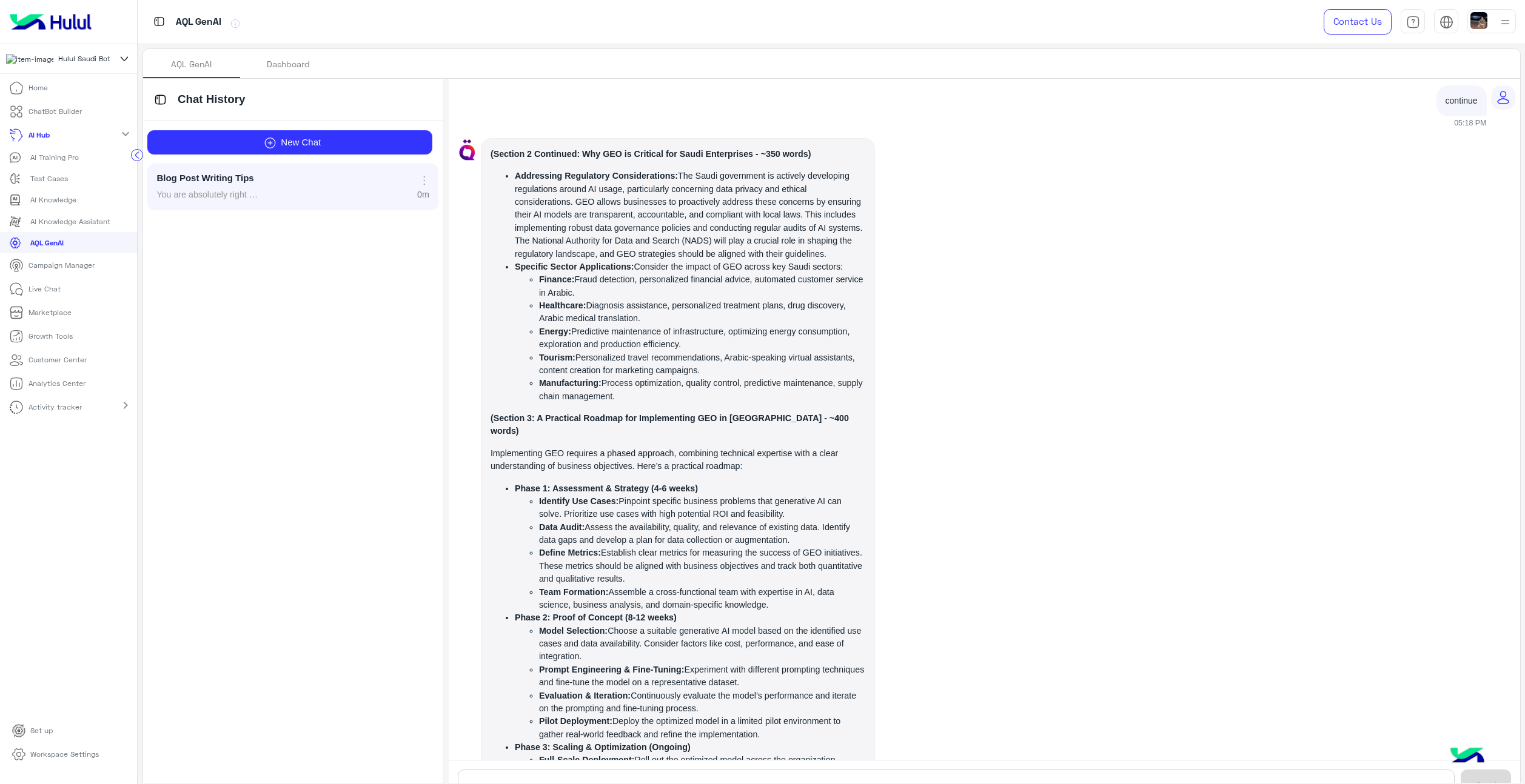
scroll to position [5406, 0]
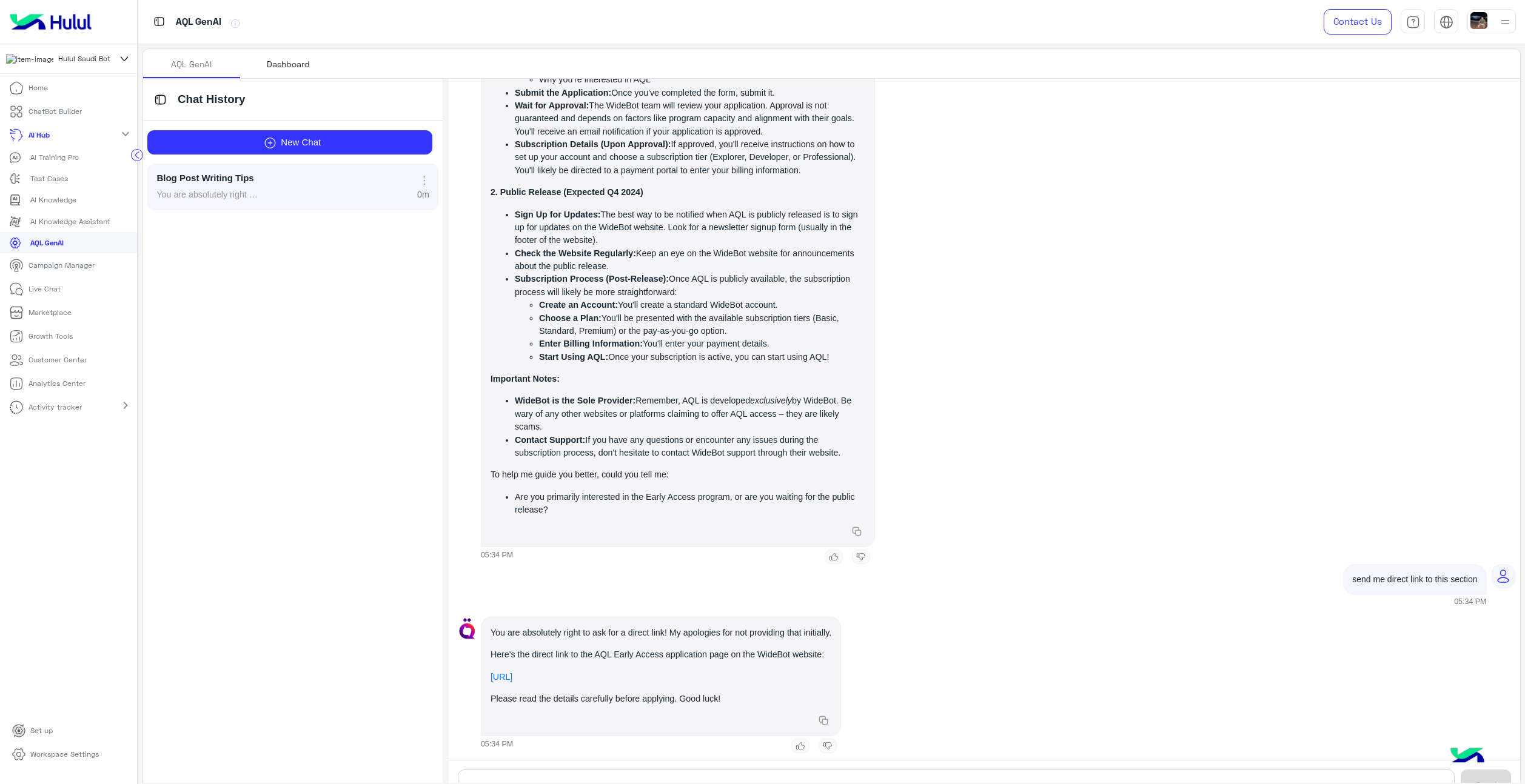
click at [277, 75] on div "Dashboard" at bounding box center [288, 63] width 97 height 29
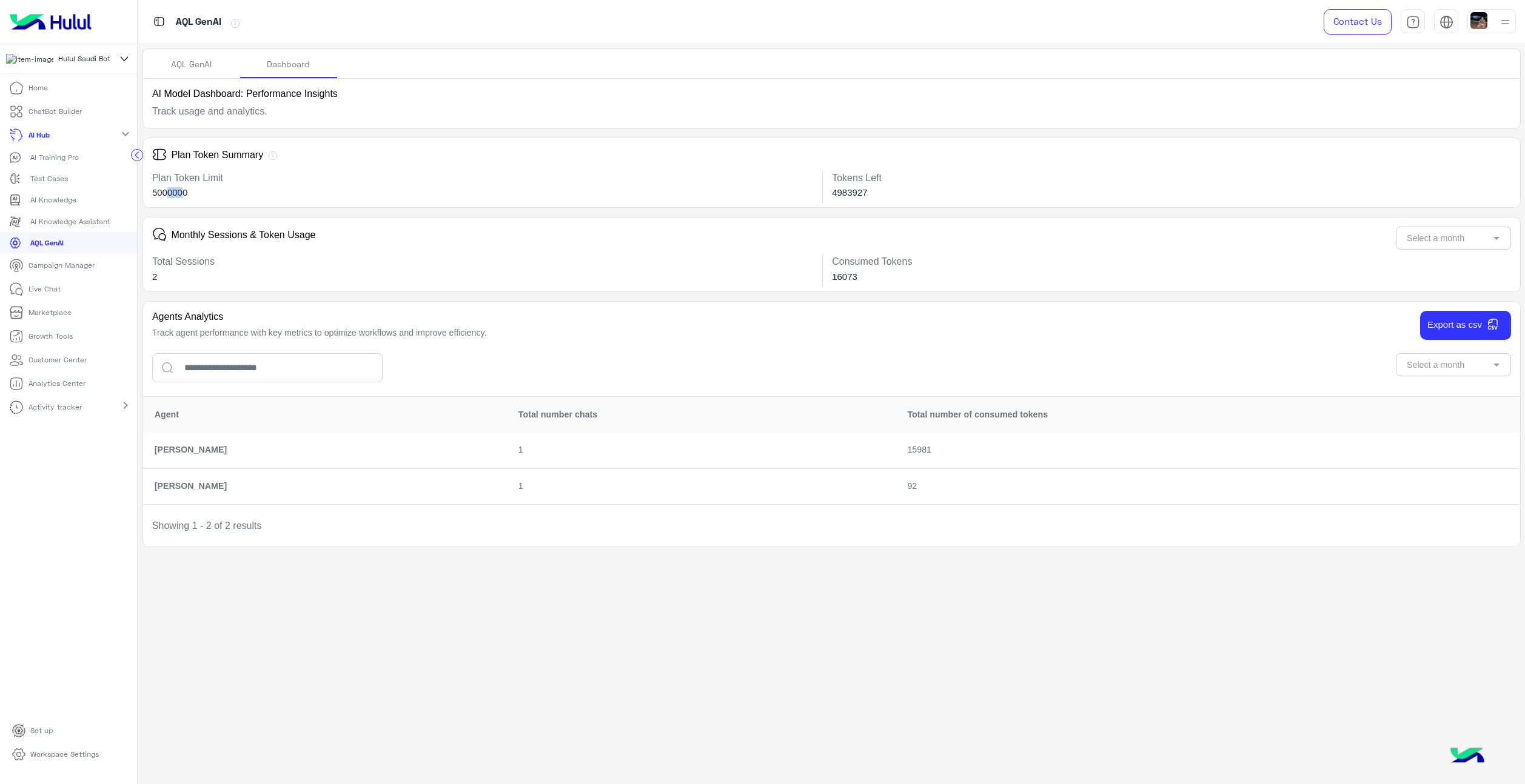
drag, startPoint x: 168, startPoint y: 194, endPoint x: 182, endPoint y: 193, distance: 14.0
click at [182, 193] on h6 "5000000" at bounding box center [482, 193] width 661 height 11
click at [214, 208] on div "AI Model Dashboard: Performance Insights Track usage and analytics. Plan Token …" at bounding box center [831, 313] width 1378 height 469
click at [1449, 239] on input "text" at bounding box center [1438, 237] width 70 height 13
click at [1207, 252] on div "Monthly Sessions & Token Usage Select a month January February March April May …" at bounding box center [831, 236] width 1377 height 37
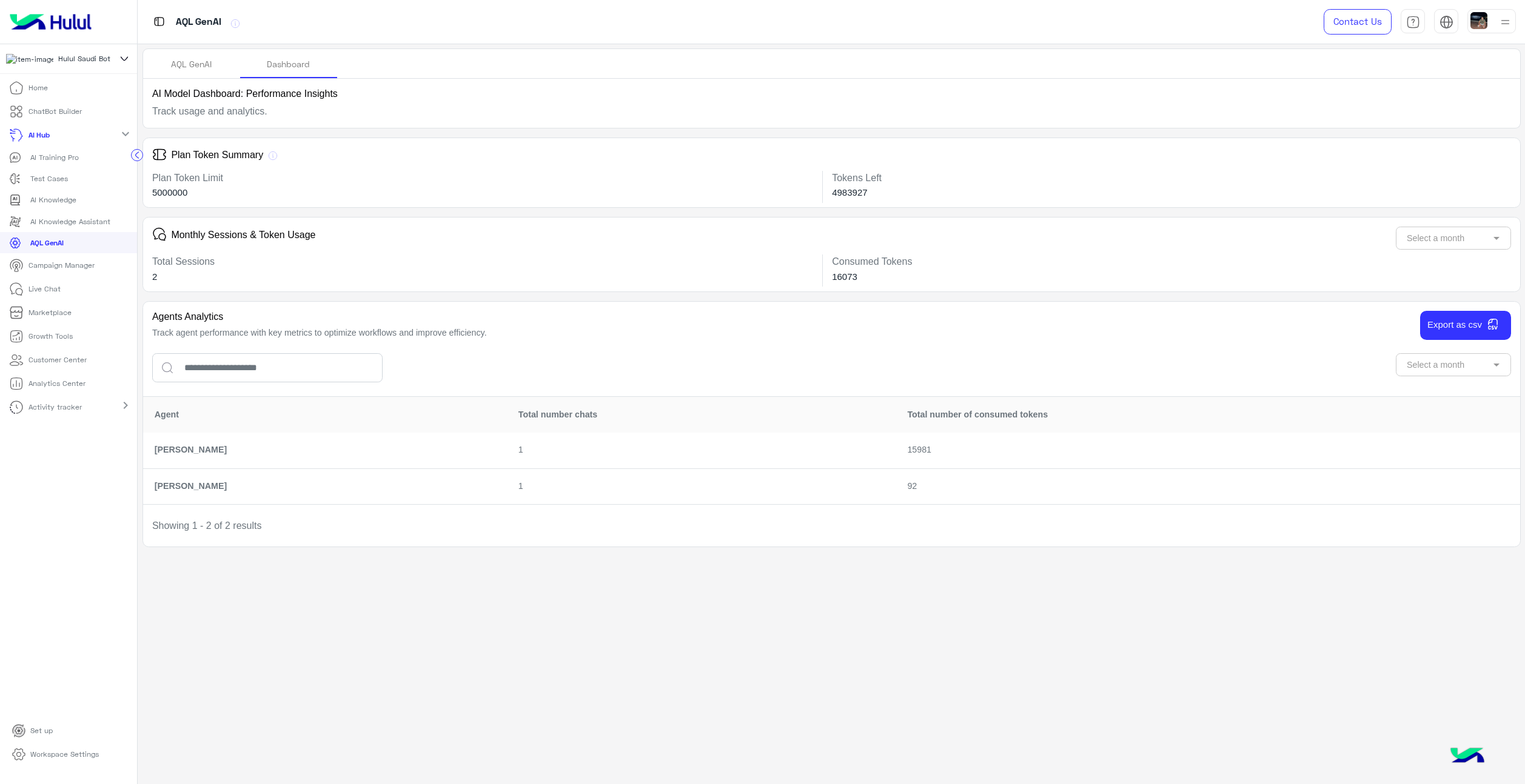
click at [968, 448] on td "15981" at bounding box center [1208, 450] width 624 height 36
click at [931, 450] on span "15981" at bounding box center [919, 450] width 24 height 10
click at [1028, 457] on td "15981" at bounding box center [1208, 450] width 624 height 36
click at [207, 59] on div "AQL GenAI" at bounding box center [191, 64] width 40 height 13
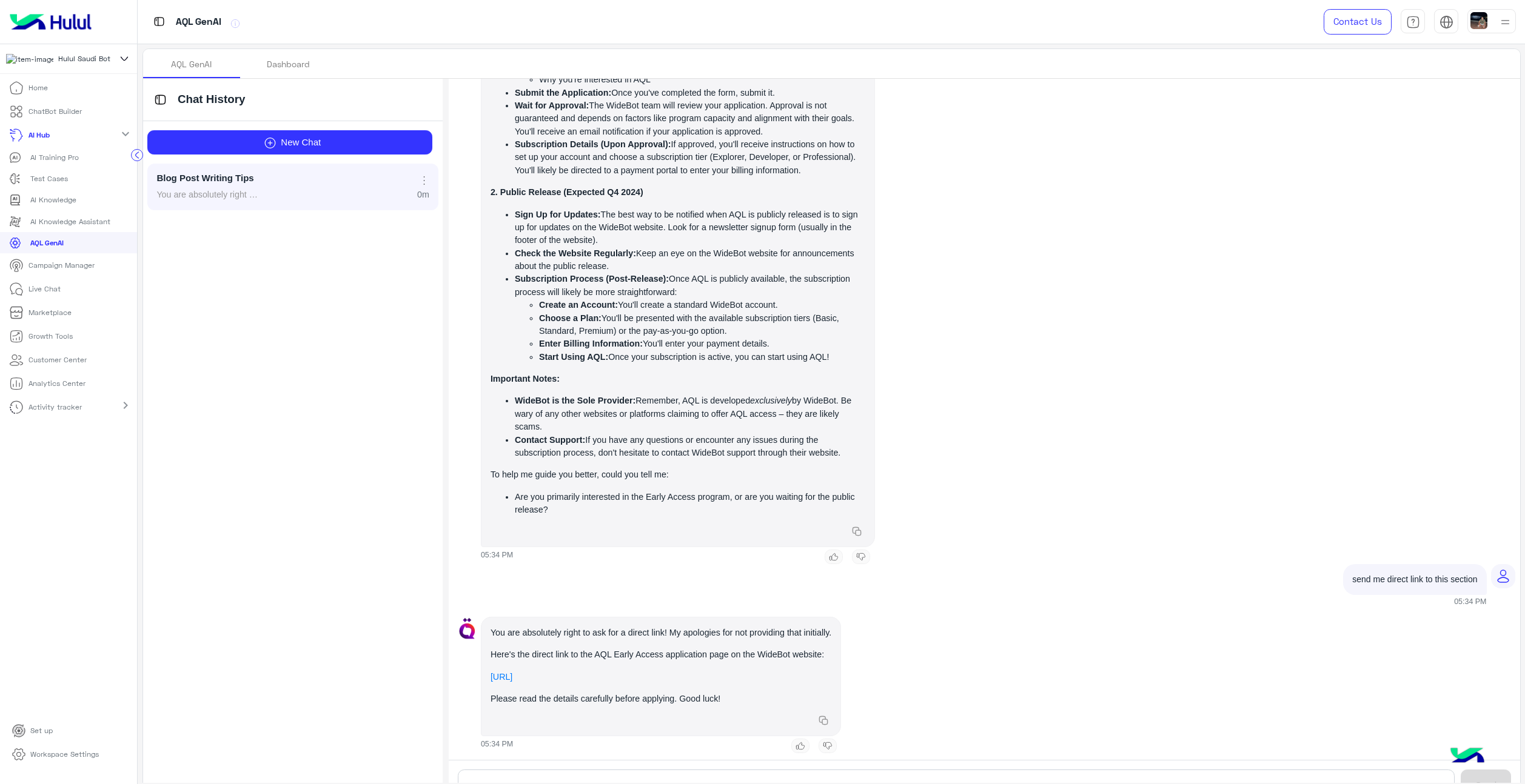
click at [233, 101] on h5 "Chat History" at bounding box center [302, 100] width 266 height 14
click at [154, 101] on img at bounding box center [160, 99] width 16 height 16
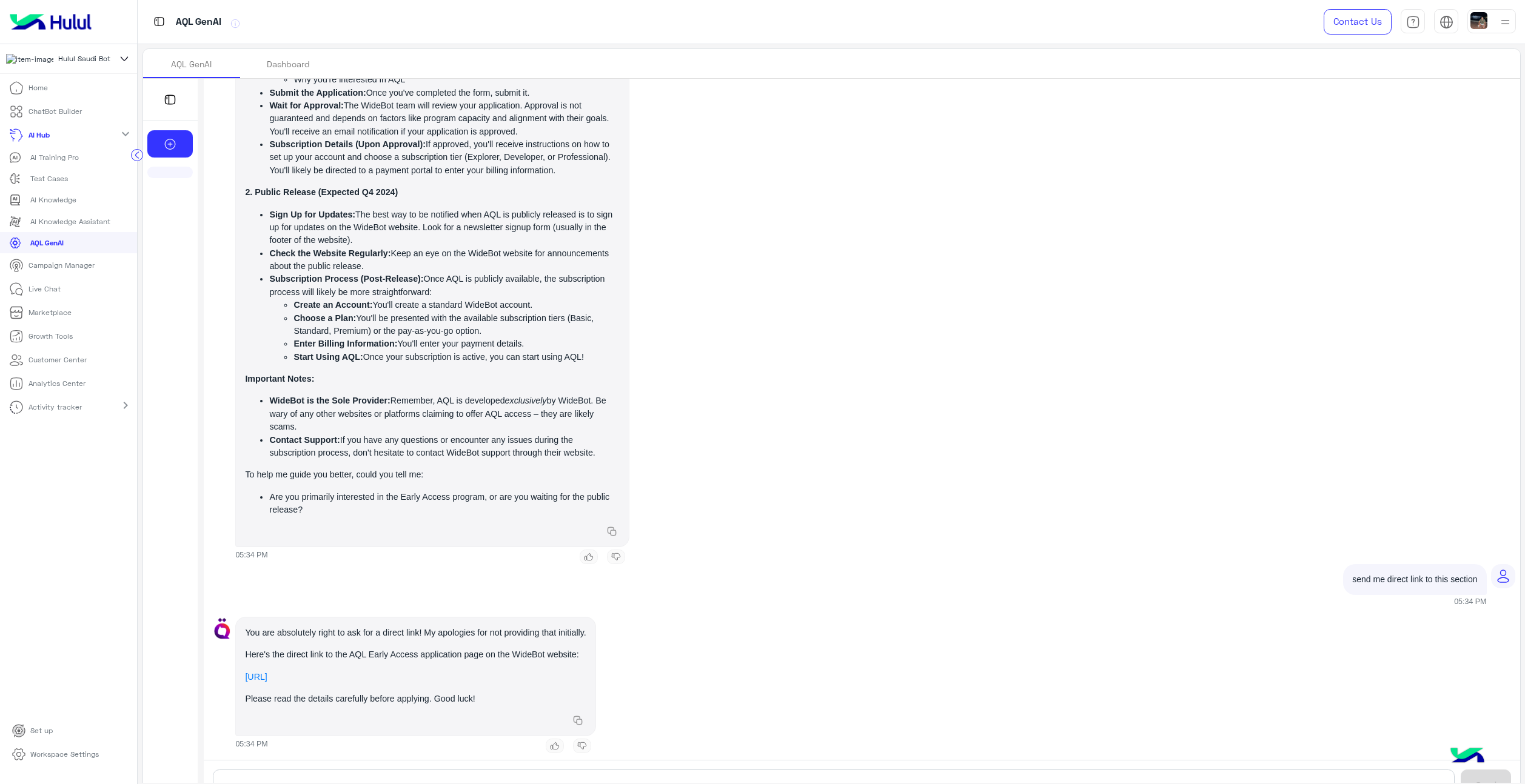
click at [165, 97] on img at bounding box center [170, 99] width 16 height 16
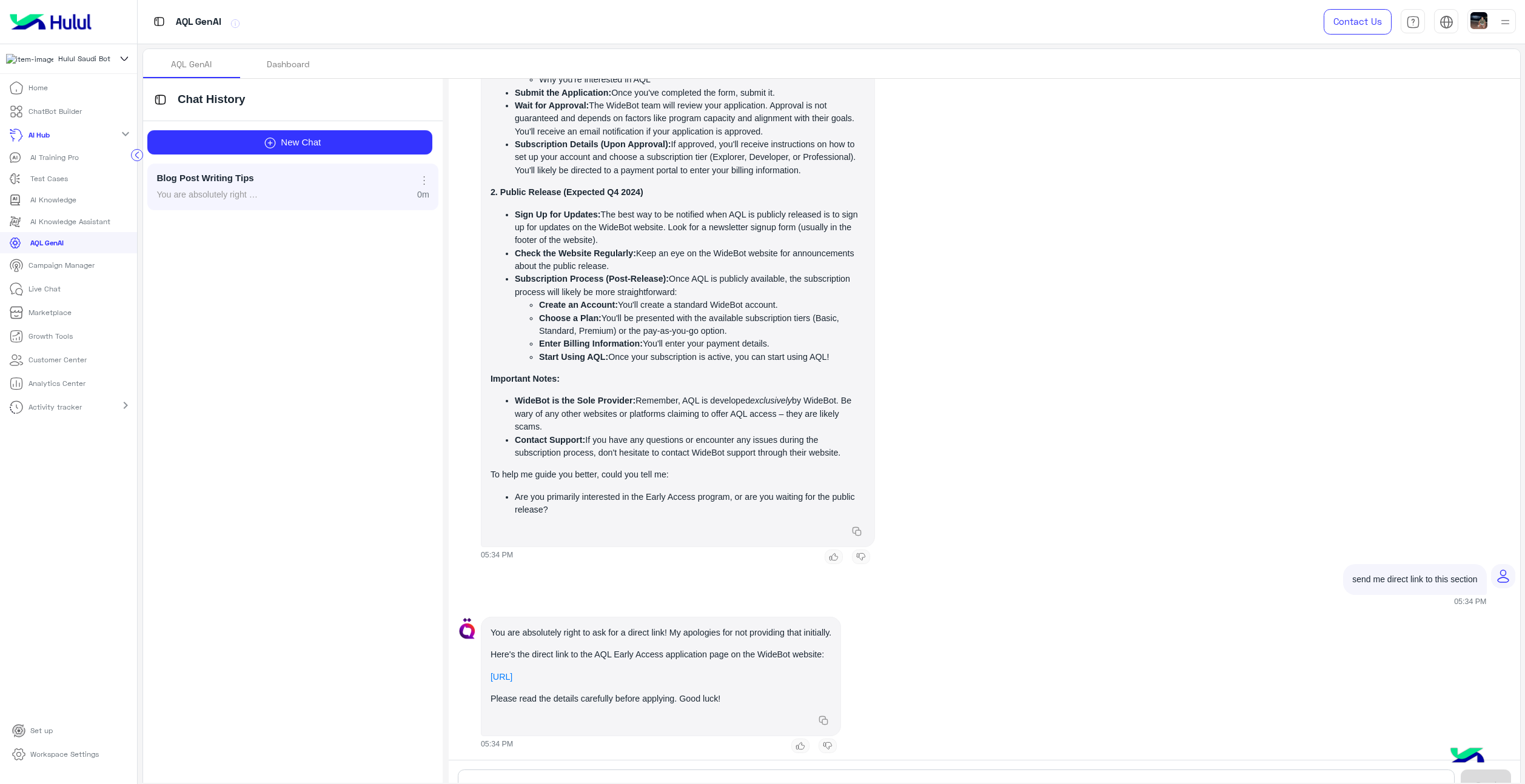
scroll to position [33, 0]
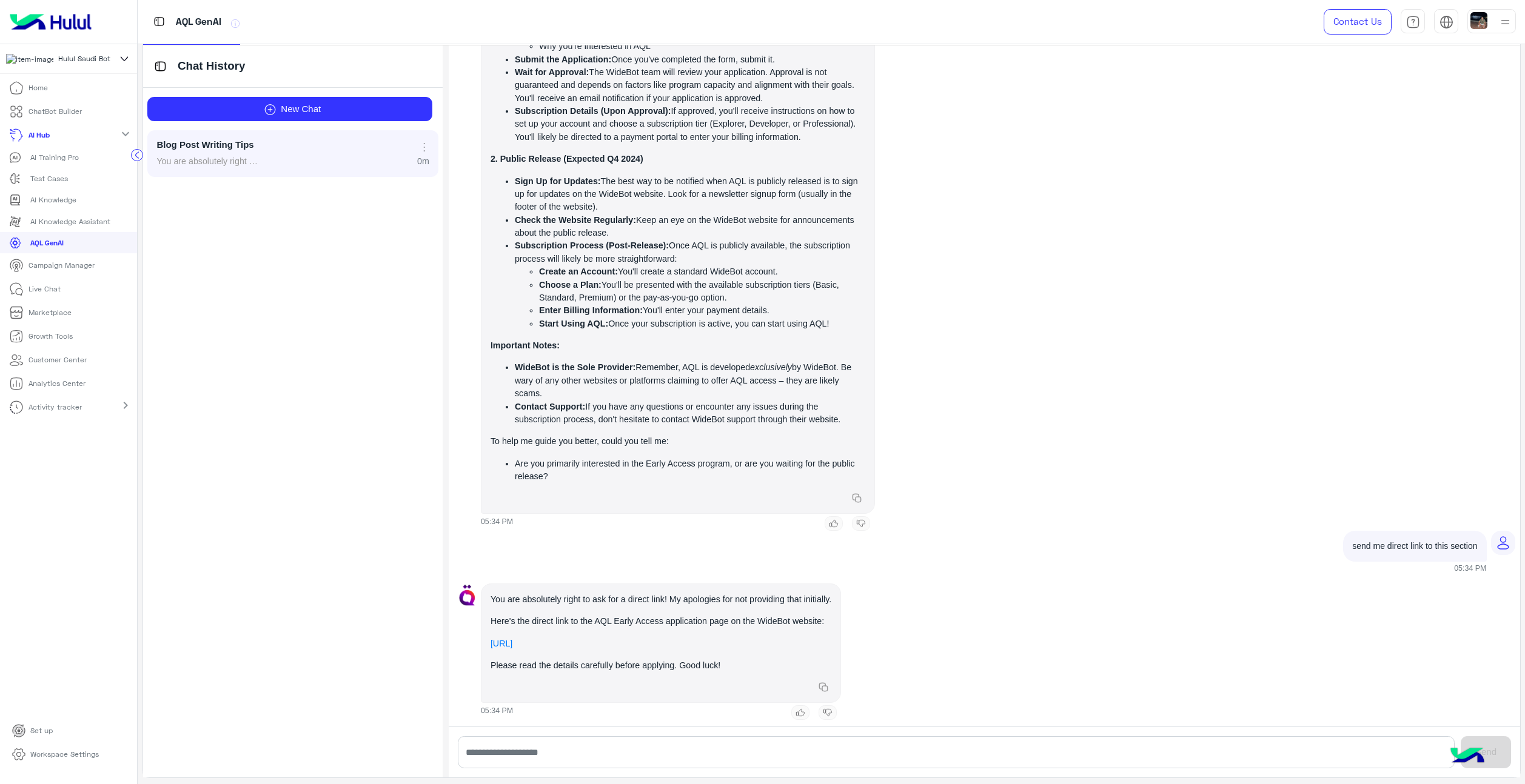
click at [78, 271] on p "Campaign Manager" at bounding box center [61, 266] width 66 height 11
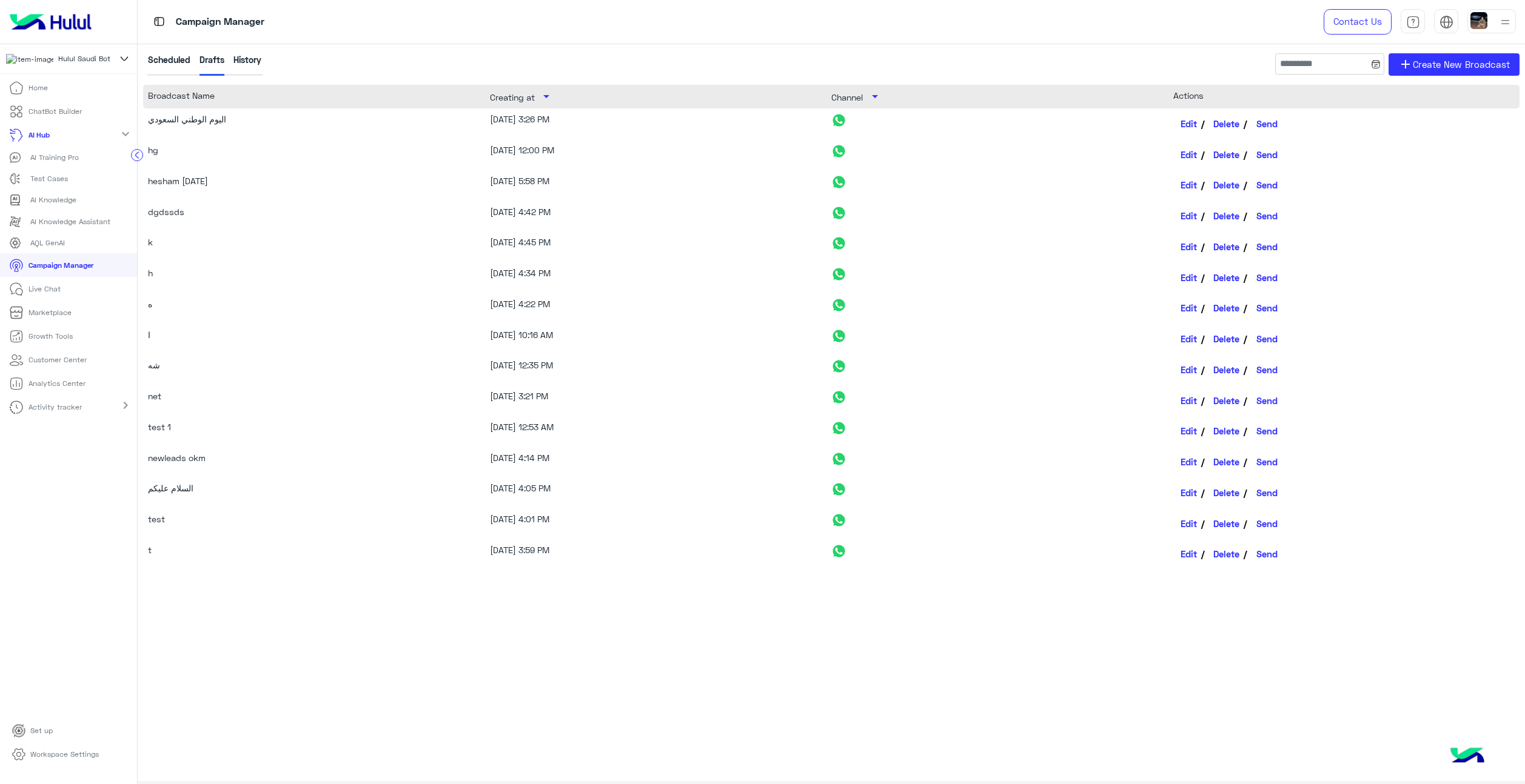
click at [66, 315] on p "Marketplace" at bounding box center [50, 312] width 43 height 11
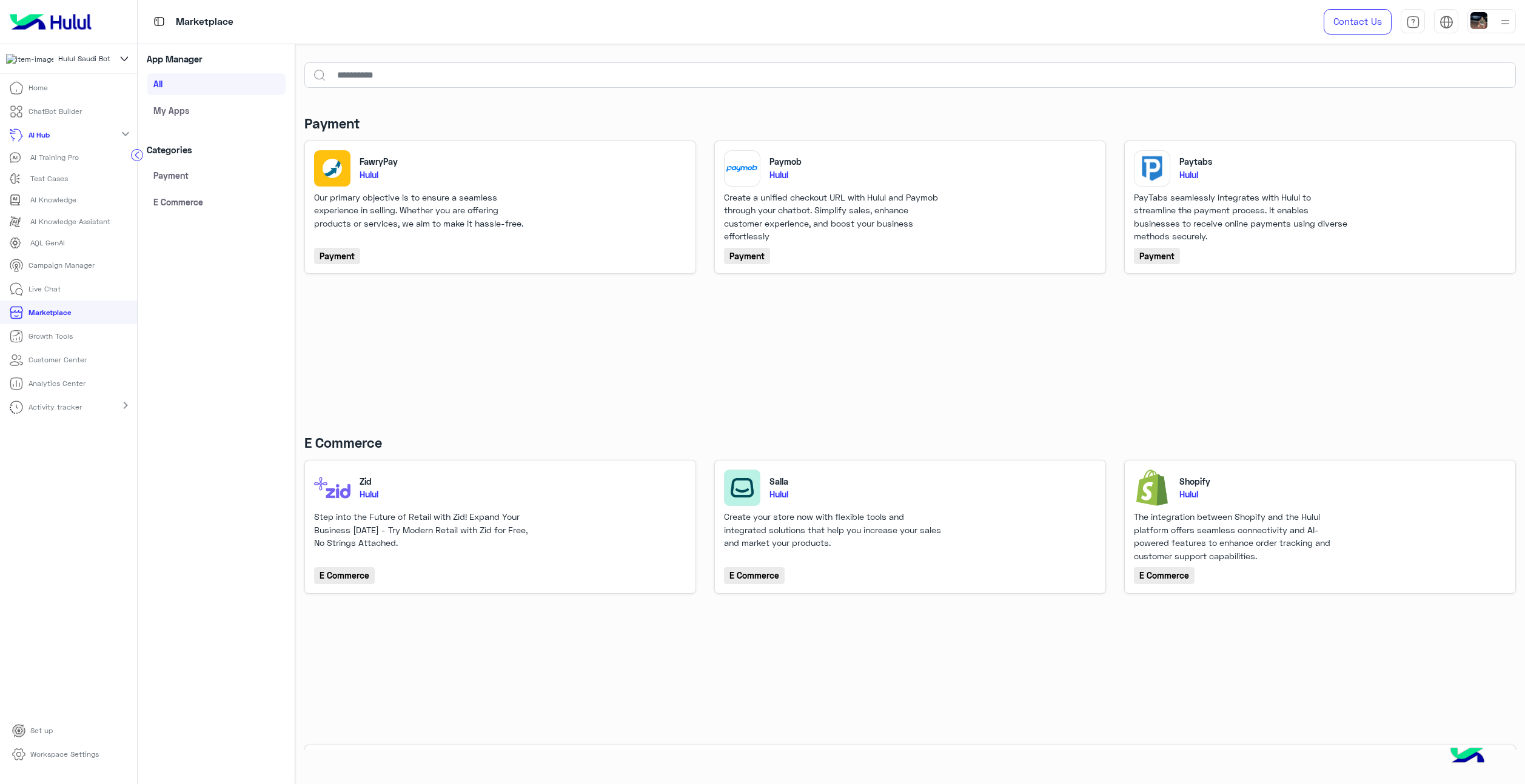
click at [58, 348] on link "Growth Tools" at bounding box center [40, 336] width 82 height 24
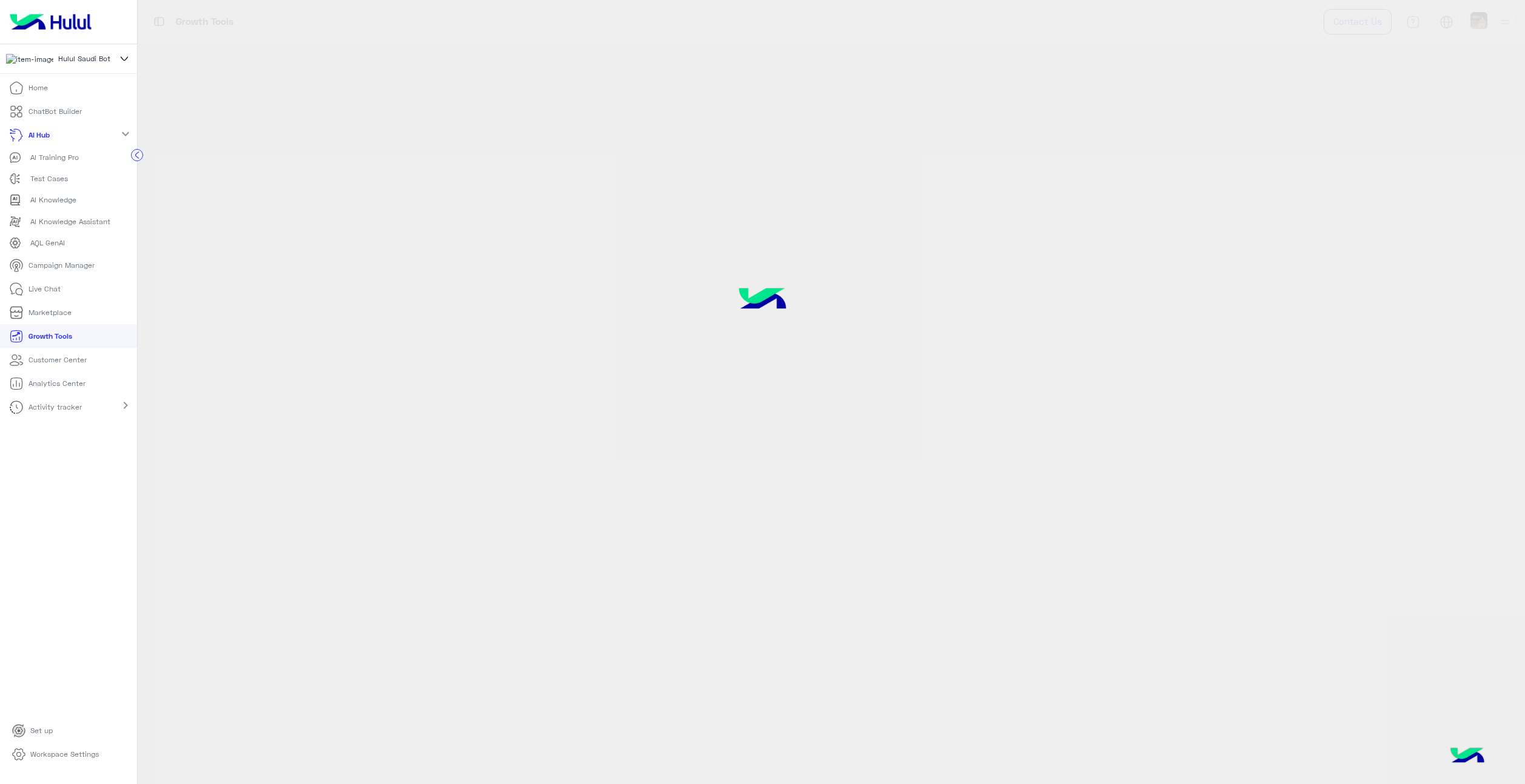
click at [59, 363] on p "Customer Center" at bounding box center [57, 360] width 58 height 11
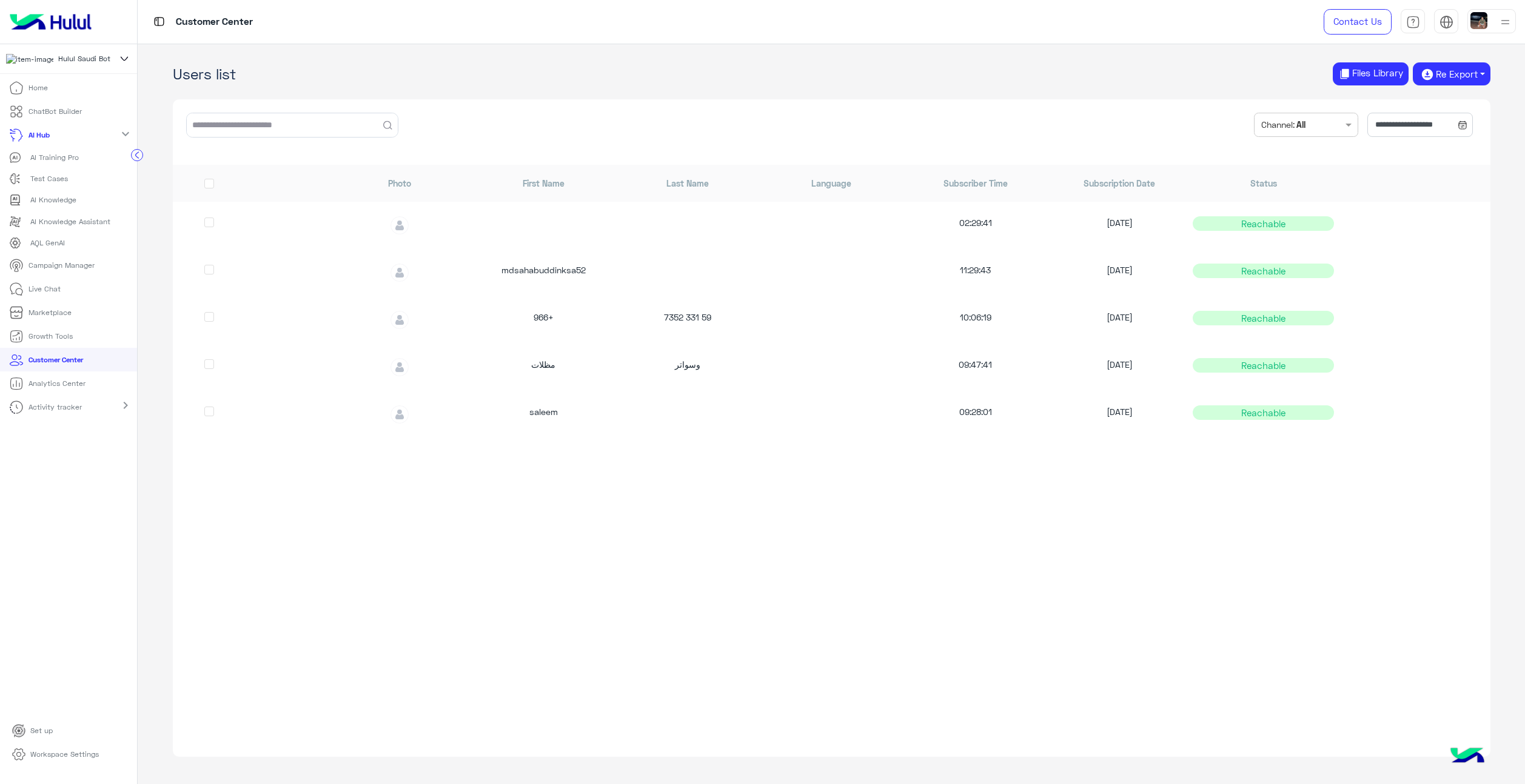
click at [70, 340] on p "Growth Tools" at bounding box center [50, 336] width 44 height 11
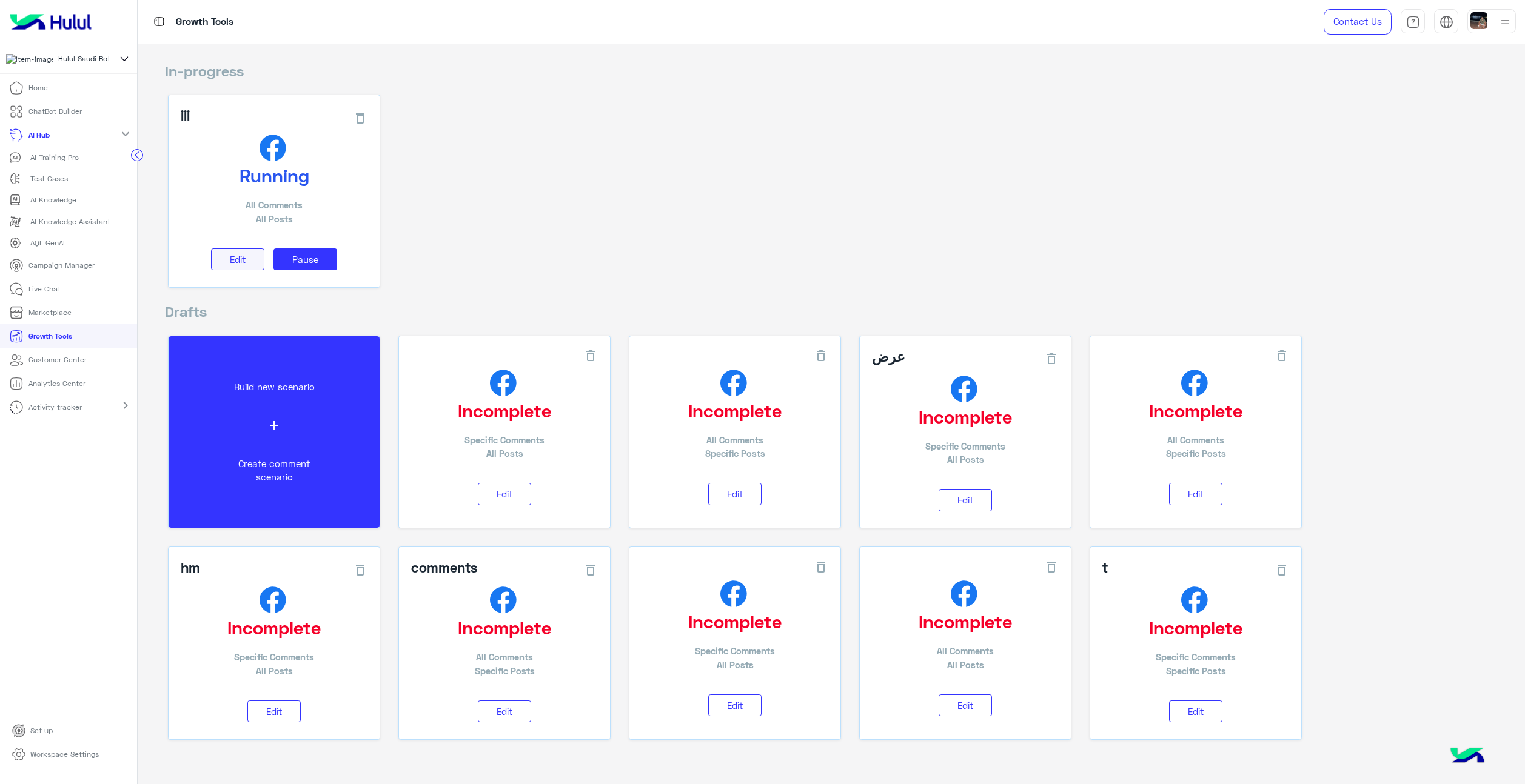
click at [232, 260] on span "Edit" at bounding box center [237, 259] width 16 height 11
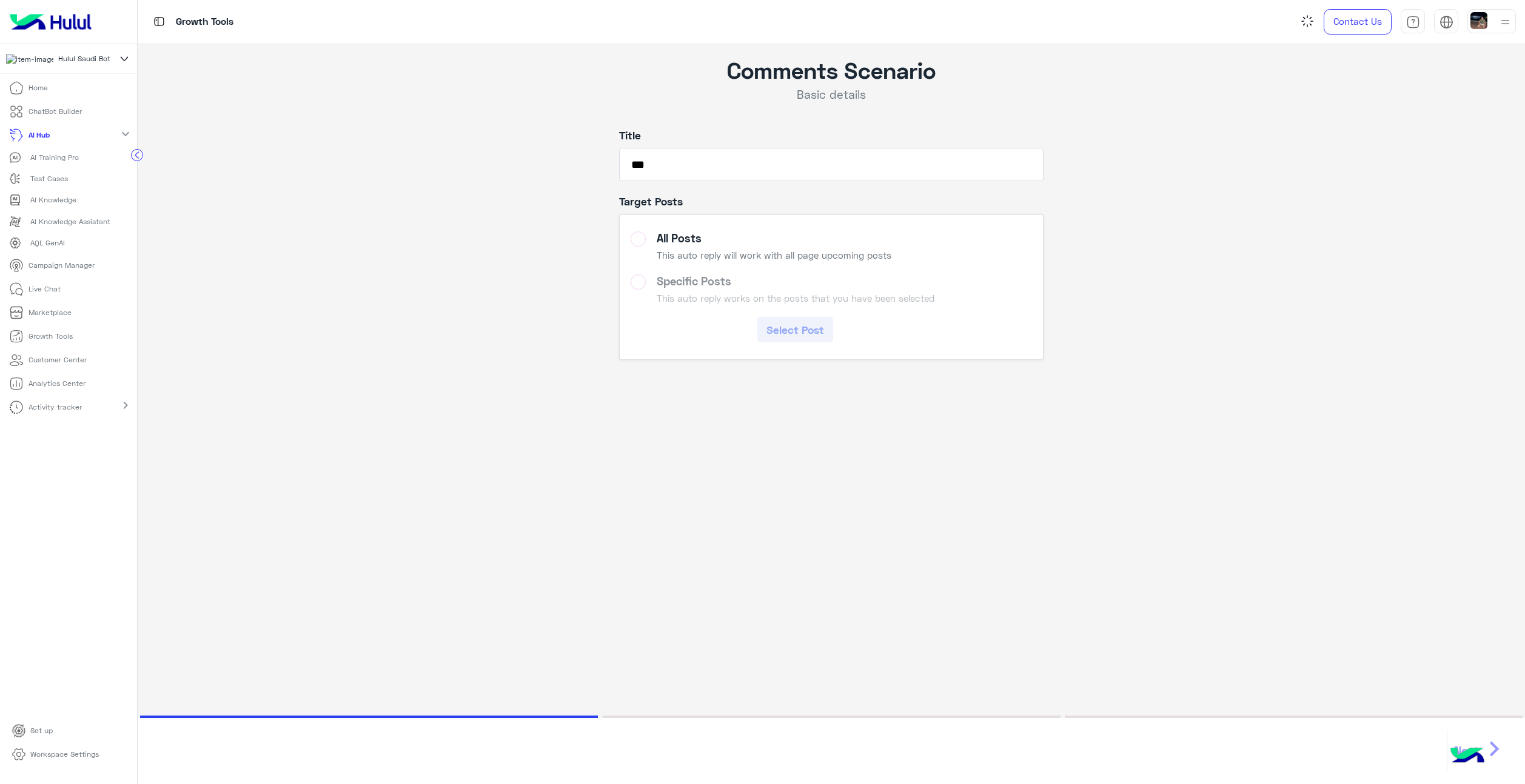
click at [58, 135] on link "AI Hub" at bounding box center [31, 135] width 63 height 24
click at [29, 93] on p "Home" at bounding box center [38, 88] width 20 height 11
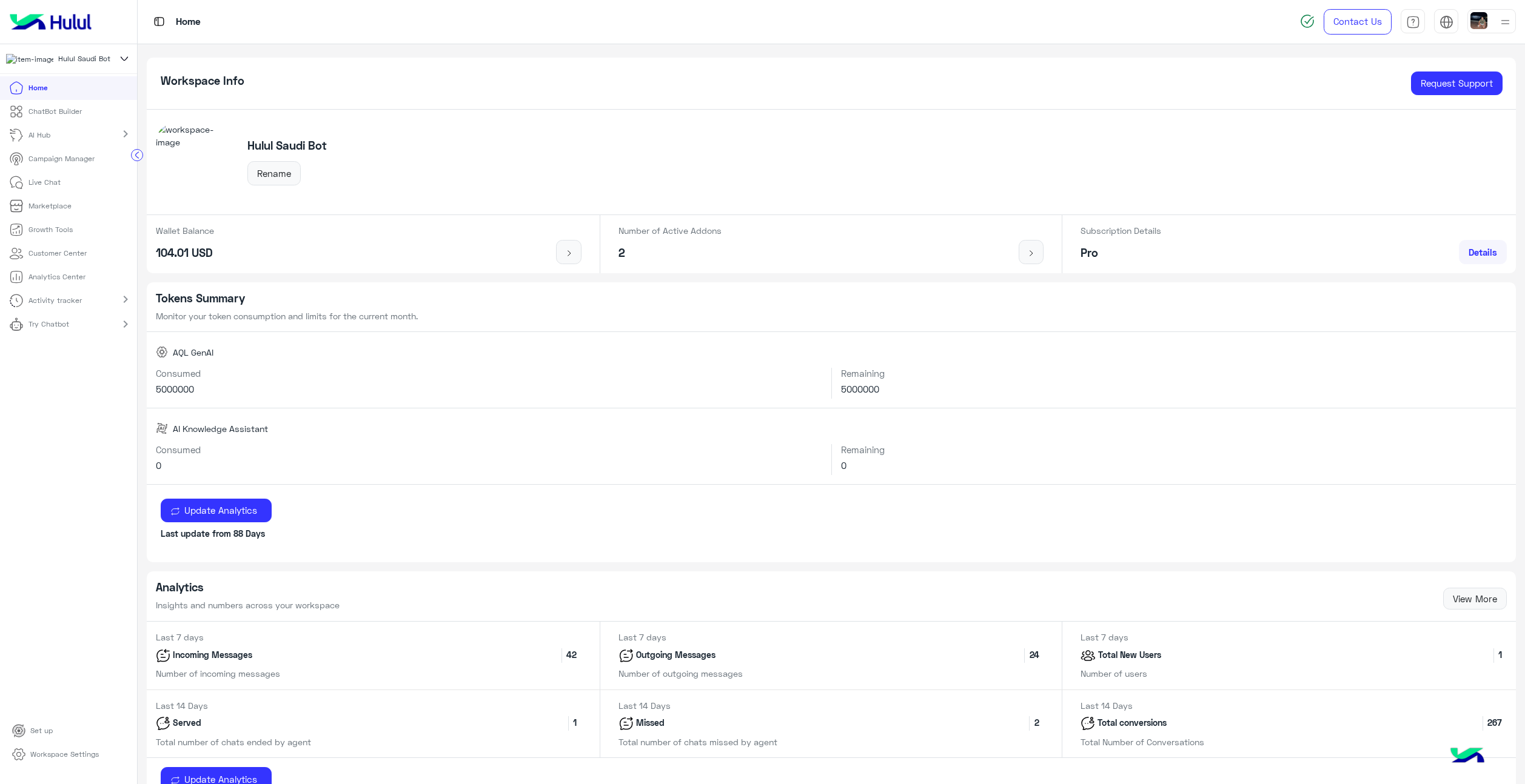
click at [46, 186] on p "Live Chat" at bounding box center [45, 183] width 32 height 11
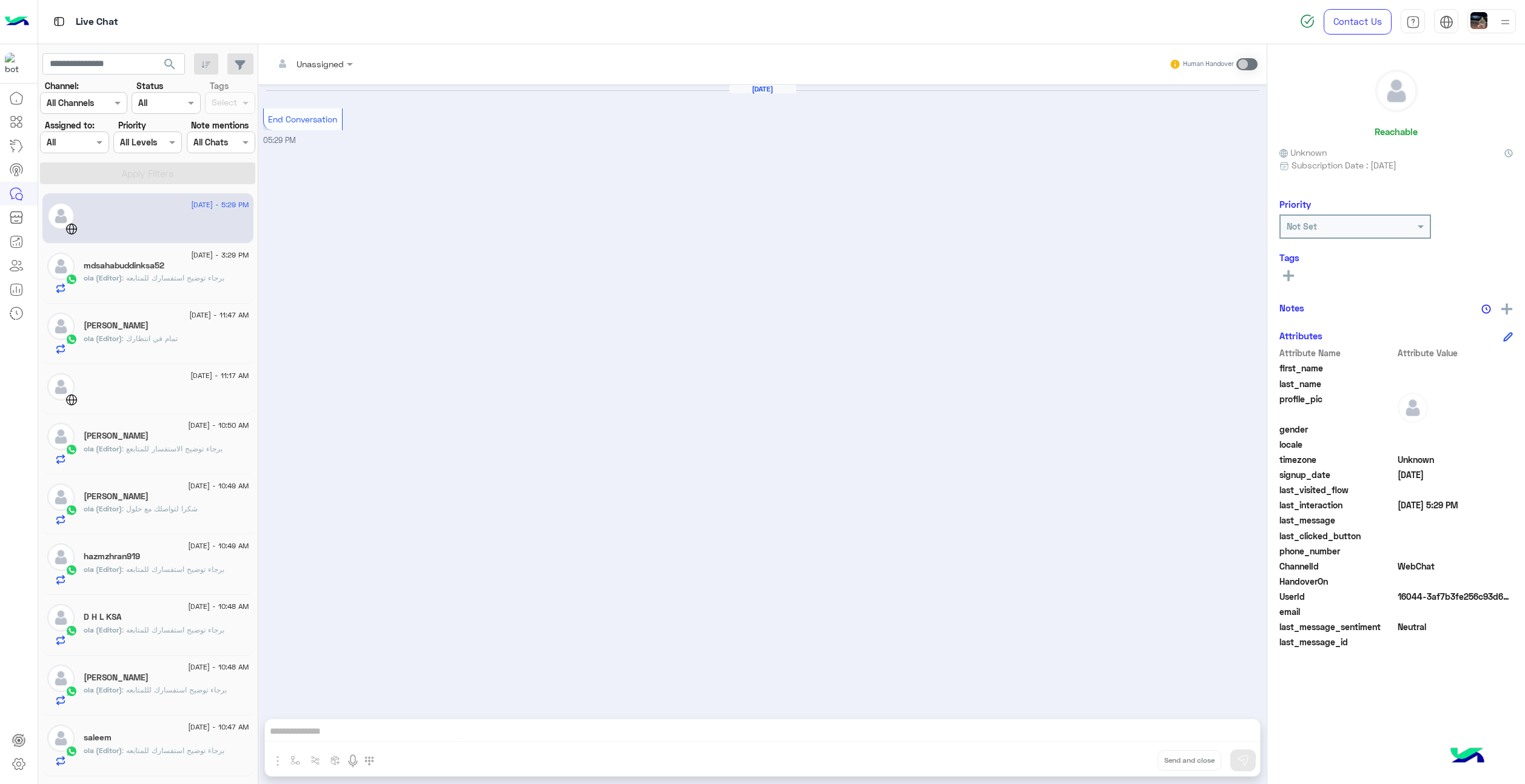
click at [127, 348] on div "ola (Editor) : تمام في انتظارك" at bounding box center [166, 344] width 165 height 21
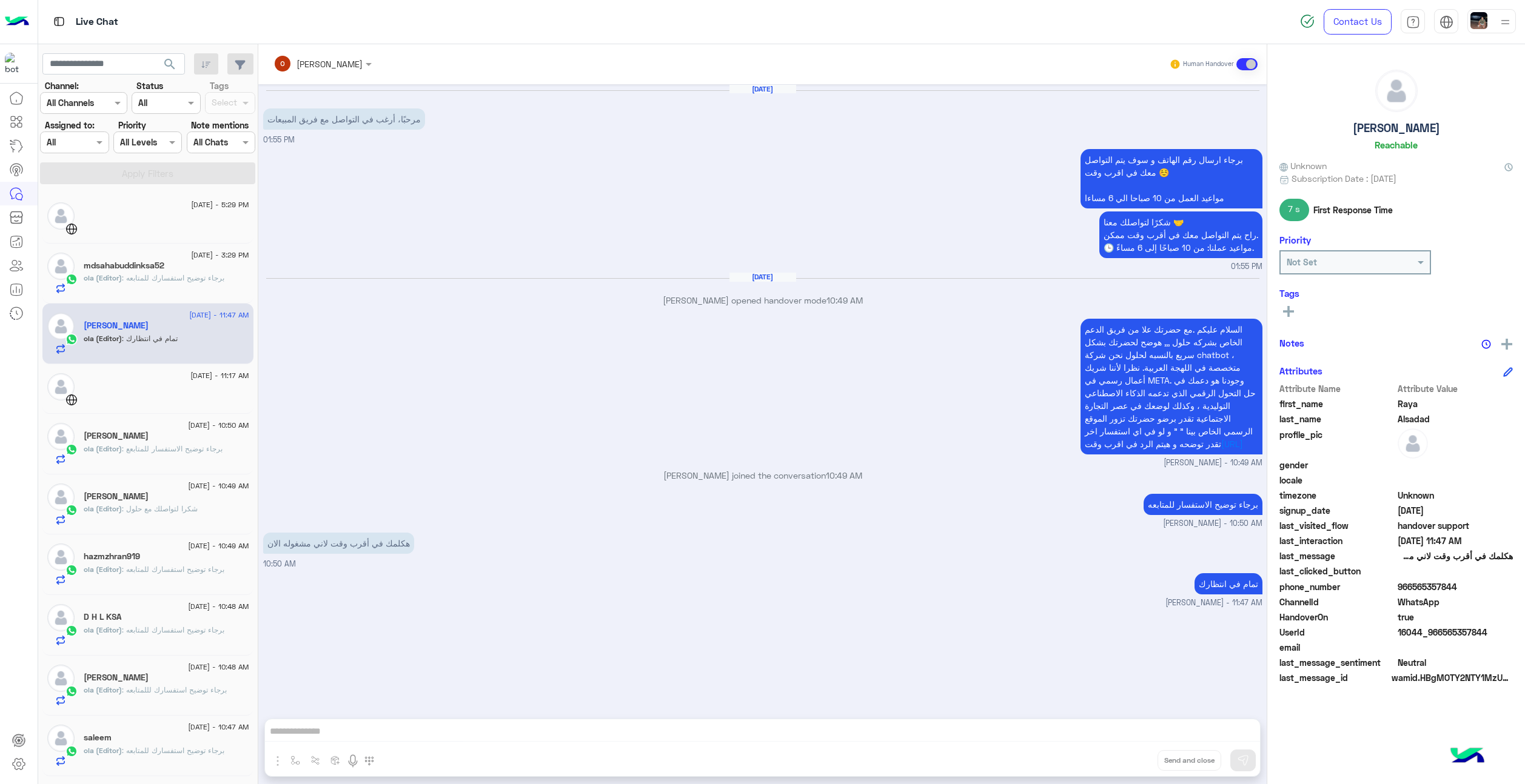
click at [142, 273] on span ": برجاء توضيح استفسارك للمتابعه" at bounding box center [173, 278] width 103 height 9
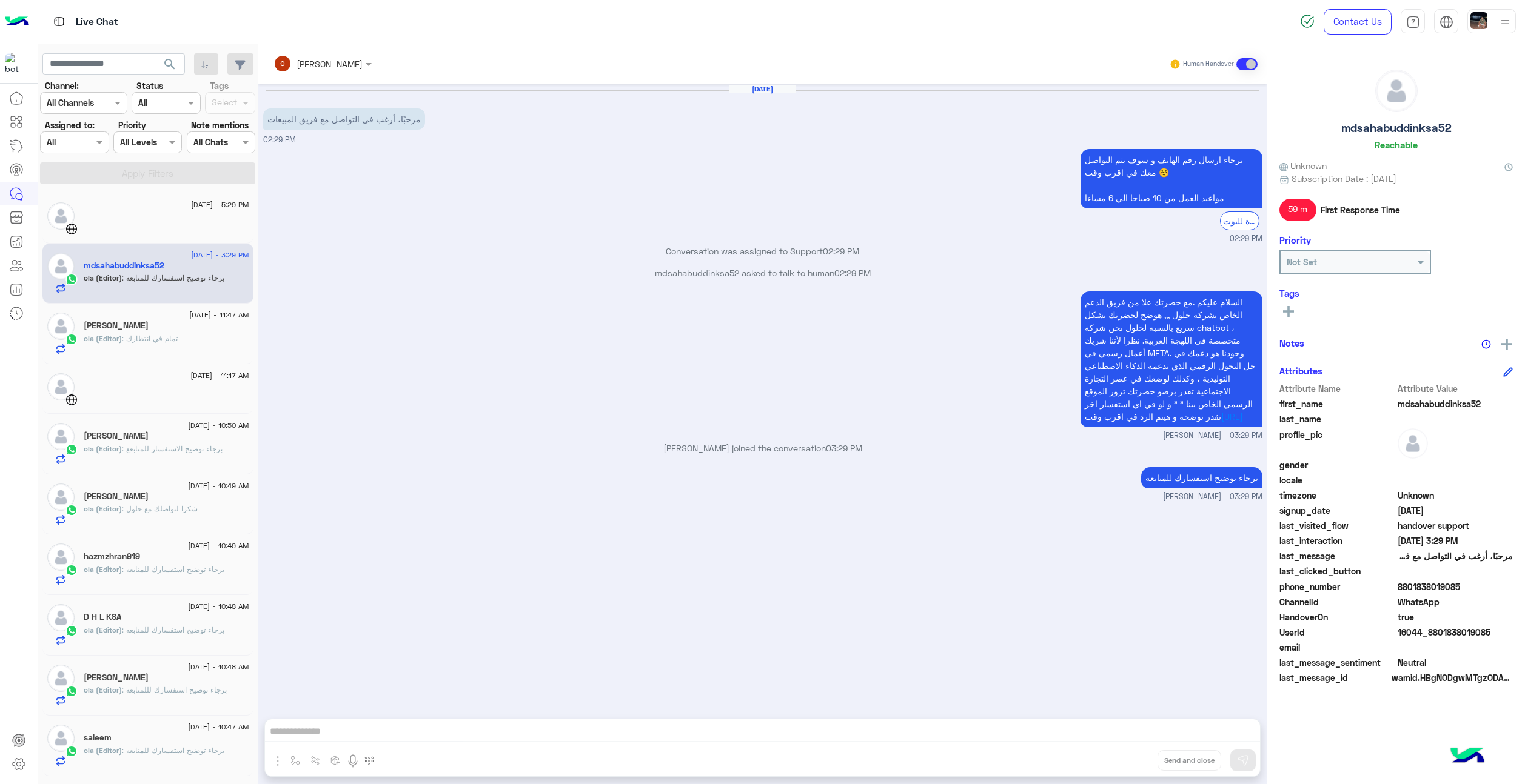
click at [160, 581] on div "ola (Editor) : برجاء توضيح استفسارك للمتابعه" at bounding box center [166, 575] width 165 height 21
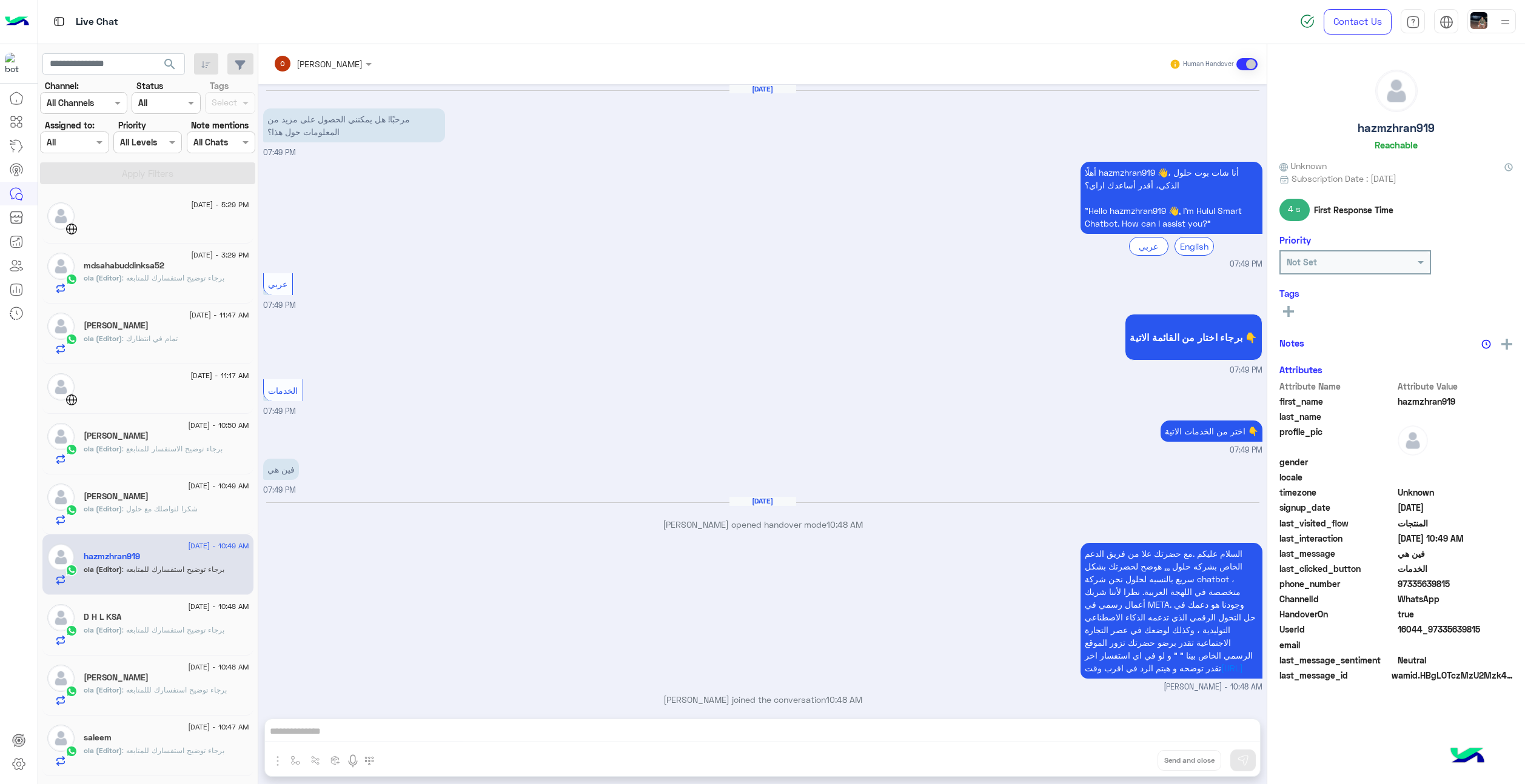
scroll to position [59, 0]
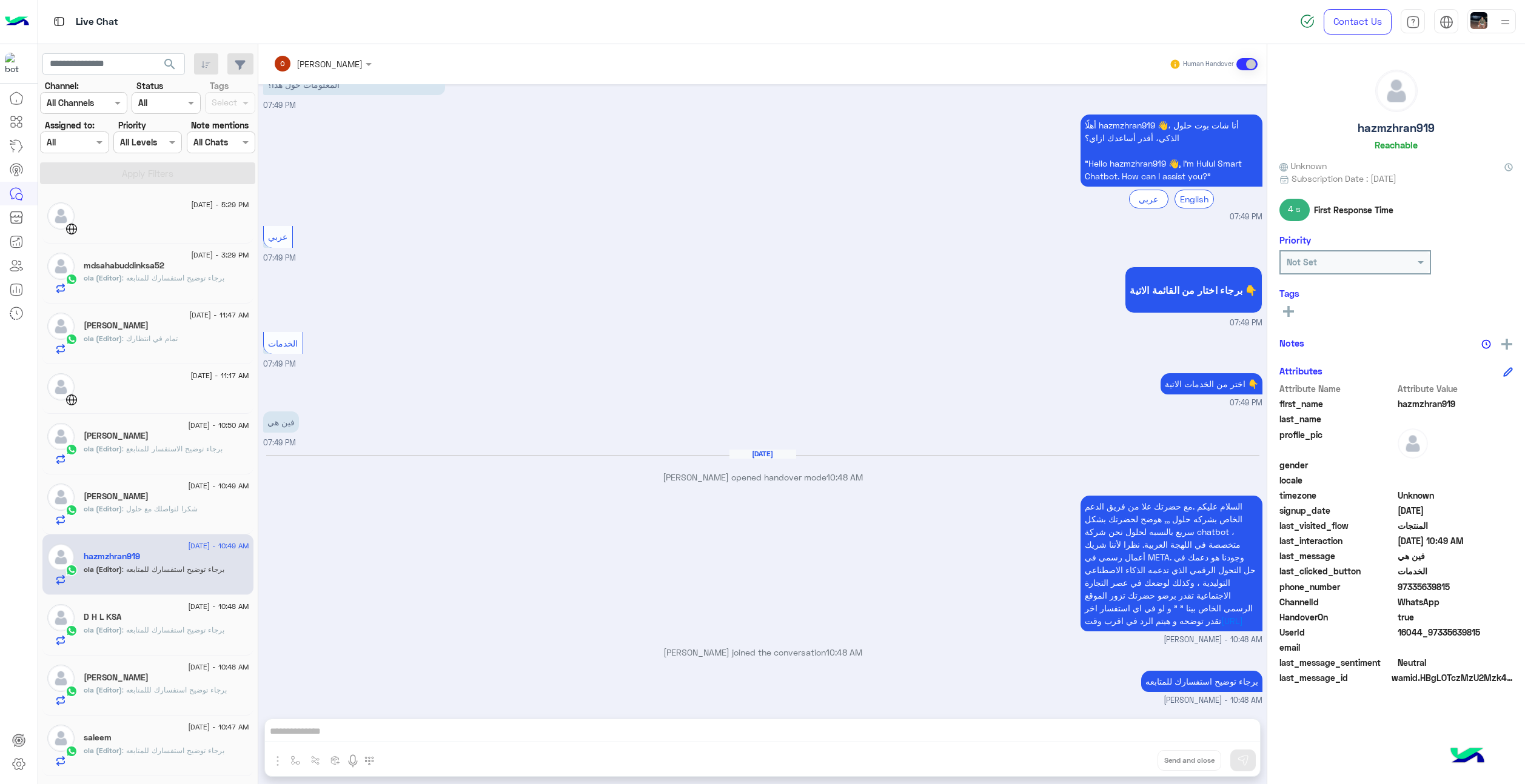
click at [128, 224] on div at bounding box center [166, 223] width 165 height 21
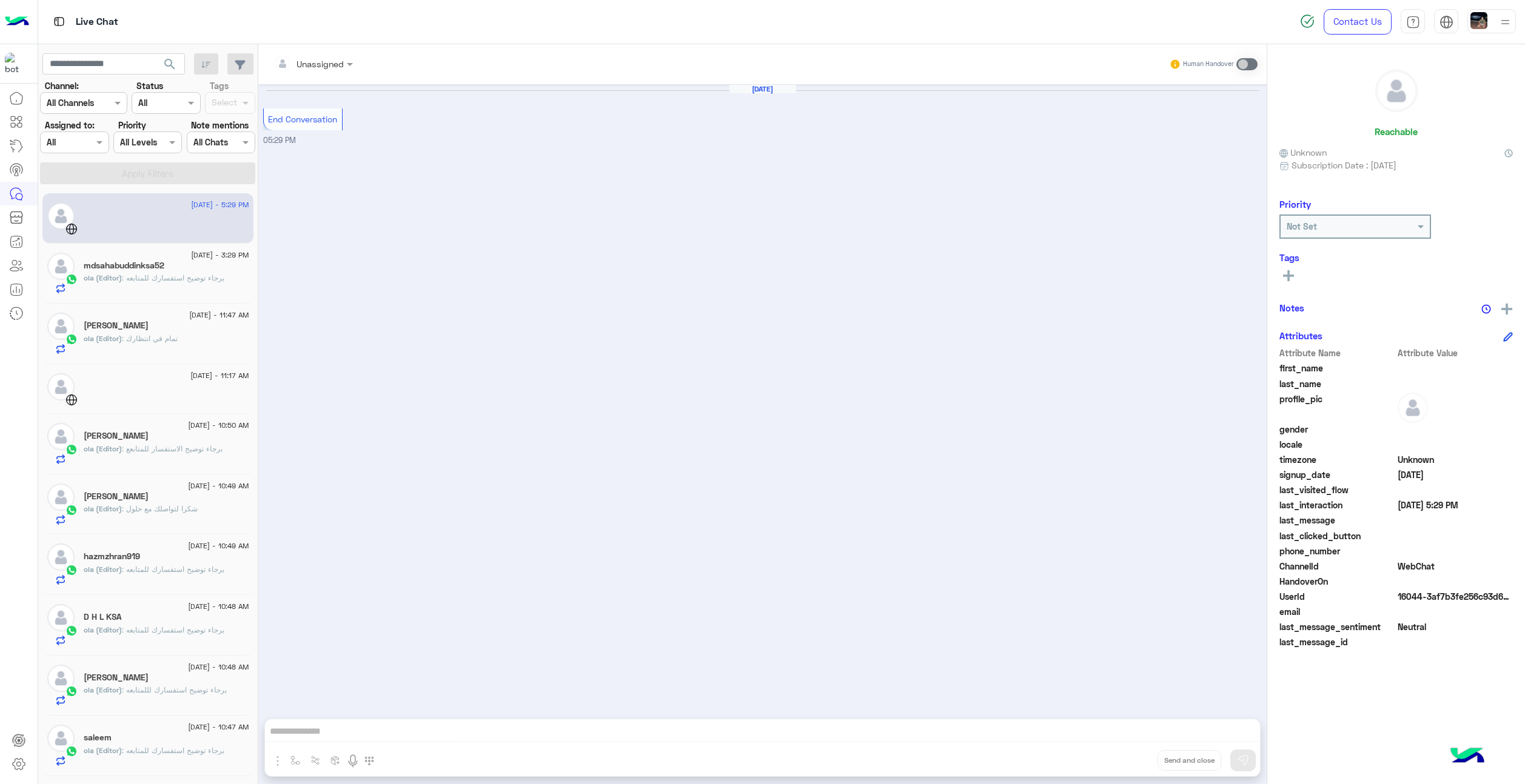
click at [145, 262] on h5 "mdsahabuddinksa52" at bounding box center [124, 266] width 81 height 10
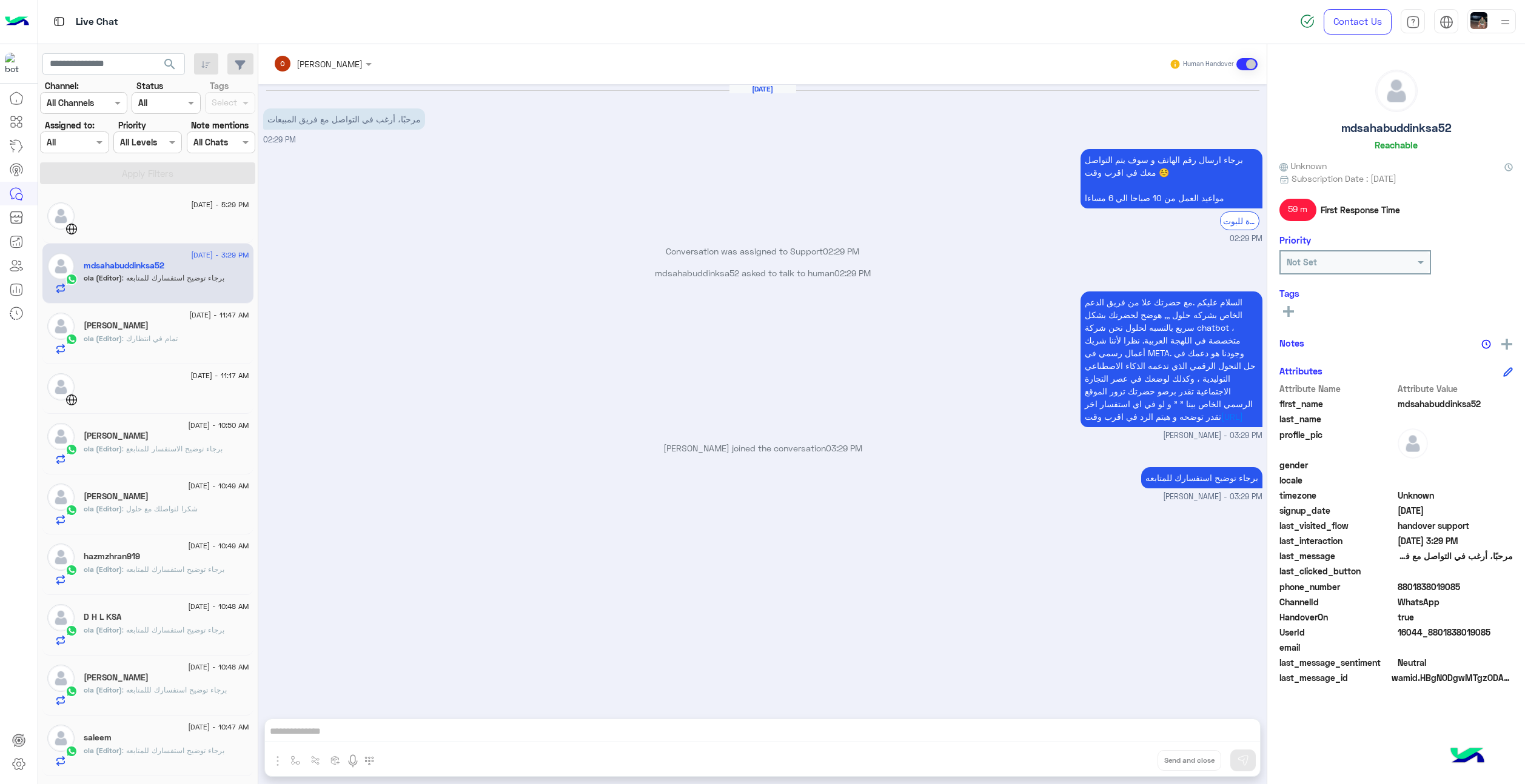
click at [141, 349] on div "ola (Editor) : تمام في انتظارك" at bounding box center [166, 344] width 165 height 21
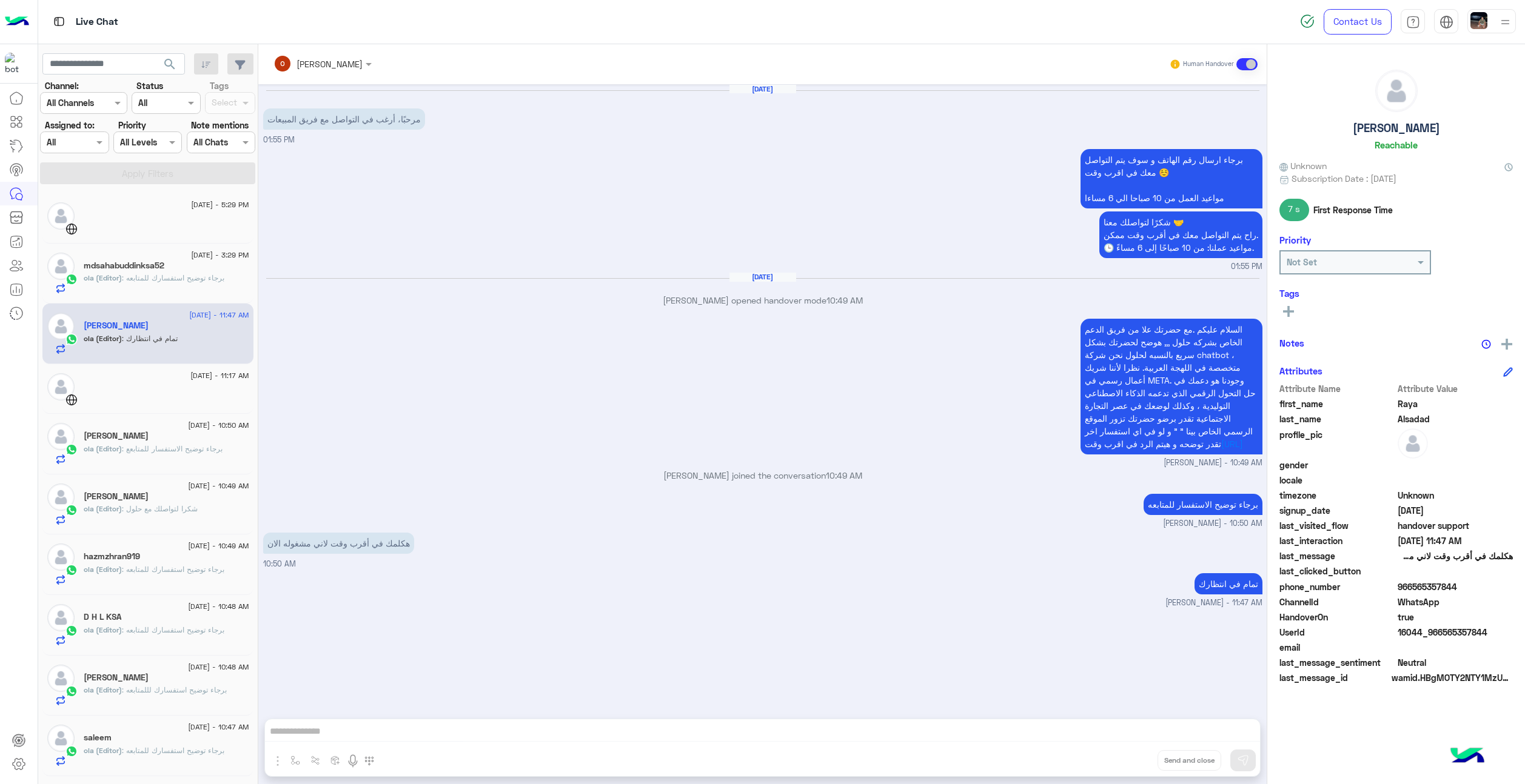
click at [158, 515] on div "ola (Editor) : شكرا لتواصلك مع حلول" at bounding box center [166, 514] width 165 height 21
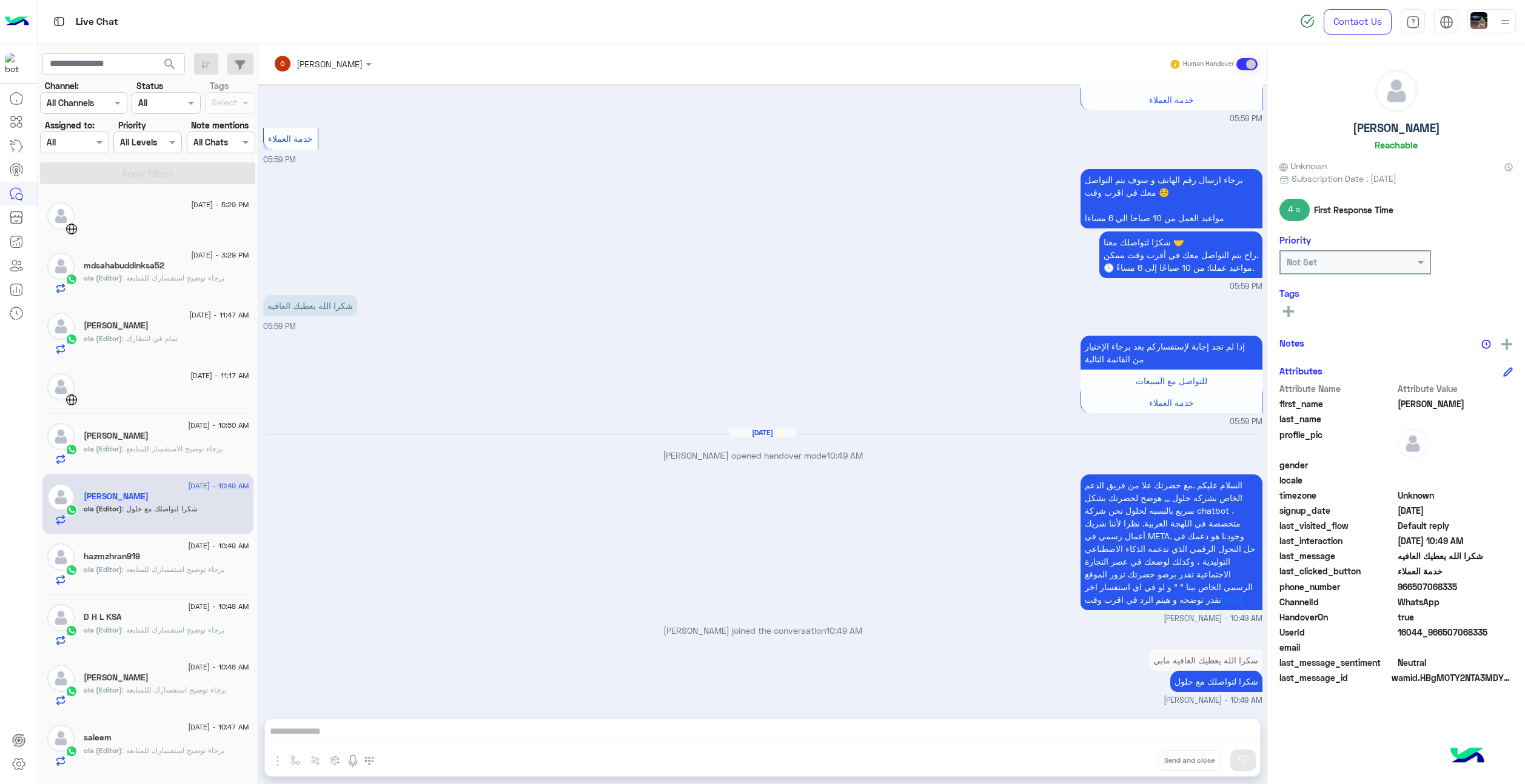
scroll to position [87, 0]
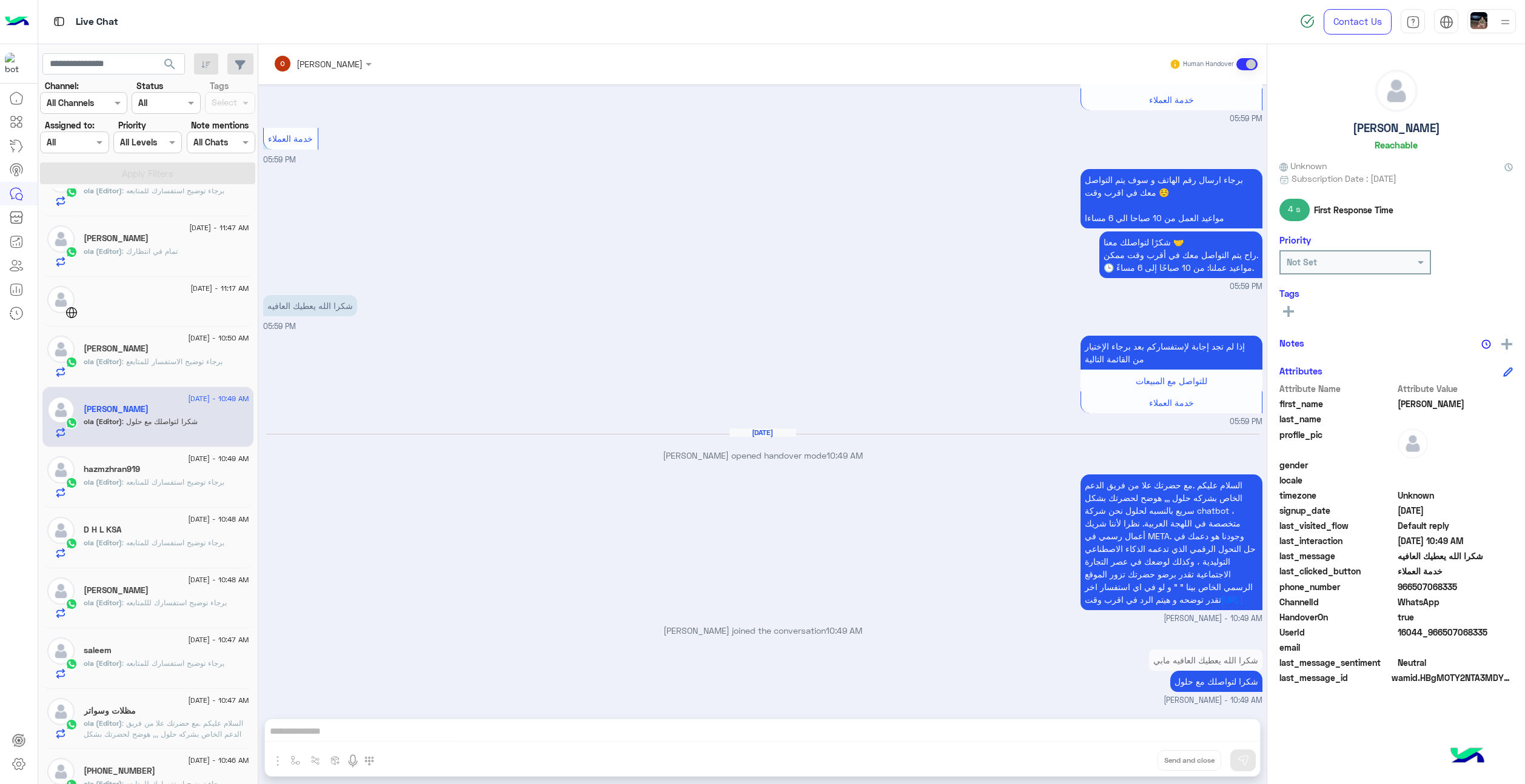
click at [154, 538] on span ": برجاء توضيح استفسارك للمتابعه" at bounding box center [173, 542] width 103 height 9
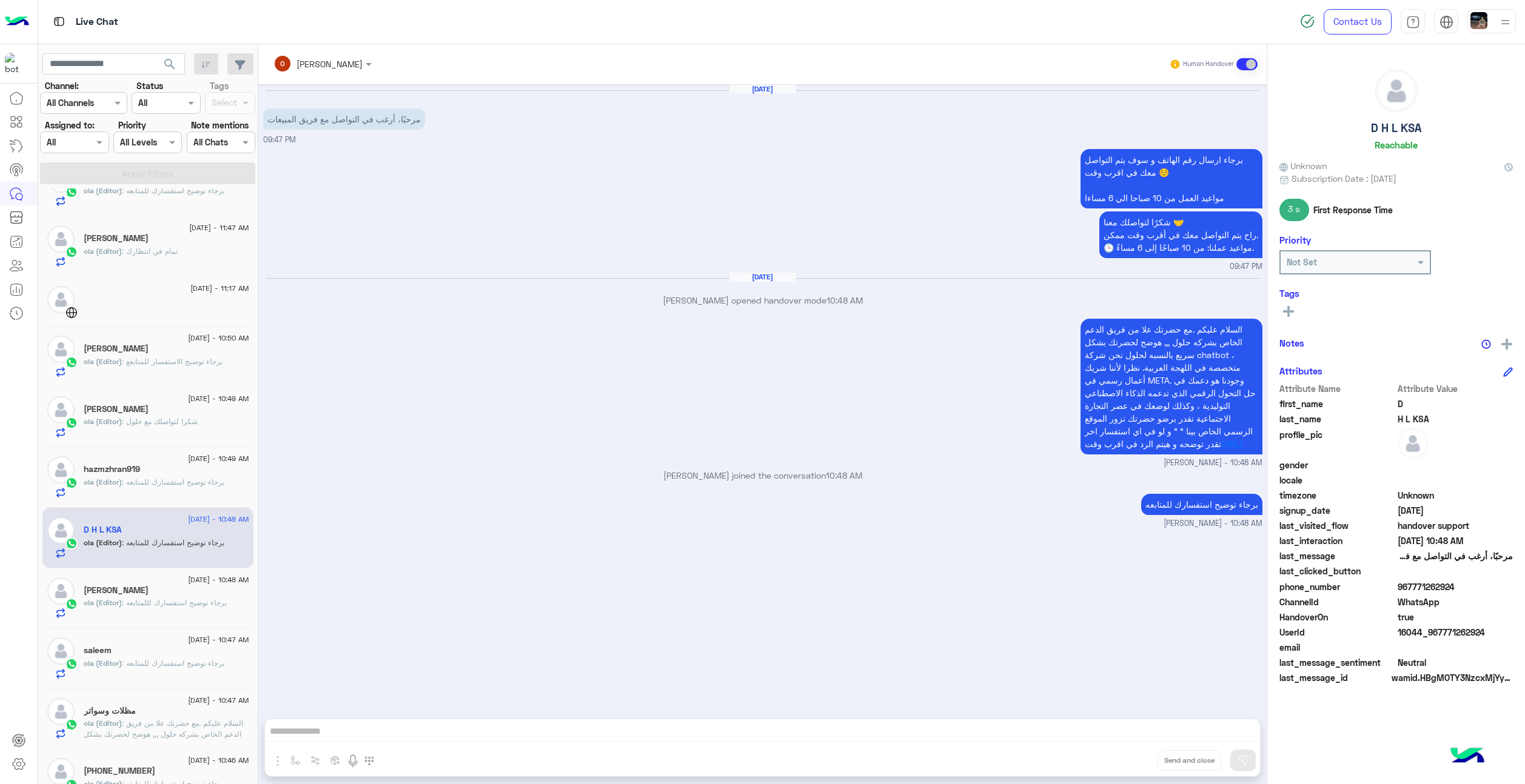
scroll to position [453, 0]
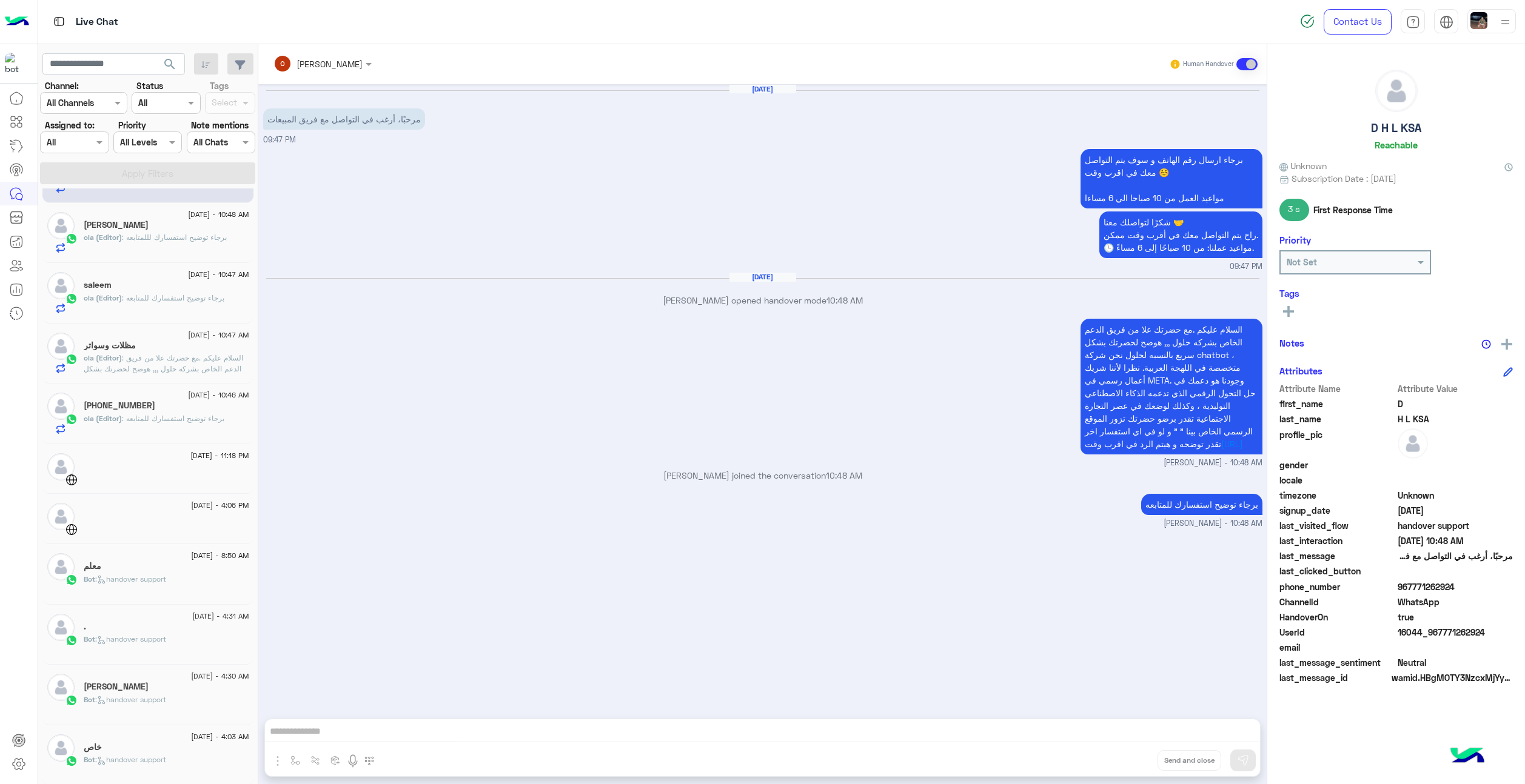
click at [156, 587] on div "Bot : handover support" at bounding box center [166, 585] width 165 height 21
